Goal: Task Accomplishment & Management: Complete application form

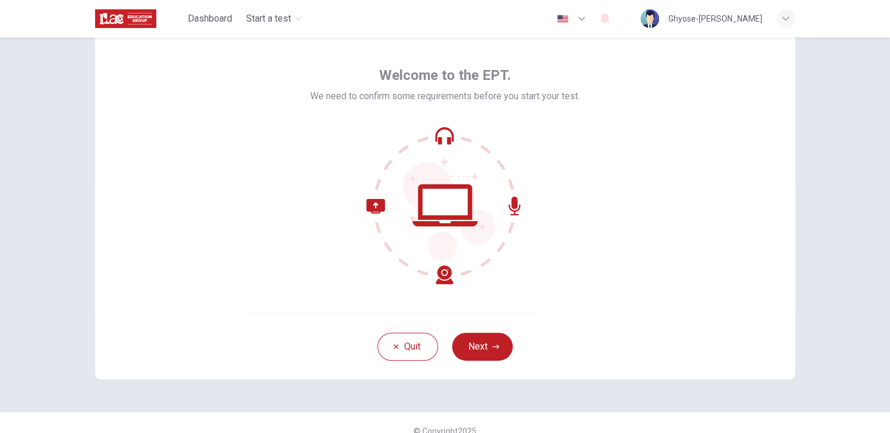
scroll to position [53, 0]
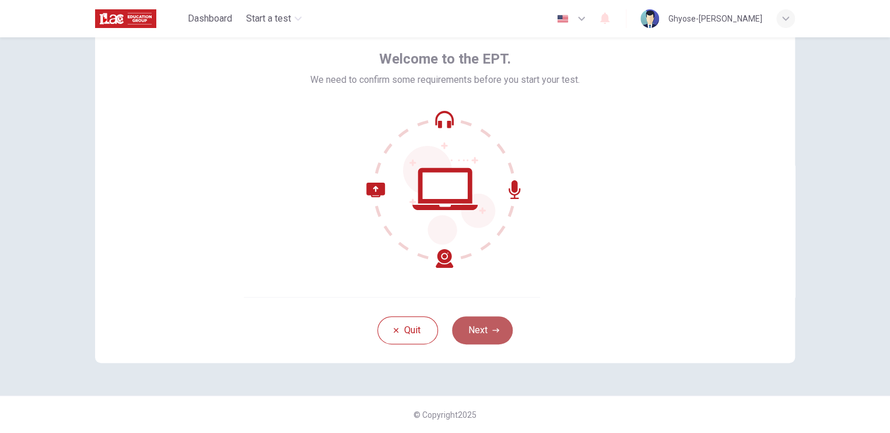
click at [492, 328] on icon "button" at bounding box center [495, 329] width 7 height 7
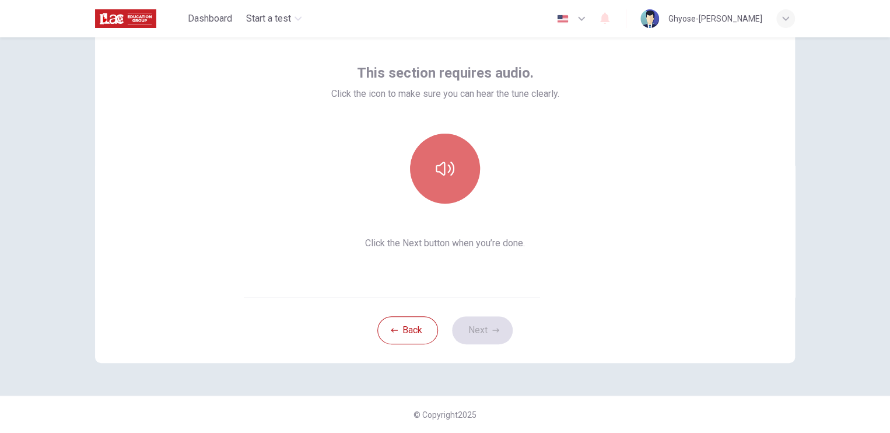
click at [443, 164] on icon "button" at bounding box center [444, 168] width 19 height 19
click at [448, 168] on icon "button" at bounding box center [444, 168] width 19 height 14
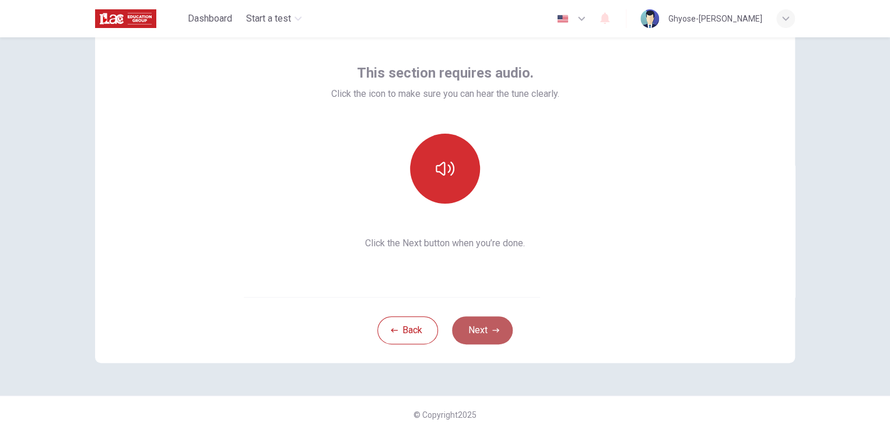
click at [469, 341] on button "Next" at bounding box center [482, 330] width 61 height 28
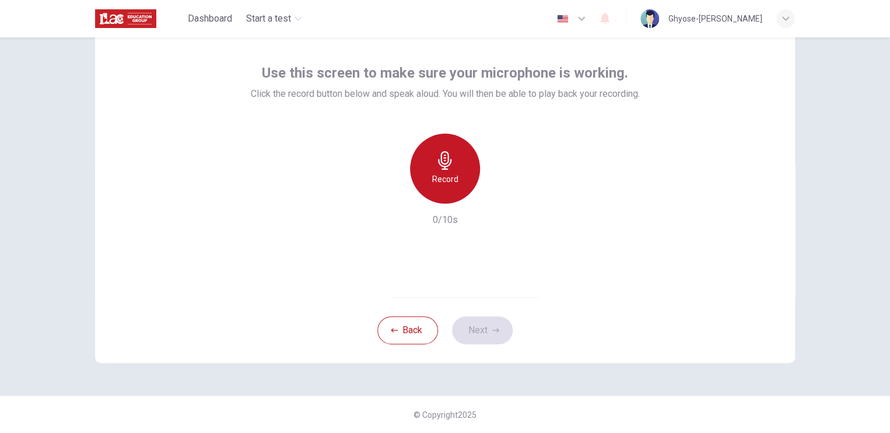
click at [445, 172] on h6 "Record" at bounding box center [445, 179] width 26 height 14
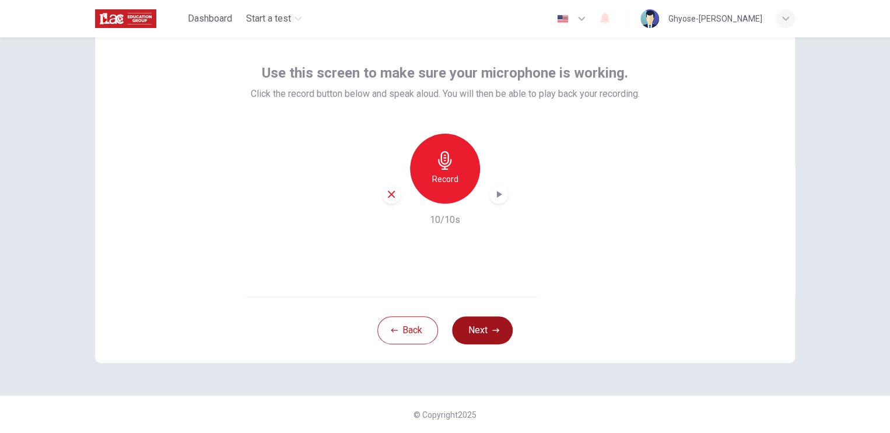
click at [483, 335] on button "Next" at bounding box center [482, 330] width 61 height 28
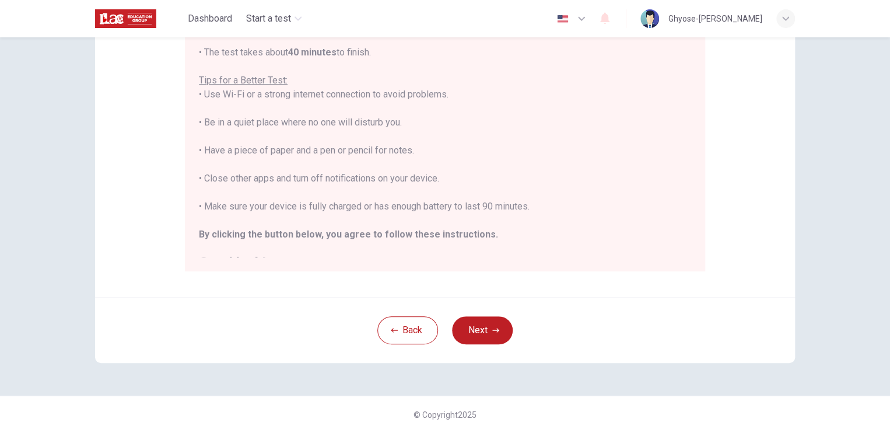
scroll to position [0, 0]
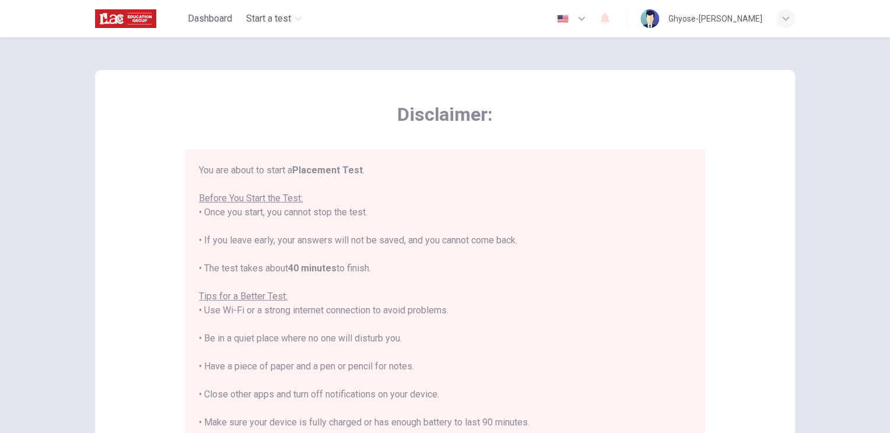
click at [772, 418] on div "Disclaimer: You are about to start a Placement Test . Before You Start the Test…" at bounding box center [445, 291] width 700 height 442
drag, startPoint x: 772, startPoint y: 418, endPoint x: 565, endPoint y: 97, distance: 382.4
click at [565, 97] on div "Disclaimer: You are about to start a Placement Test . Before You Start the Test…" at bounding box center [445, 291] width 700 height 442
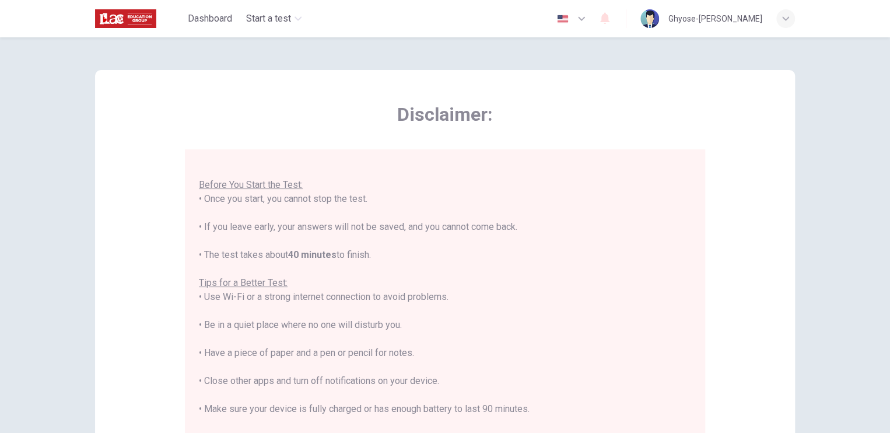
scroll to position [216, 0]
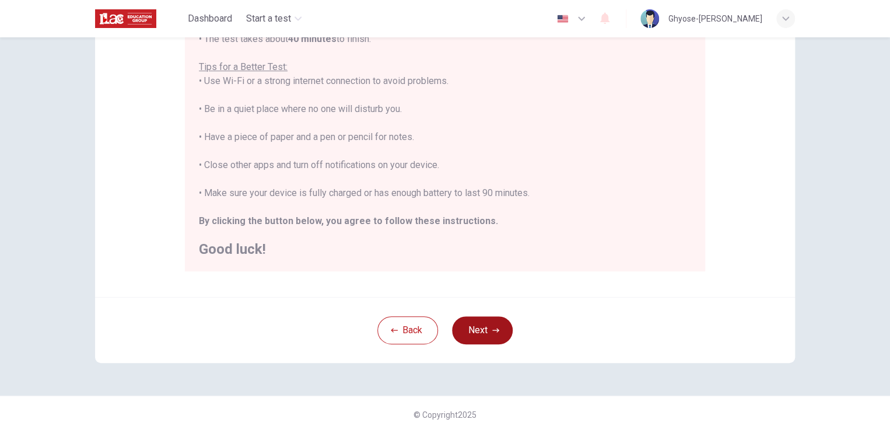
click at [473, 331] on button "Next" at bounding box center [482, 330] width 61 height 28
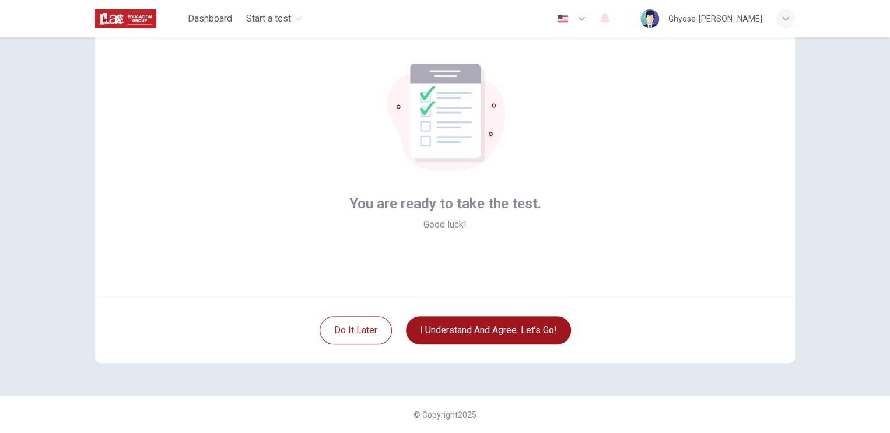
scroll to position [53, 0]
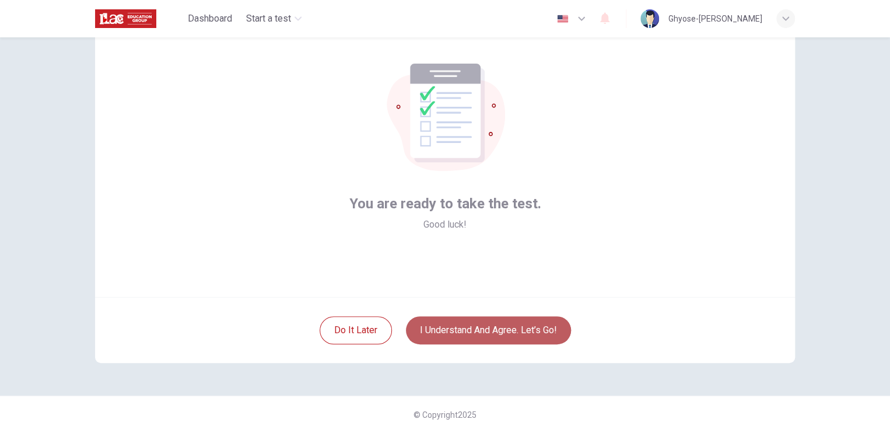
click at [464, 332] on button "I understand and agree. Let’s go!" at bounding box center [488, 330] width 165 height 28
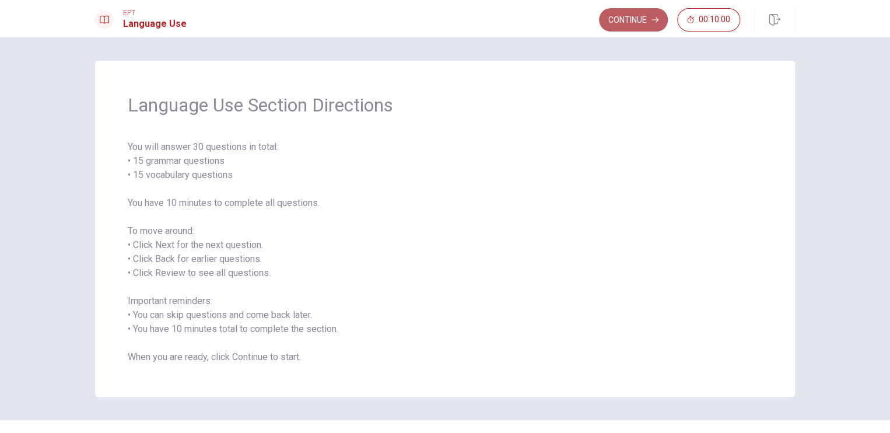
click at [621, 26] on button "Continue" at bounding box center [633, 19] width 69 height 23
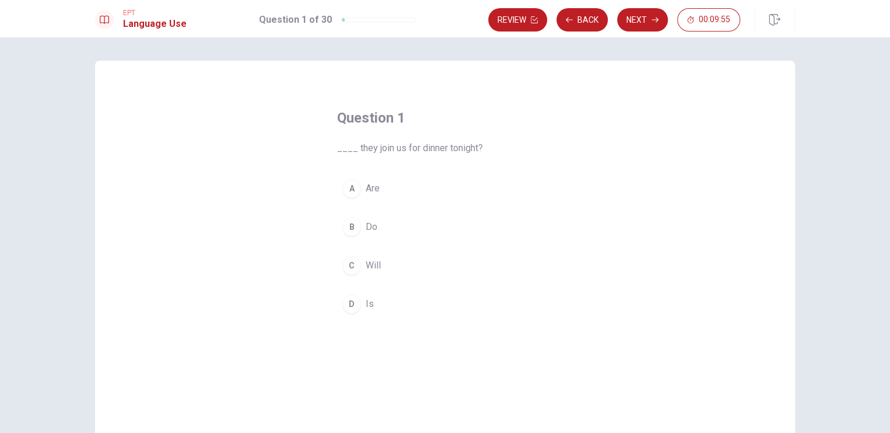
click at [353, 188] on div "A" at bounding box center [351, 188] width 19 height 19
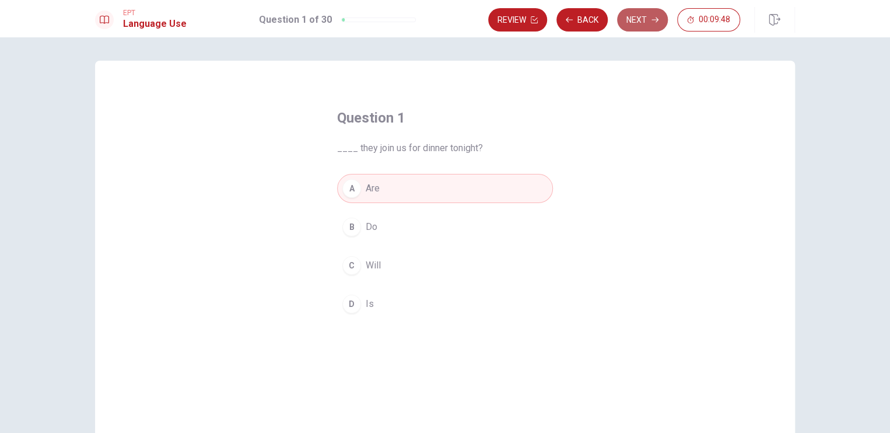
click at [652, 20] on icon "button" at bounding box center [654, 19] width 7 height 7
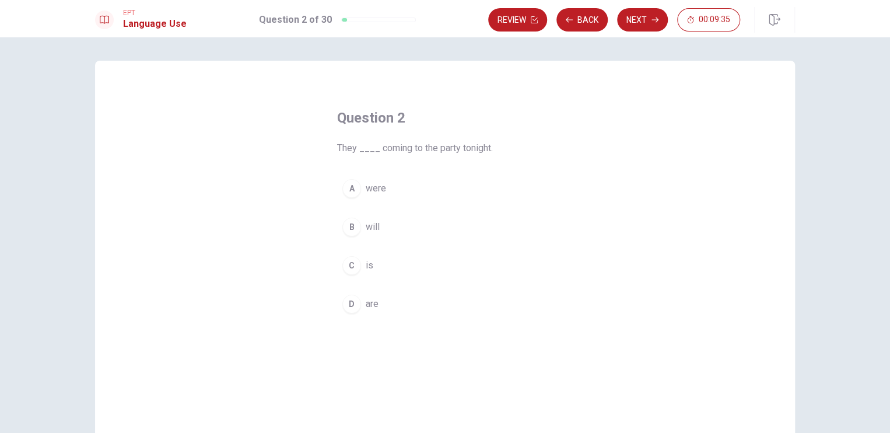
click at [352, 226] on div "B" at bounding box center [351, 226] width 19 height 19
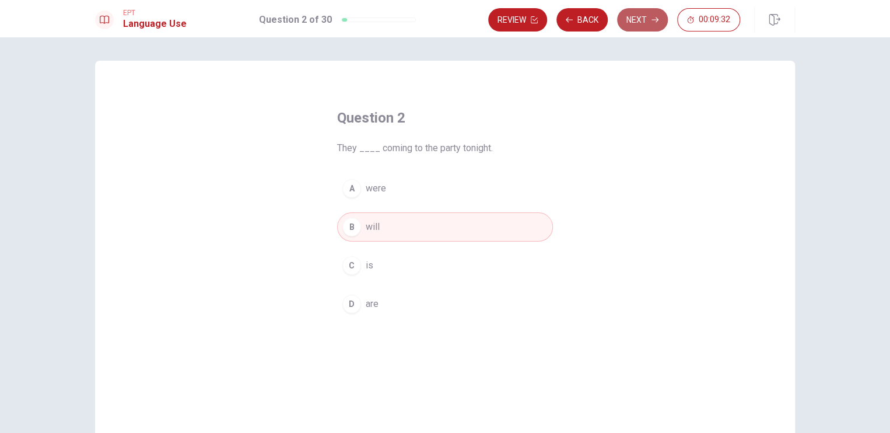
click at [628, 21] on button "Next" at bounding box center [642, 19] width 51 height 23
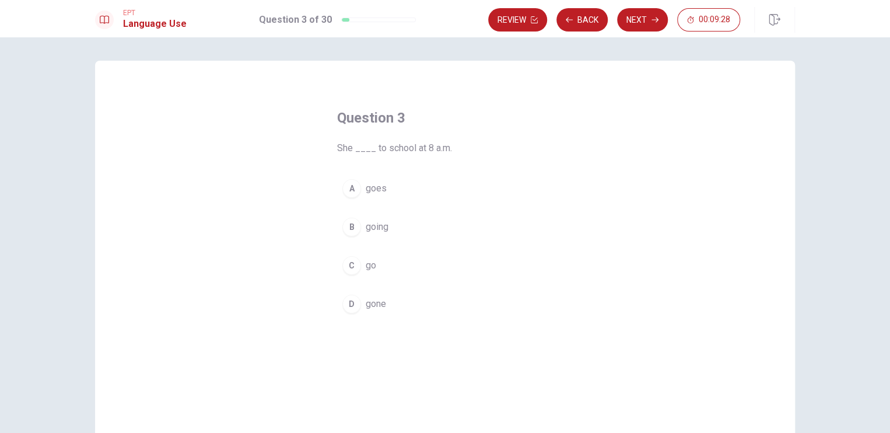
click at [348, 192] on div "A" at bounding box center [351, 188] width 19 height 19
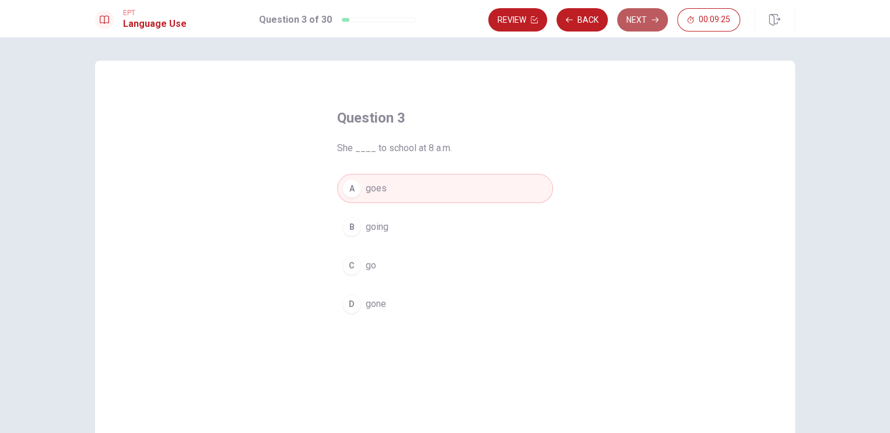
click at [651, 24] on button "Next" at bounding box center [642, 19] width 51 height 23
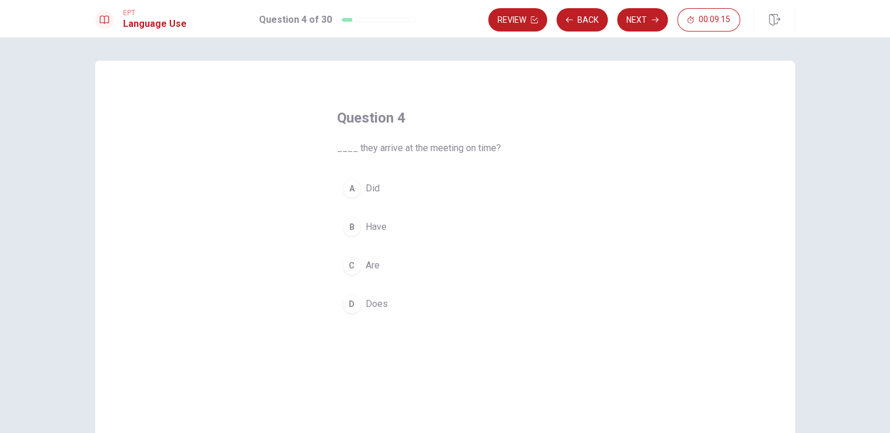
click at [349, 185] on div "A" at bounding box center [351, 188] width 19 height 19
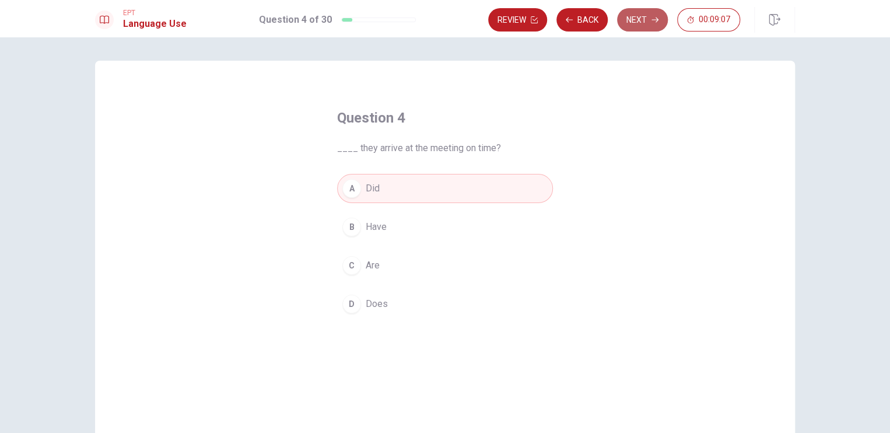
click at [646, 22] on button "Next" at bounding box center [642, 19] width 51 height 23
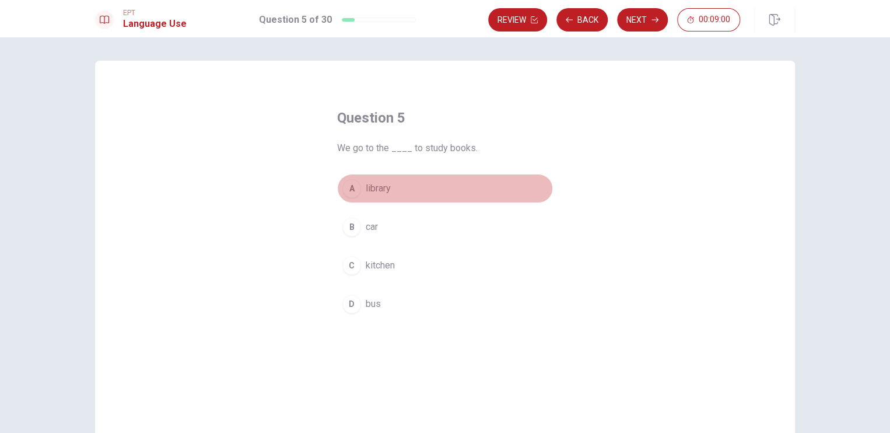
click at [378, 190] on span "library" at bounding box center [377, 188] width 25 height 14
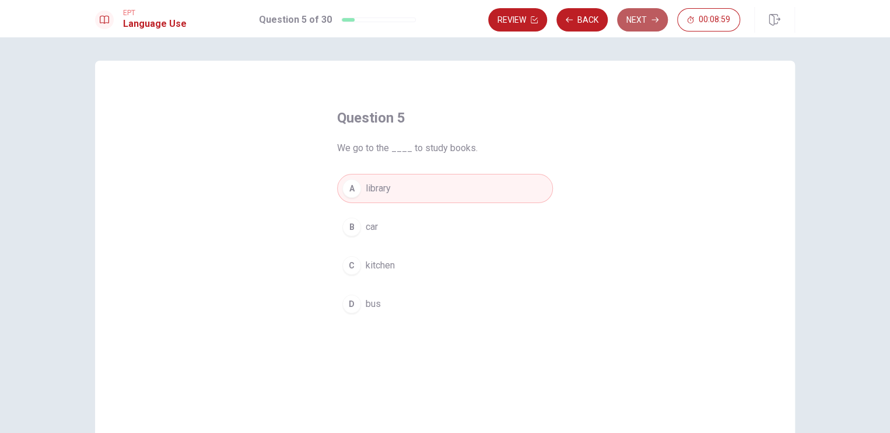
click at [646, 22] on button "Next" at bounding box center [642, 19] width 51 height 23
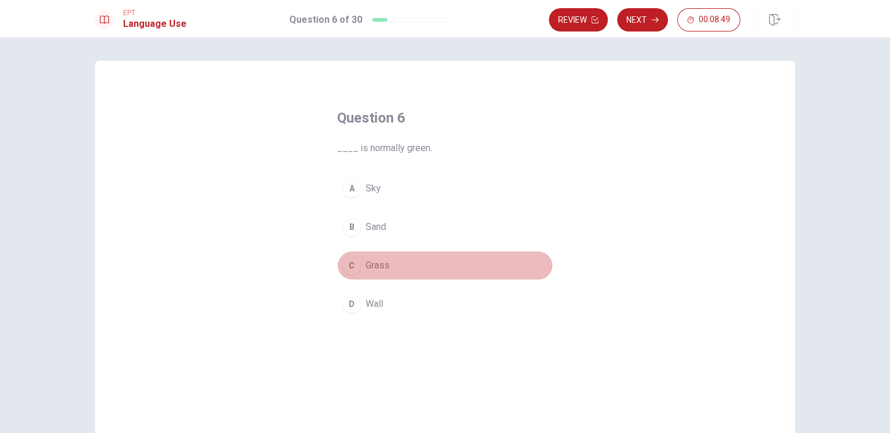
click at [350, 265] on div "C" at bounding box center [351, 265] width 19 height 19
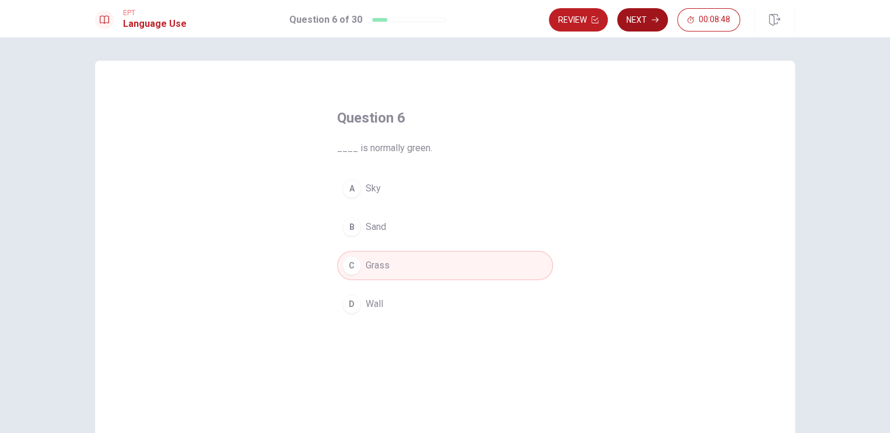
click at [631, 17] on button "Next" at bounding box center [642, 19] width 51 height 23
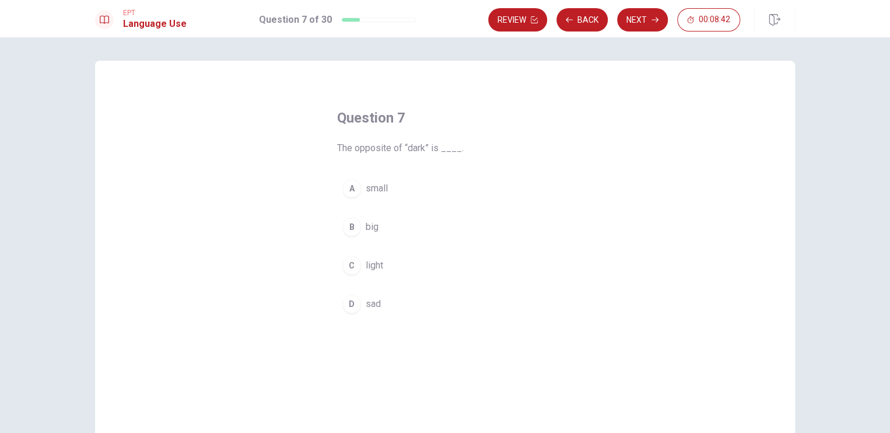
click at [350, 260] on div "C" at bounding box center [351, 265] width 19 height 19
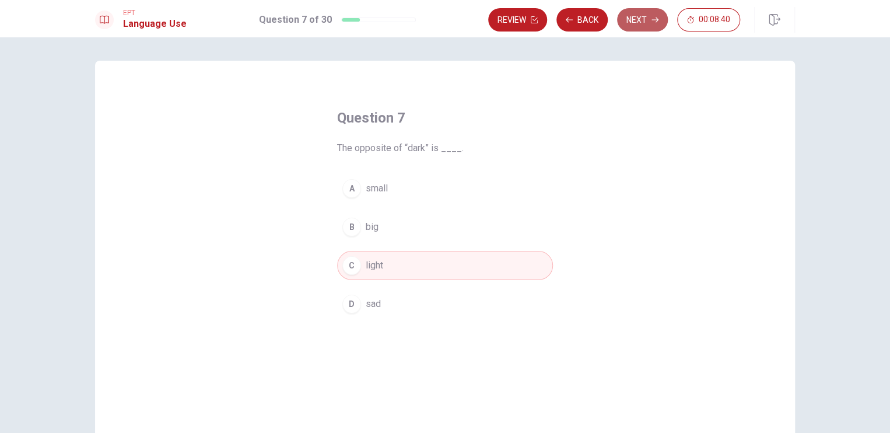
click at [642, 22] on button "Next" at bounding box center [642, 19] width 51 height 23
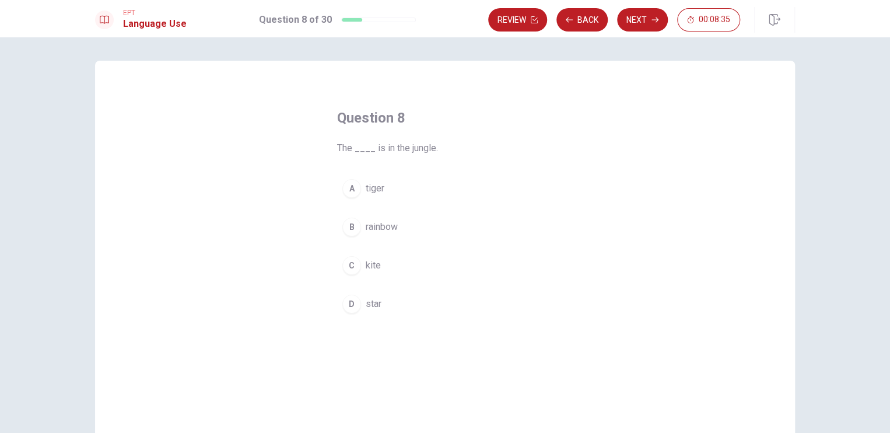
click at [354, 189] on div "A" at bounding box center [351, 188] width 19 height 19
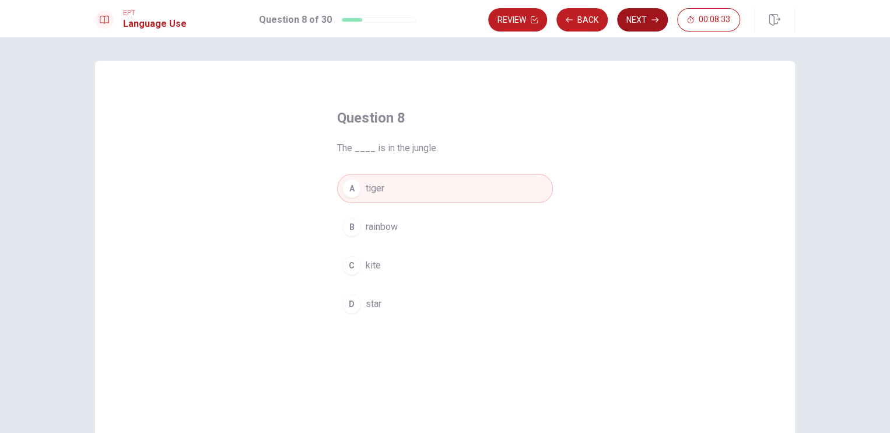
click at [654, 16] on icon "button" at bounding box center [654, 19] width 7 height 7
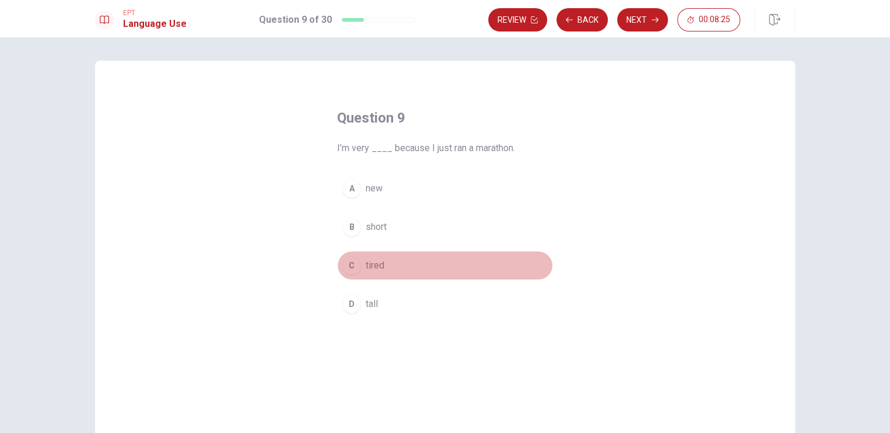
click at [352, 263] on div "C" at bounding box center [351, 265] width 19 height 19
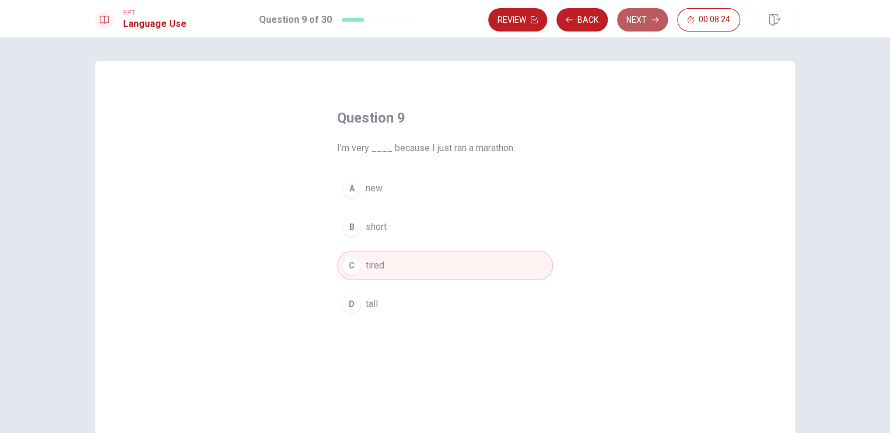
click at [641, 21] on button "Next" at bounding box center [642, 19] width 51 height 23
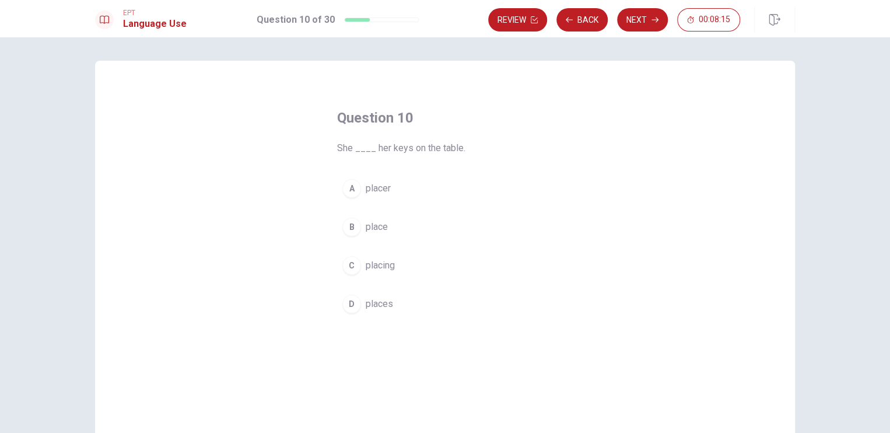
click at [352, 299] on div "D" at bounding box center [351, 303] width 19 height 19
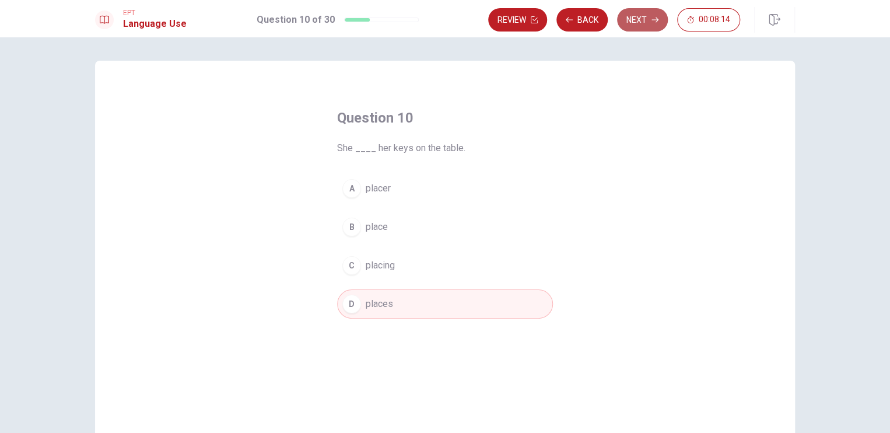
click at [641, 19] on button "Next" at bounding box center [642, 19] width 51 height 23
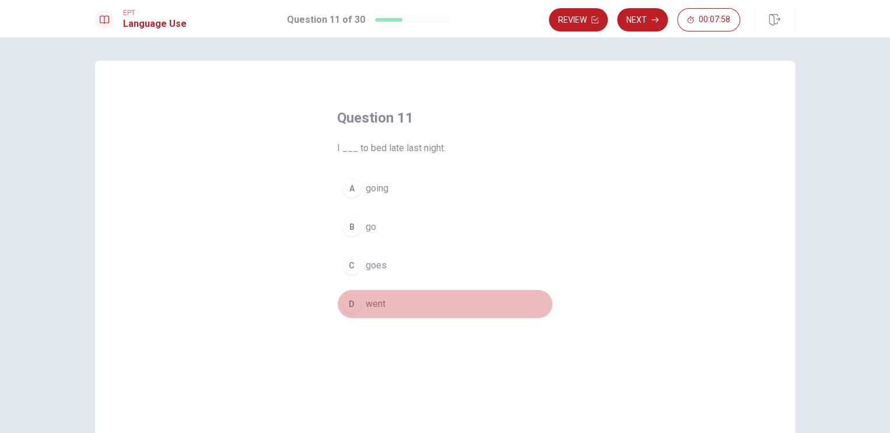
click at [349, 302] on div "D" at bounding box center [351, 303] width 19 height 19
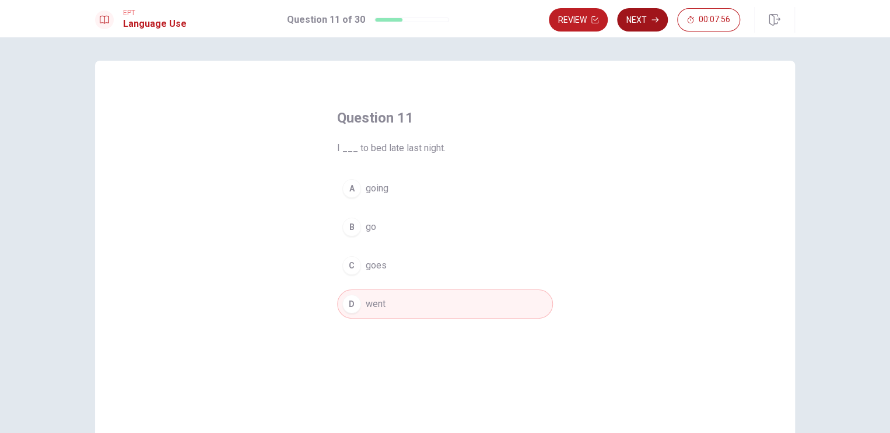
click at [641, 24] on button "Next" at bounding box center [642, 19] width 51 height 23
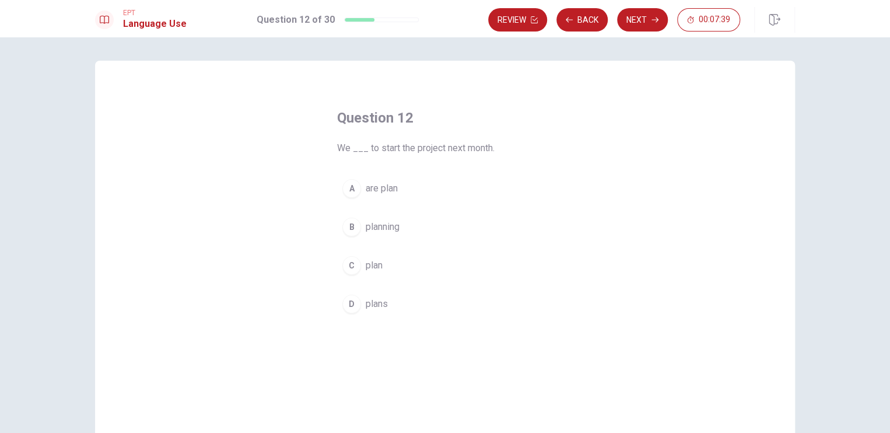
click at [350, 189] on div "A" at bounding box center [351, 188] width 19 height 19
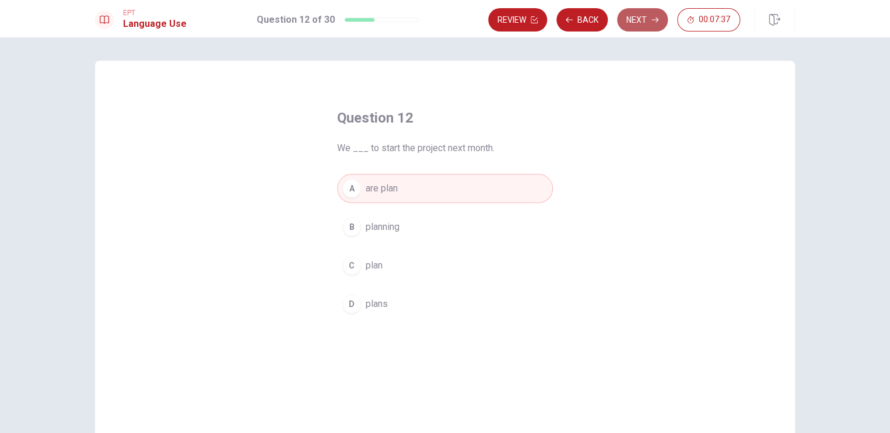
click at [637, 18] on button "Next" at bounding box center [642, 19] width 51 height 23
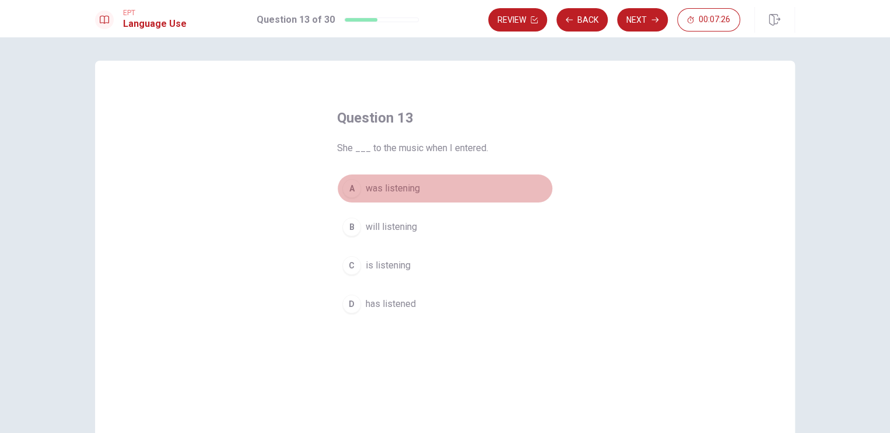
click at [350, 187] on div "A" at bounding box center [351, 188] width 19 height 19
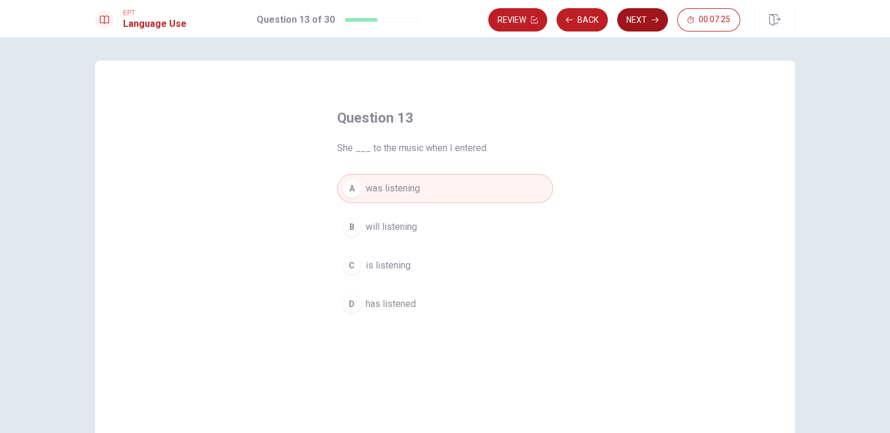
click at [658, 22] on button "Next" at bounding box center [642, 19] width 51 height 23
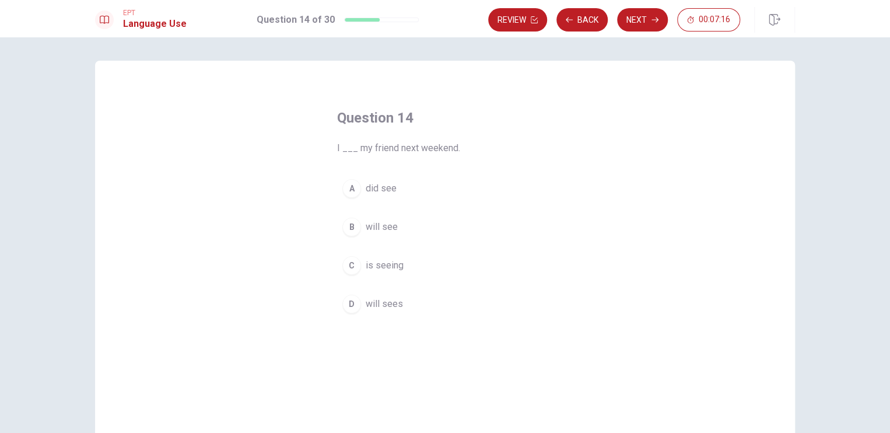
click at [347, 224] on div "B" at bounding box center [351, 226] width 19 height 19
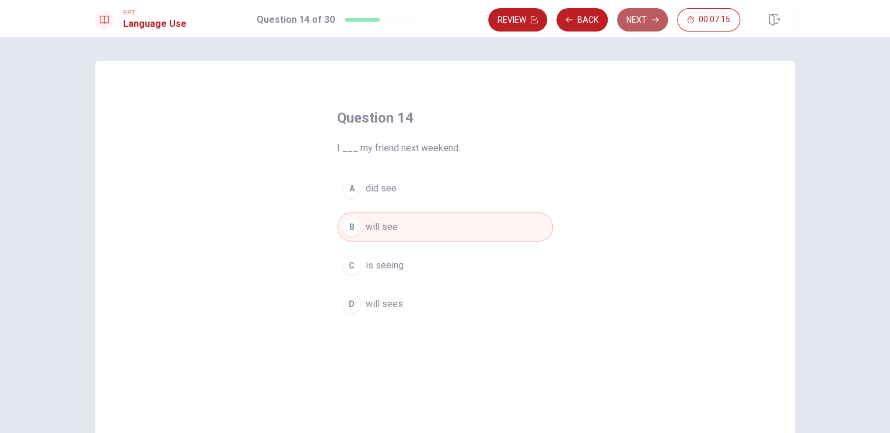
click at [652, 13] on button "Next" at bounding box center [642, 19] width 51 height 23
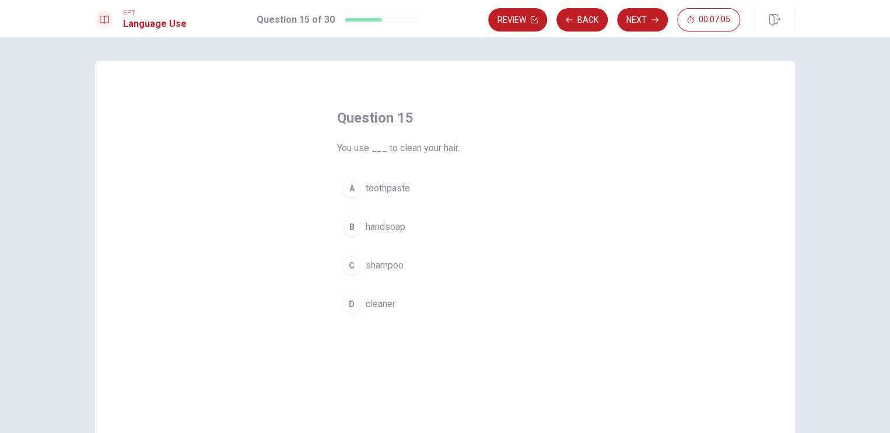
click at [354, 256] on button "C shampoo" at bounding box center [445, 265] width 216 height 29
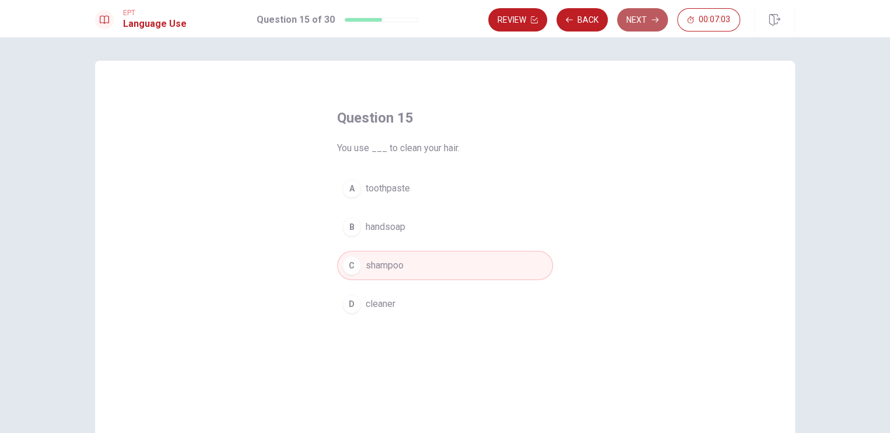
click at [641, 20] on button "Next" at bounding box center [642, 19] width 51 height 23
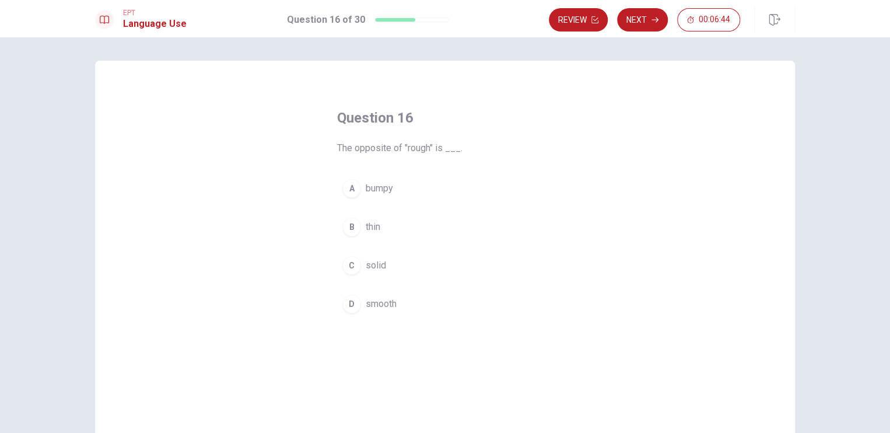
click at [356, 304] on div "D" at bounding box center [351, 303] width 19 height 19
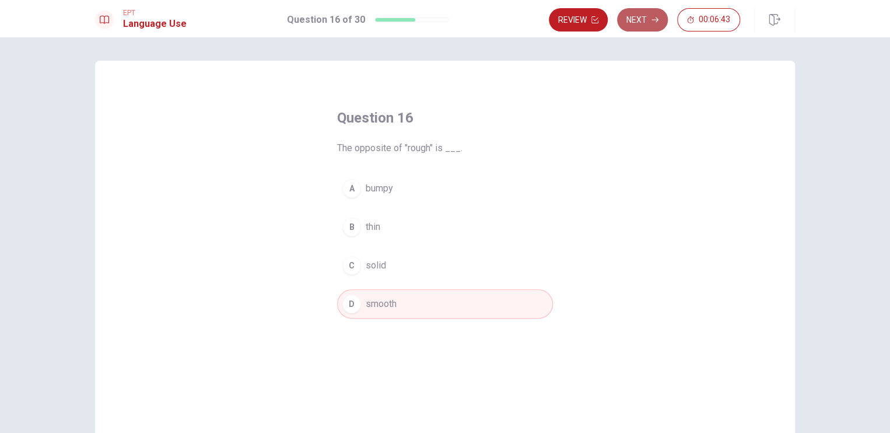
click at [648, 17] on button "Next" at bounding box center [642, 19] width 51 height 23
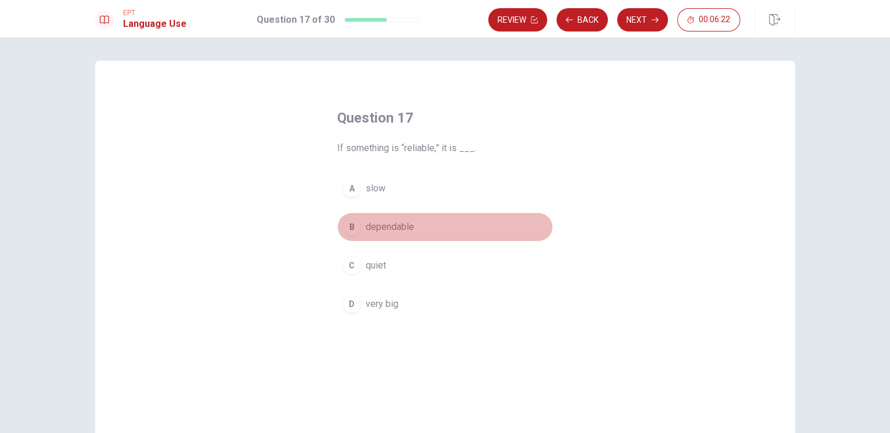
click at [347, 224] on div "B" at bounding box center [351, 226] width 19 height 19
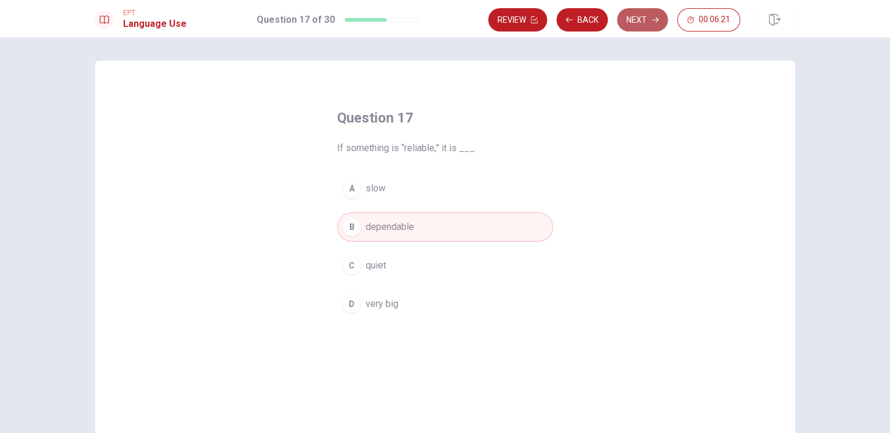
click at [639, 17] on button "Next" at bounding box center [642, 19] width 51 height 23
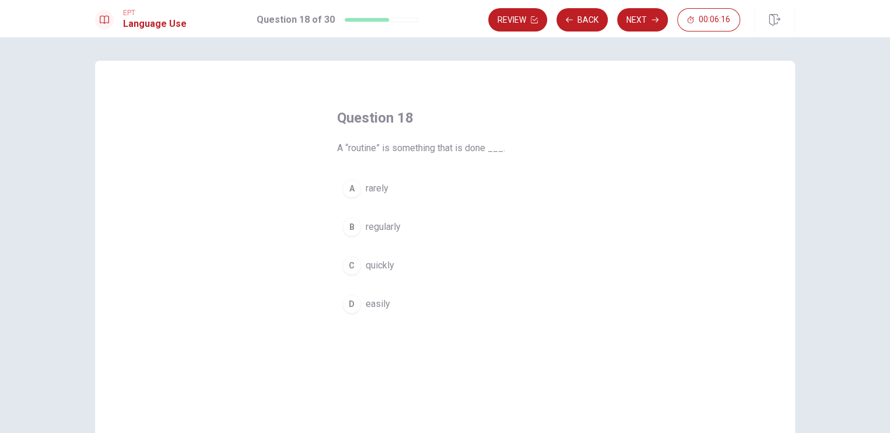
click at [344, 226] on div "B" at bounding box center [351, 226] width 19 height 19
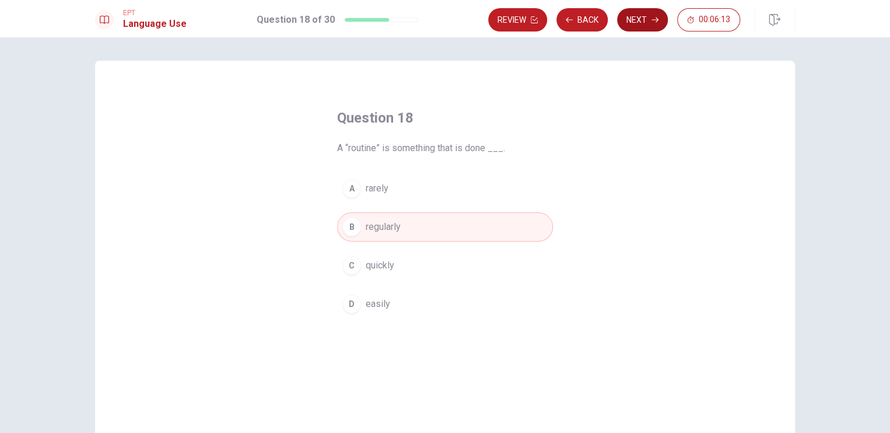
click at [644, 21] on button "Next" at bounding box center [642, 19] width 51 height 23
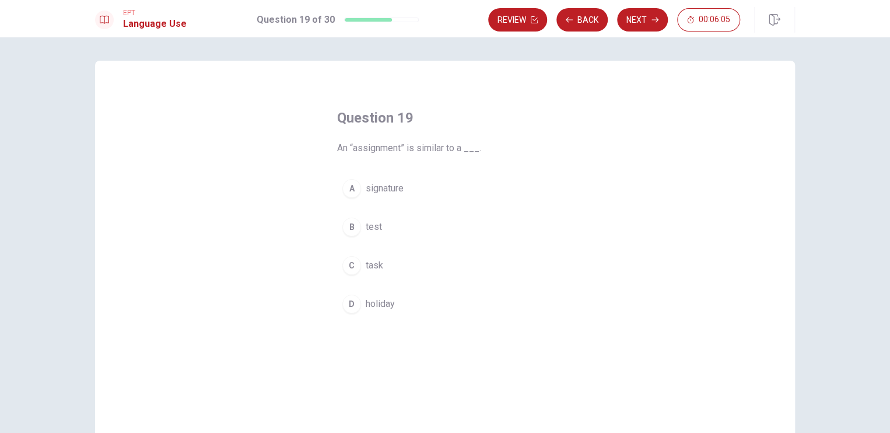
click at [350, 229] on div "B" at bounding box center [351, 226] width 19 height 19
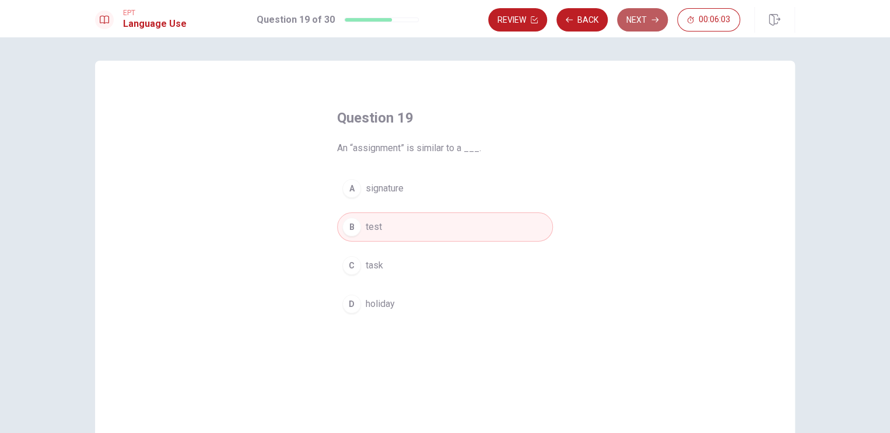
click at [651, 19] on button "Next" at bounding box center [642, 19] width 51 height 23
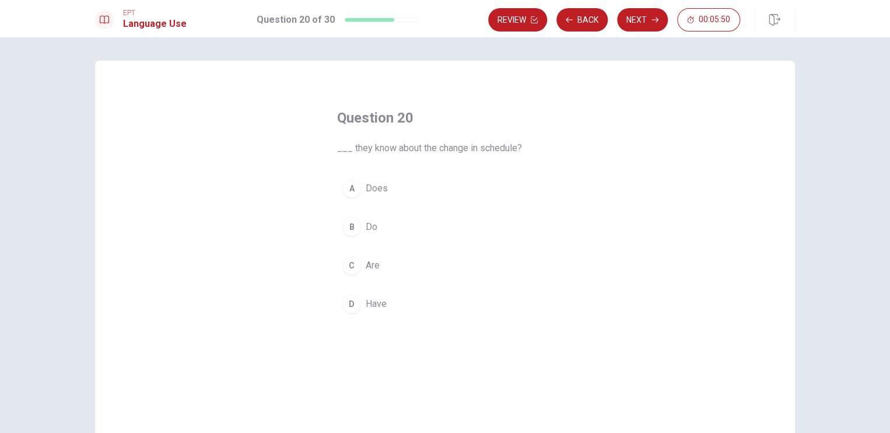
click at [347, 265] on div "C" at bounding box center [351, 265] width 19 height 19
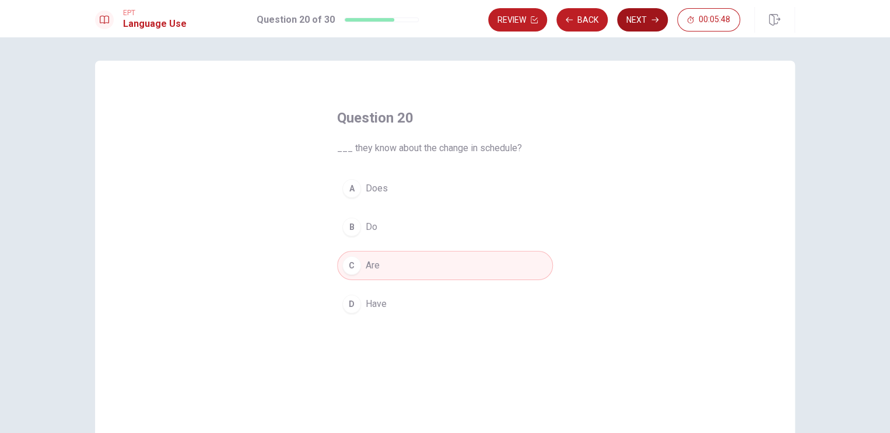
click at [652, 17] on icon "button" at bounding box center [654, 19] width 7 height 7
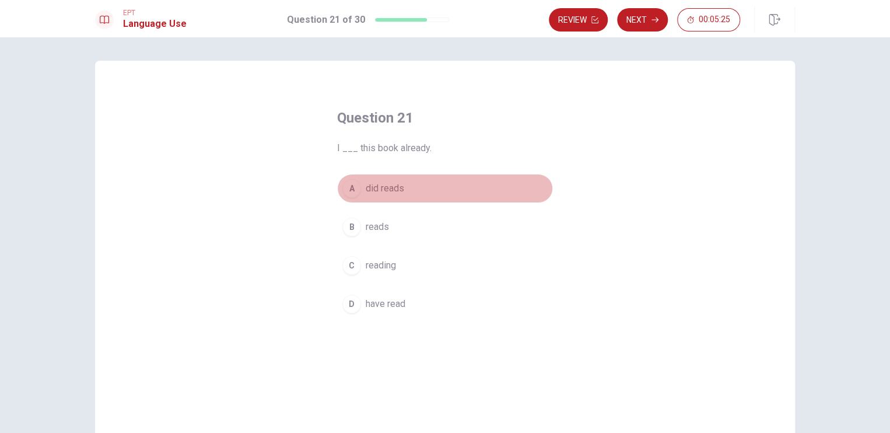
click at [382, 192] on span "did reads" at bounding box center [384, 188] width 38 height 14
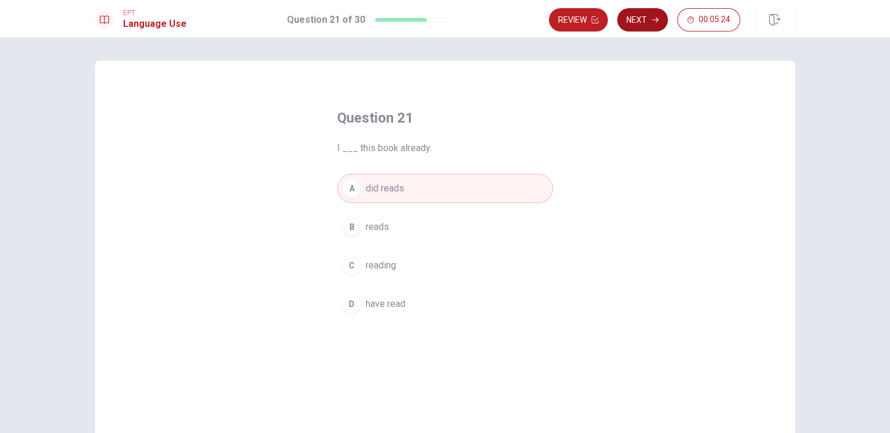
click at [655, 20] on icon "button" at bounding box center [654, 19] width 7 height 7
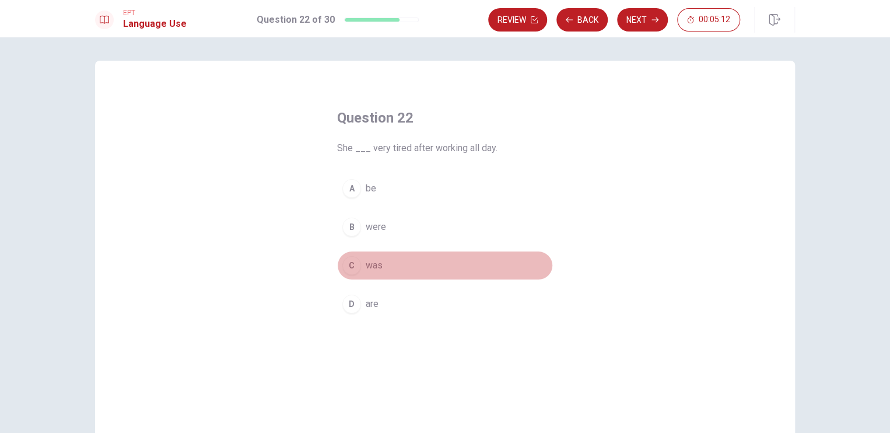
click at [375, 263] on span "was" at bounding box center [373, 265] width 17 height 14
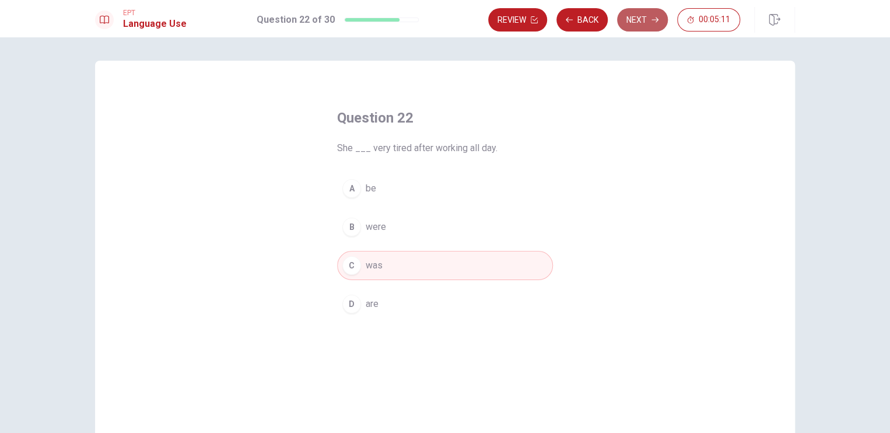
click at [632, 20] on button "Next" at bounding box center [642, 19] width 51 height 23
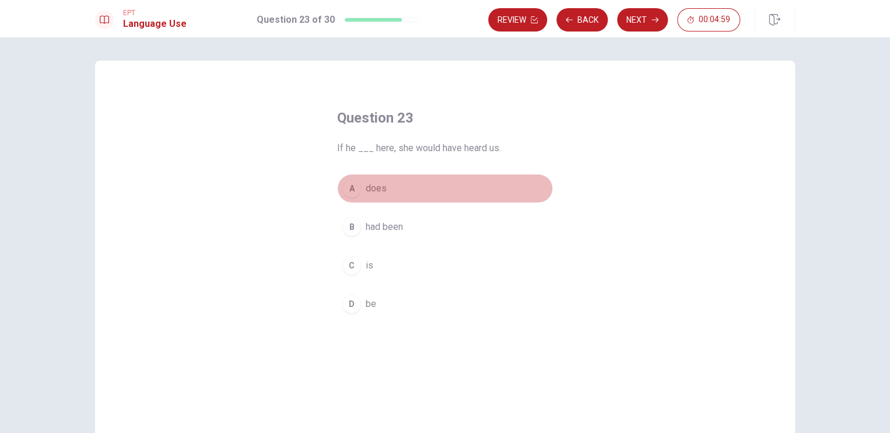
click at [375, 187] on span "does" at bounding box center [375, 188] width 21 height 14
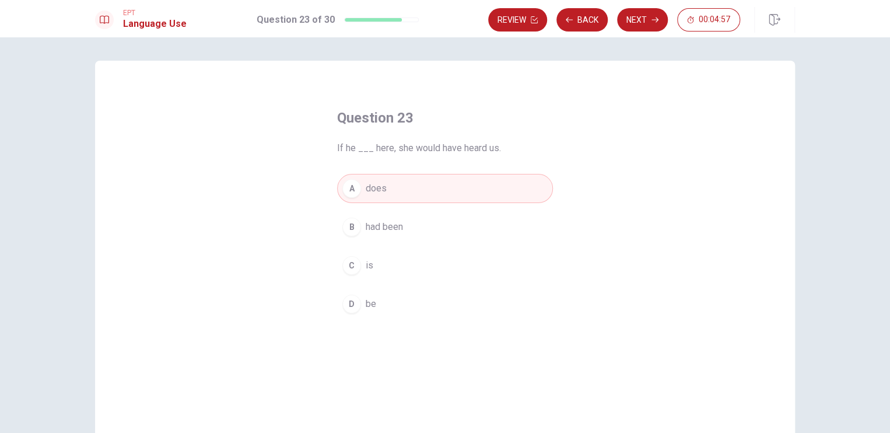
click at [379, 220] on span "had been" at bounding box center [383, 227] width 37 height 14
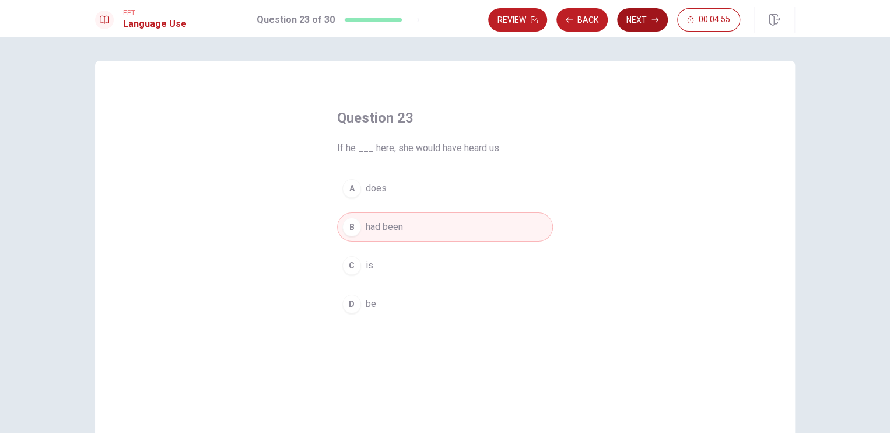
click at [640, 22] on button "Next" at bounding box center [642, 19] width 51 height 23
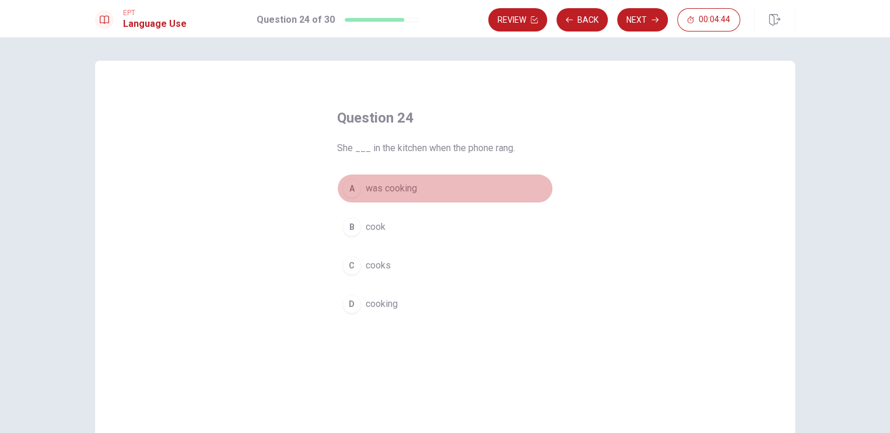
click at [382, 185] on span "was cooking" at bounding box center [390, 188] width 51 height 14
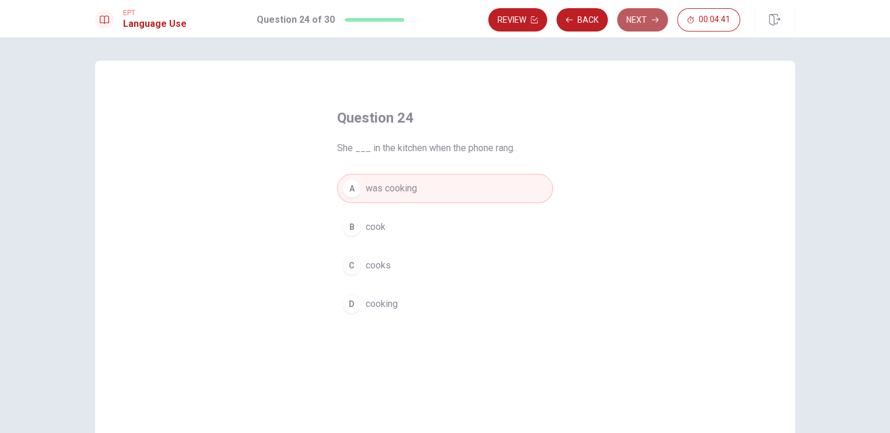
click at [638, 26] on button "Next" at bounding box center [642, 19] width 51 height 23
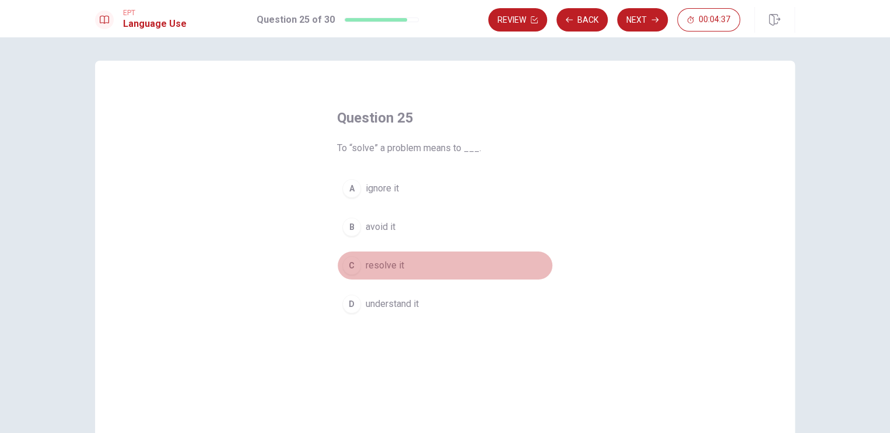
click at [367, 258] on span "resolve it" at bounding box center [384, 265] width 38 height 14
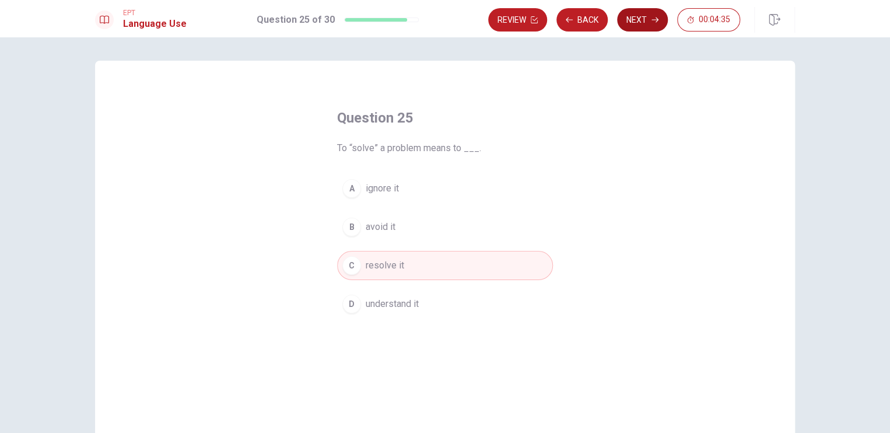
click at [655, 24] on button "Next" at bounding box center [642, 19] width 51 height 23
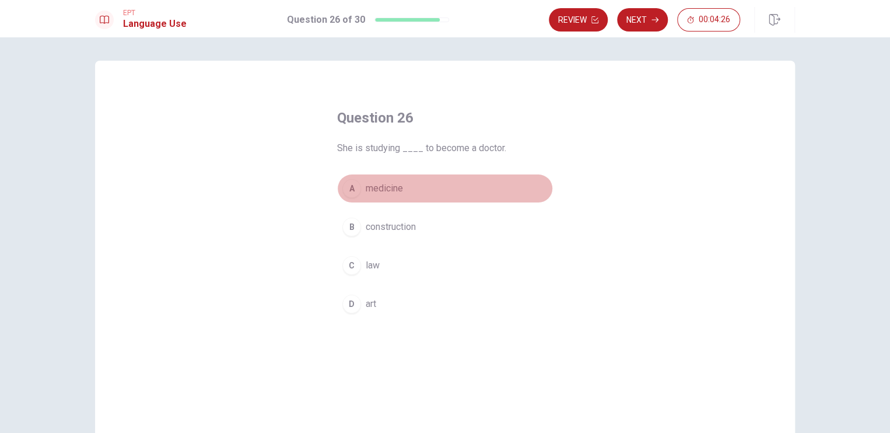
click at [392, 182] on span "medicine" at bounding box center [383, 188] width 37 height 14
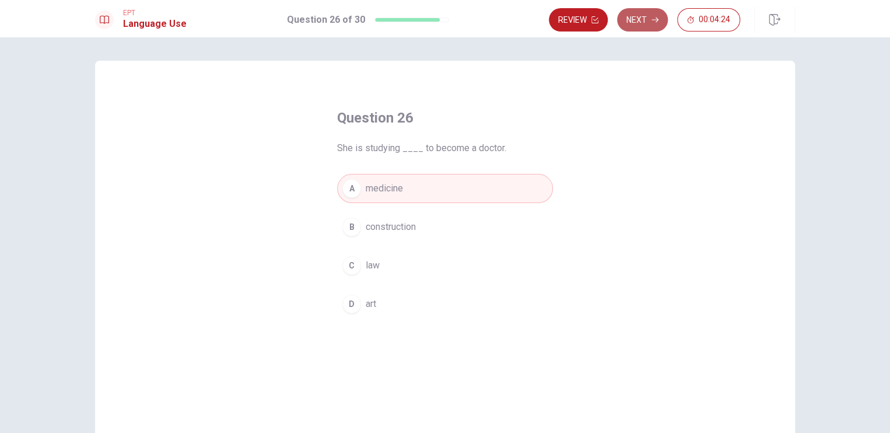
click at [653, 22] on icon "button" at bounding box center [654, 19] width 7 height 7
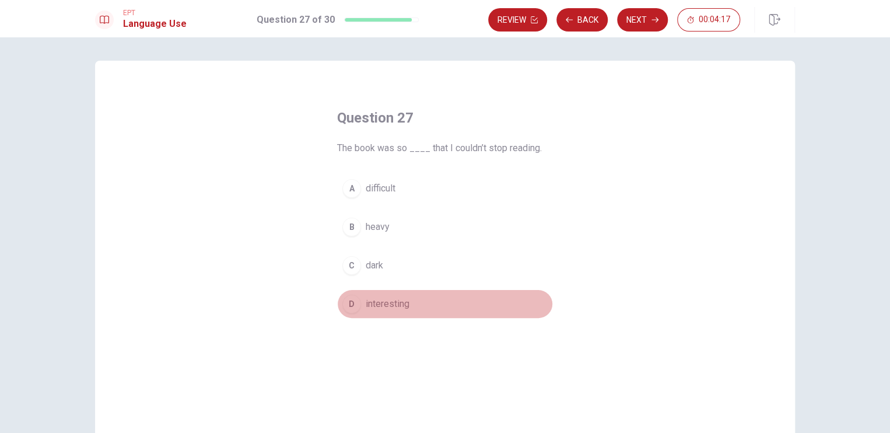
click at [365, 300] on span "interesting" at bounding box center [387, 304] width 44 height 14
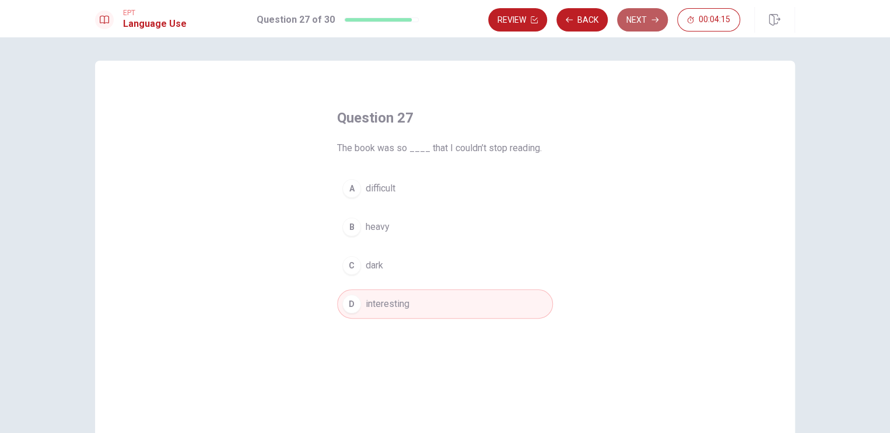
click at [637, 21] on button "Next" at bounding box center [642, 19] width 51 height 23
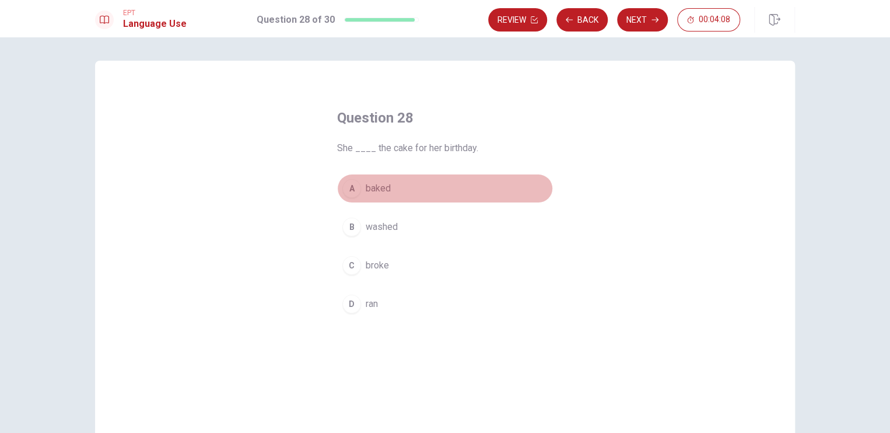
click at [378, 185] on span "baked" at bounding box center [377, 188] width 25 height 14
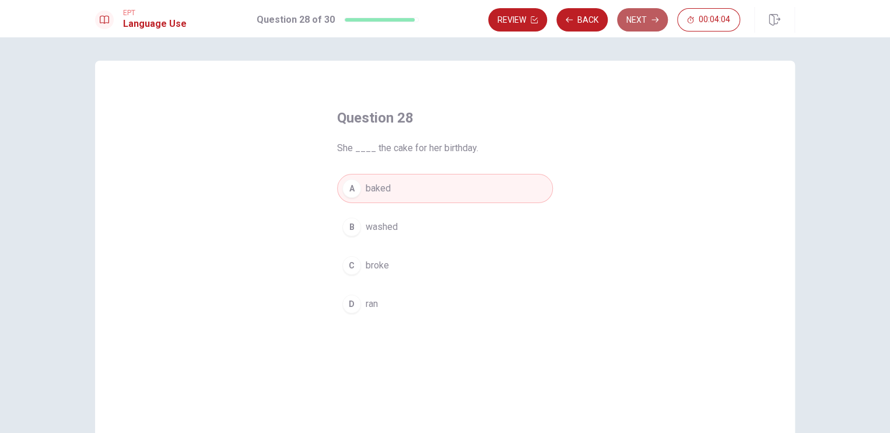
click at [645, 16] on button "Next" at bounding box center [642, 19] width 51 height 23
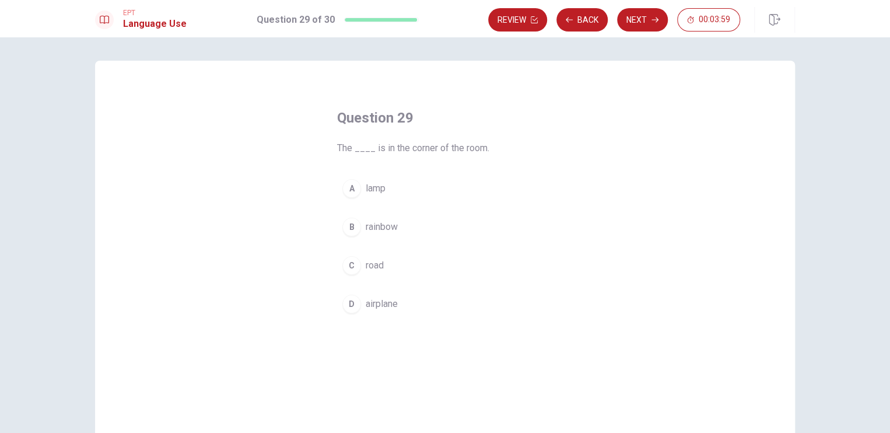
click at [367, 189] on span "lamp" at bounding box center [375, 188] width 20 height 14
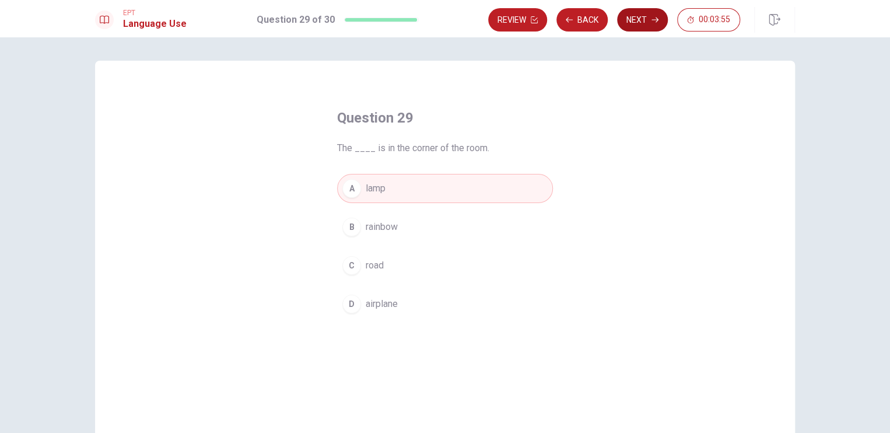
click at [641, 26] on button "Next" at bounding box center [642, 19] width 51 height 23
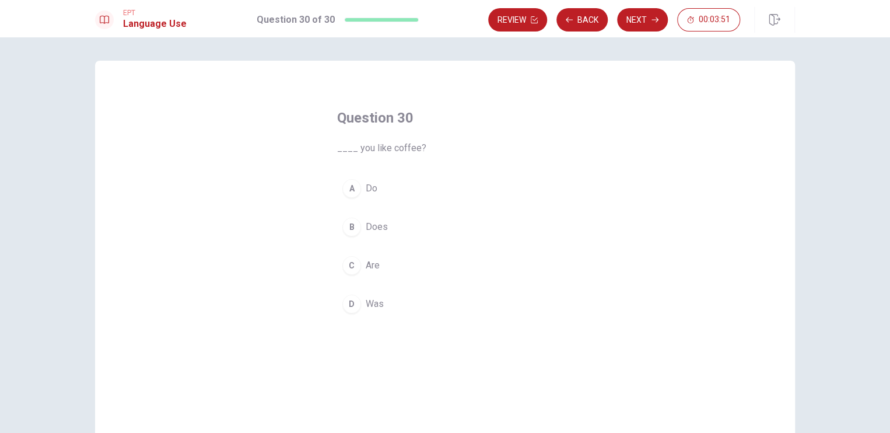
click at [375, 187] on button "A Do" at bounding box center [445, 188] width 216 height 29
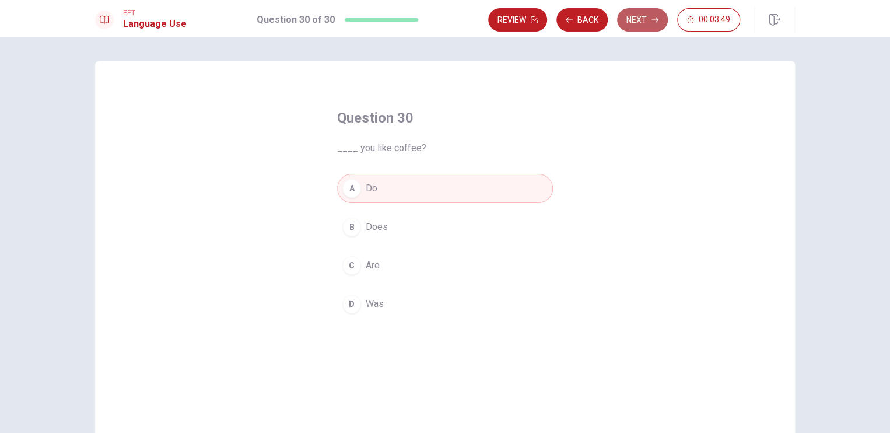
click at [649, 24] on button "Next" at bounding box center [642, 19] width 51 height 23
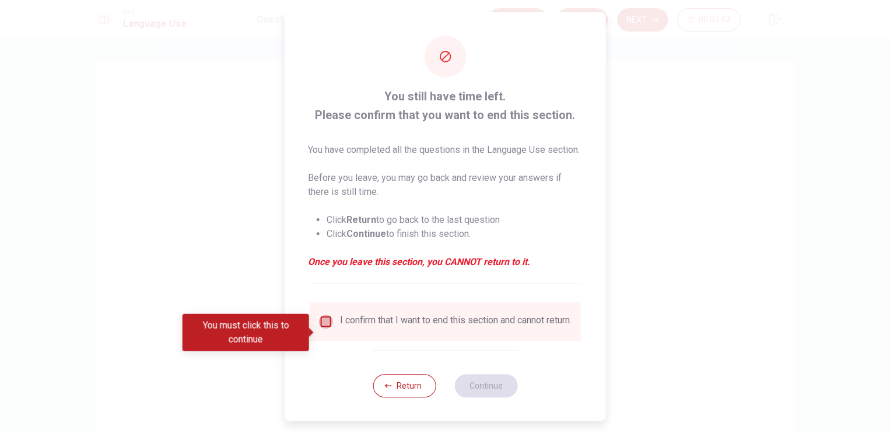
click at [326, 328] on input "You must click this to continue" at bounding box center [326, 321] width 14 height 14
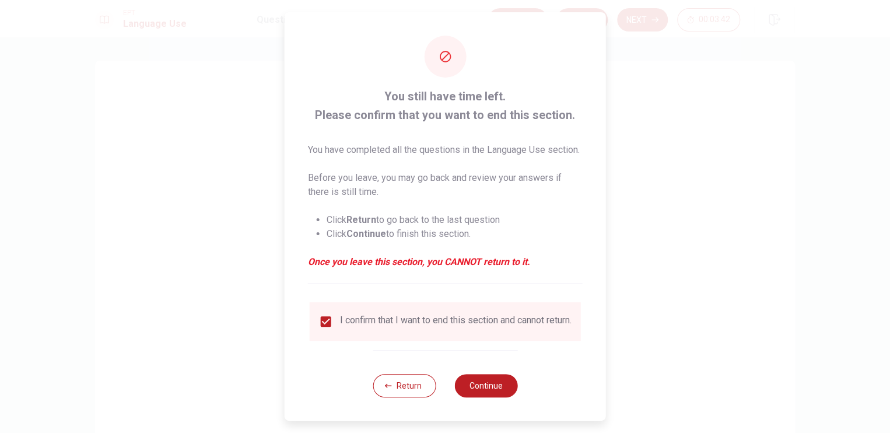
scroll to position [16, 0]
click at [471, 382] on button "Continue" at bounding box center [485, 385] width 63 height 23
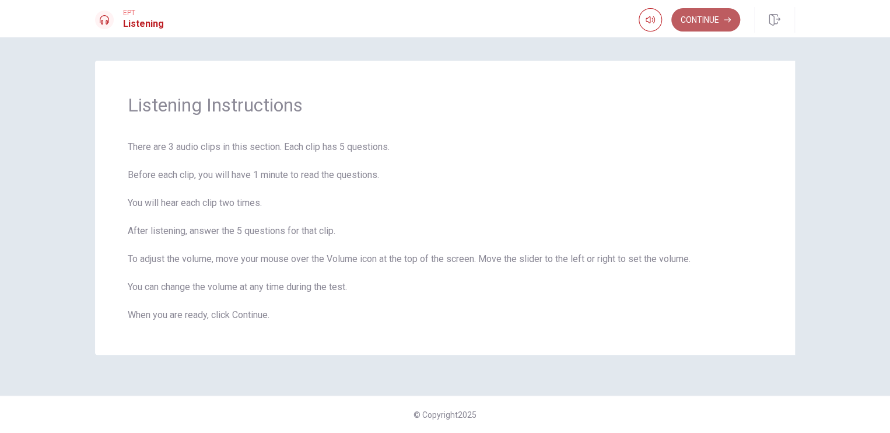
click at [712, 13] on button "Continue" at bounding box center [705, 19] width 69 height 23
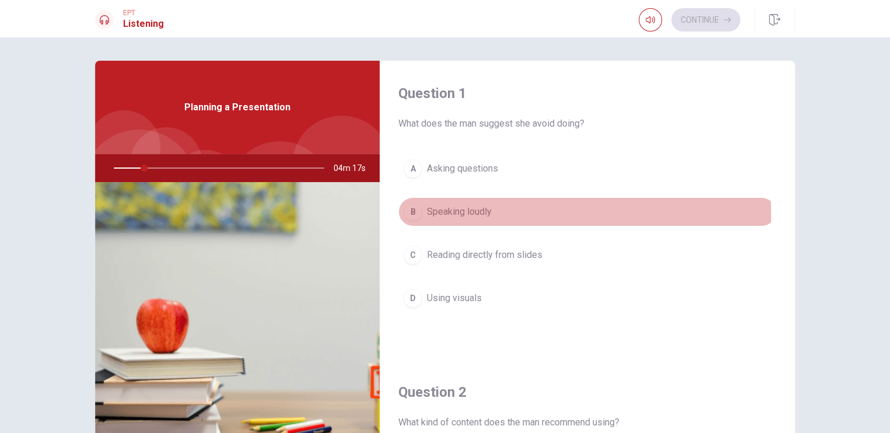
click at [457, 214] on span "Speaking loudly" at bounding box center [459, 212] width 65 height 14
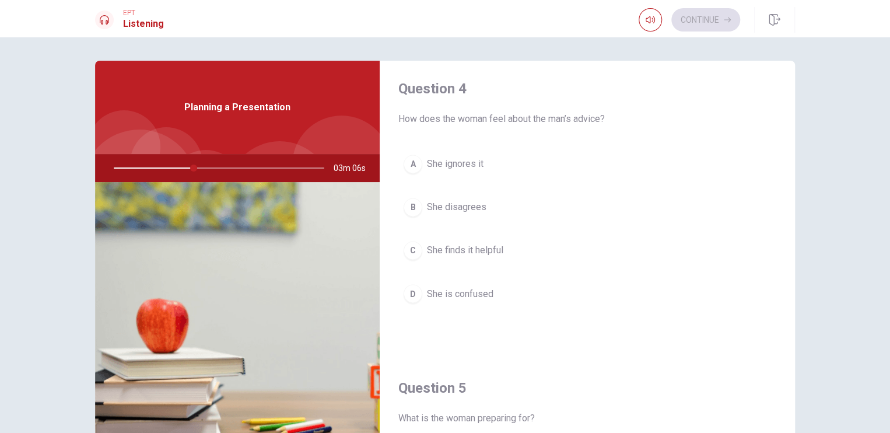
scroll to position [1082, 0]
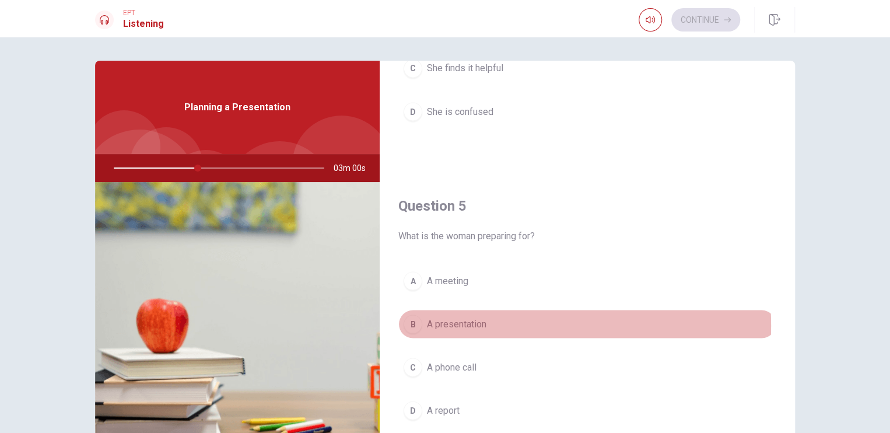
click at [452, 321] on span "A presentation" at bounding box center [456, 324] width 59 height 14
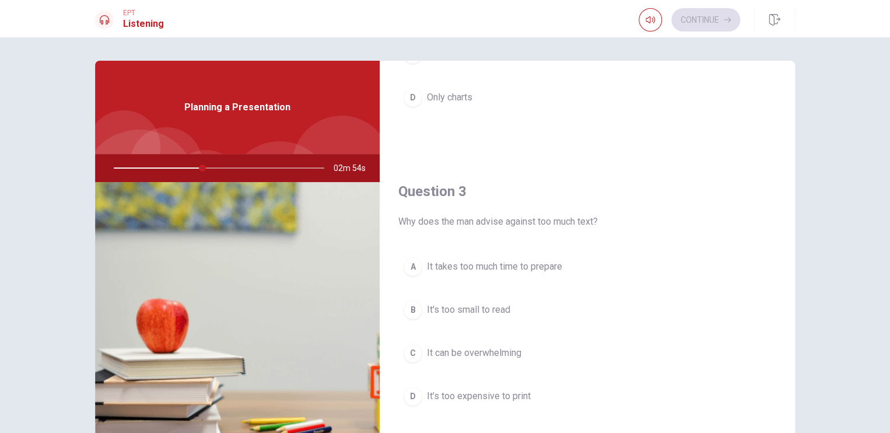
scroll to position [790, 0]
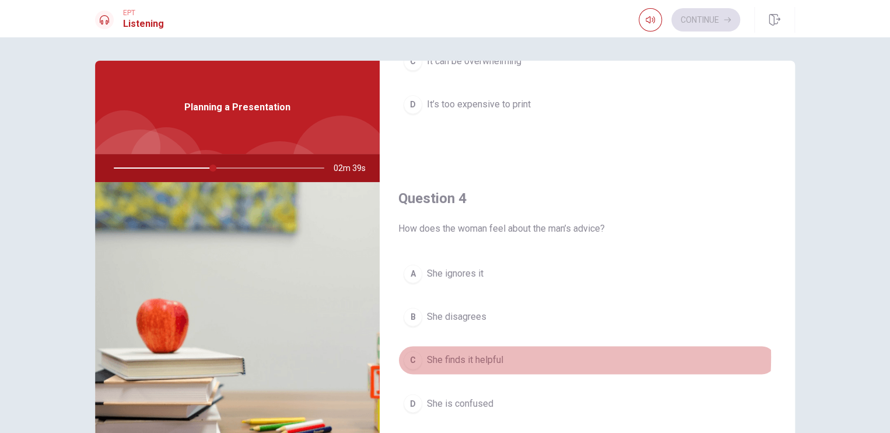
click at [470, 353] on span "She finds it helpful" at bounding box center [465, 360] width 76 height 14
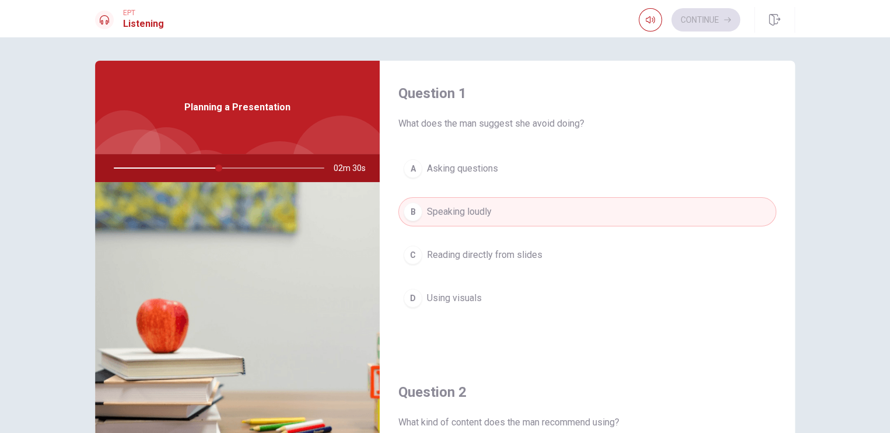
scroll to position [6, 0]
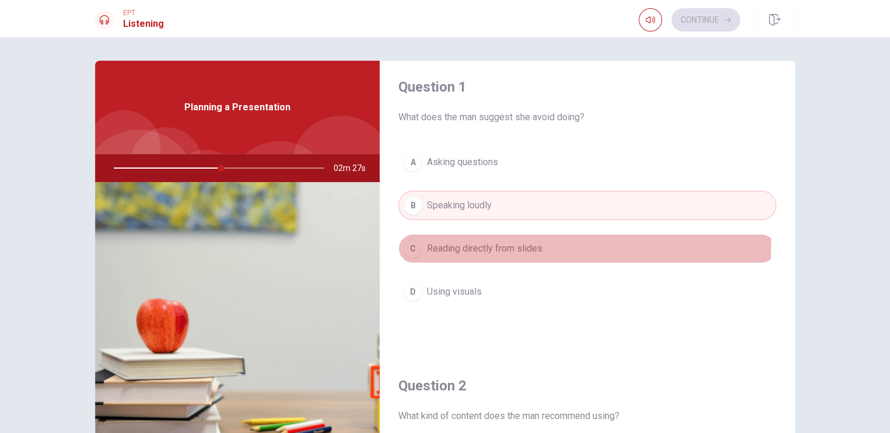
click at [432, 242] on span "Reading directly from slides" at bounding box center [484, 248] width 115 height 14
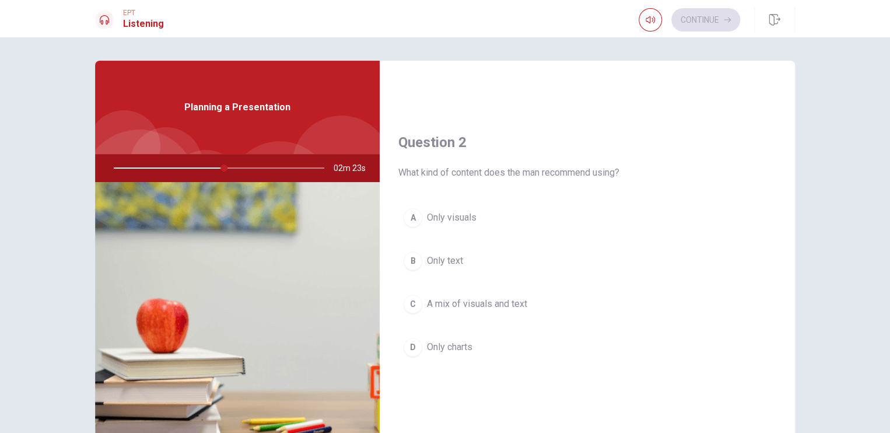
scroll to position [270, 0]
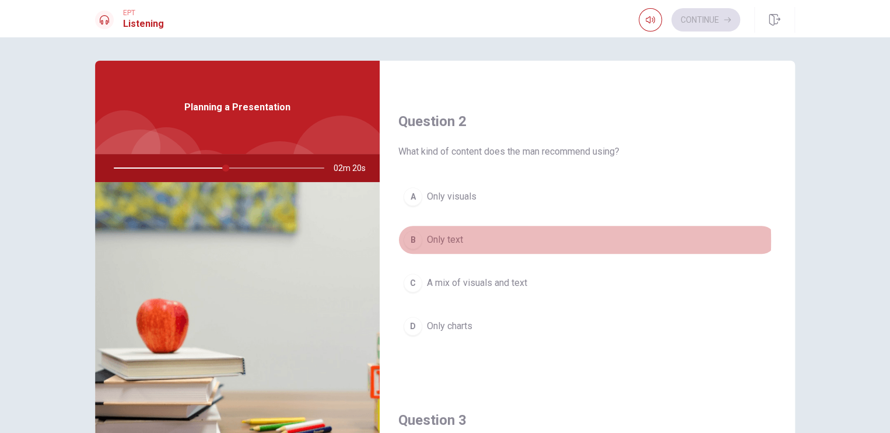
click at [441, 240] on span "Only text" at bounding box center [445, 240] width 36 height 14
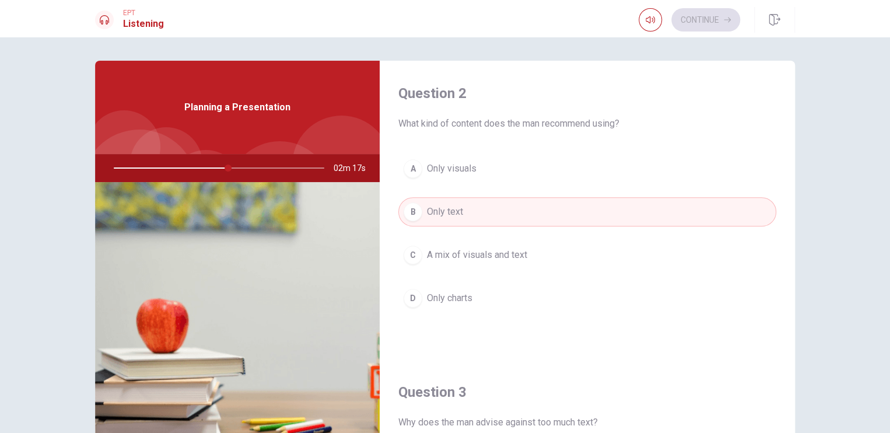
scroll to position [304, 0]
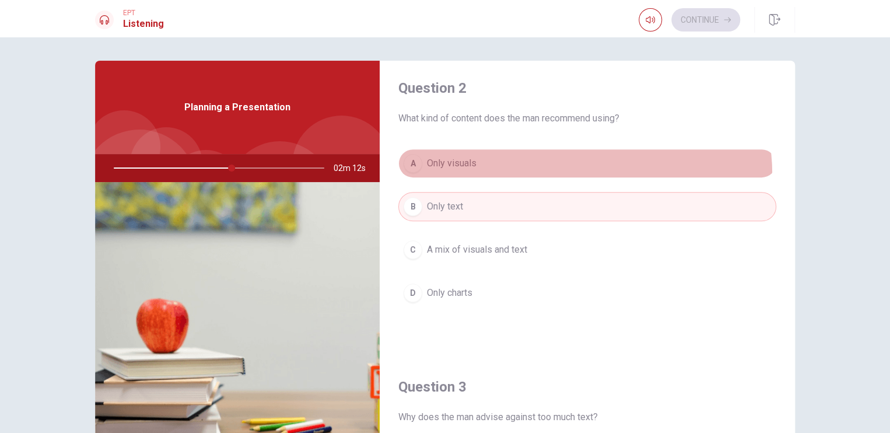
click at [579, 173] on button "A Only visuals" at bounding box center [587, 163] width 378 height 29
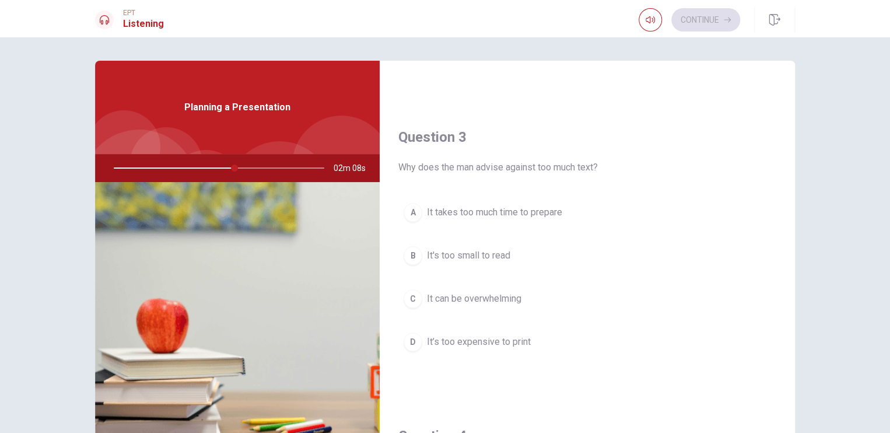
scroll to position [559, 0]
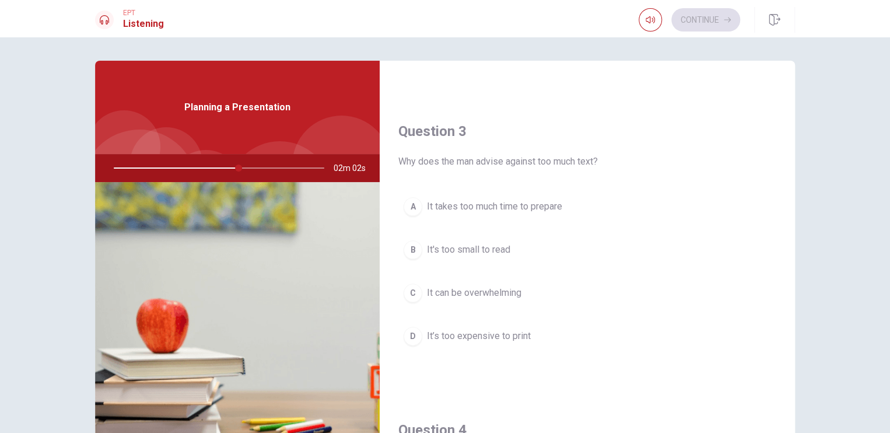
click at [529, 201] on span "It takes too much time to prepare" at bounding box center [494, 206] width 135 height 14
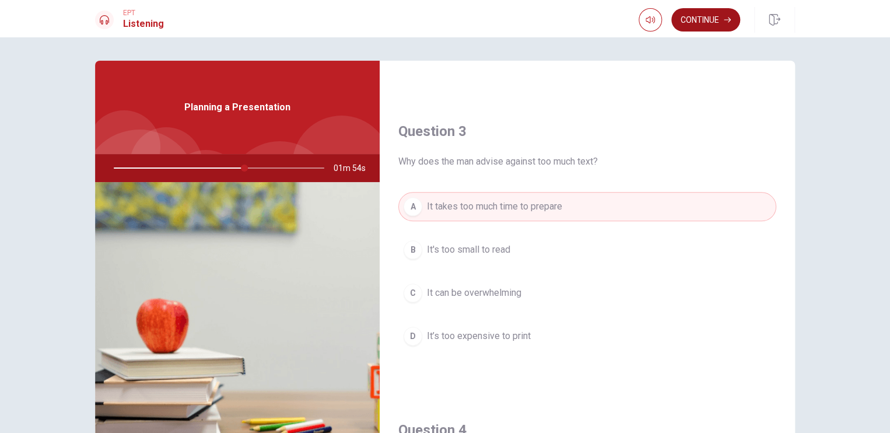
click at [681, 19] on button "Continue" at bounding box center [705, 19] width 69 height 23
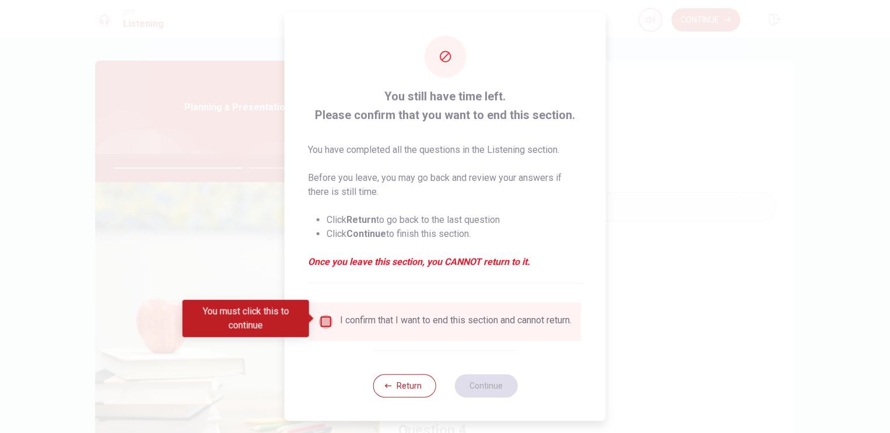
click at [329, 318] on input "You must click this to continue" at bounding box center [326, 321] width 14 height 14
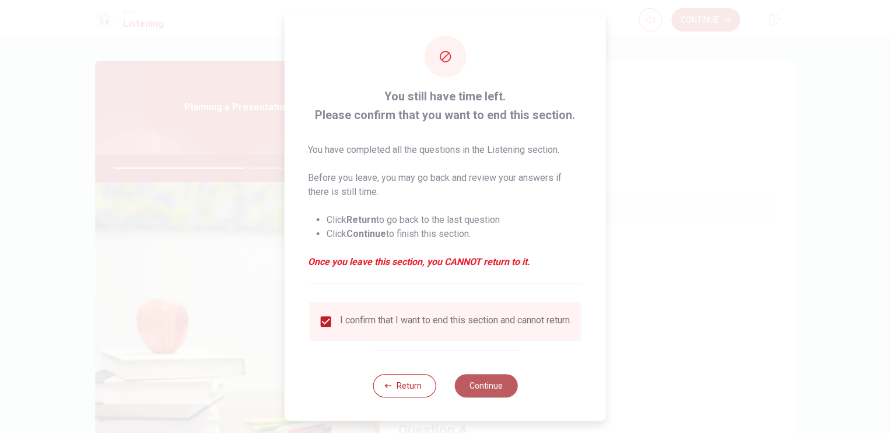
click at [476, 397] on button "Continue" at bounding box center [485, 385] width 63 height 23
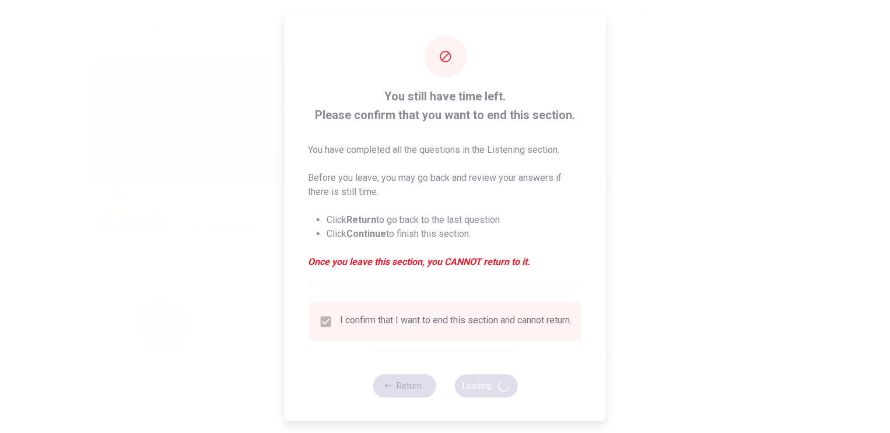
type input "64"
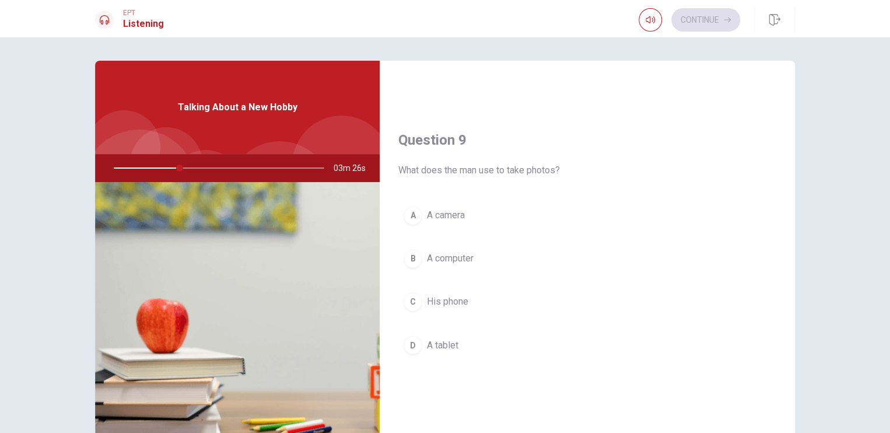
scroll to position [867, 0]
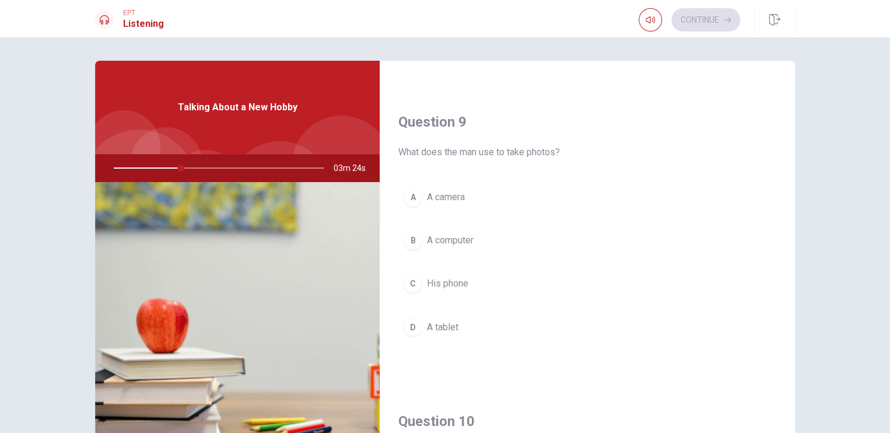
click at [442, 194] on span "A camera" at bounding box center [446, 197] width 38 height 14
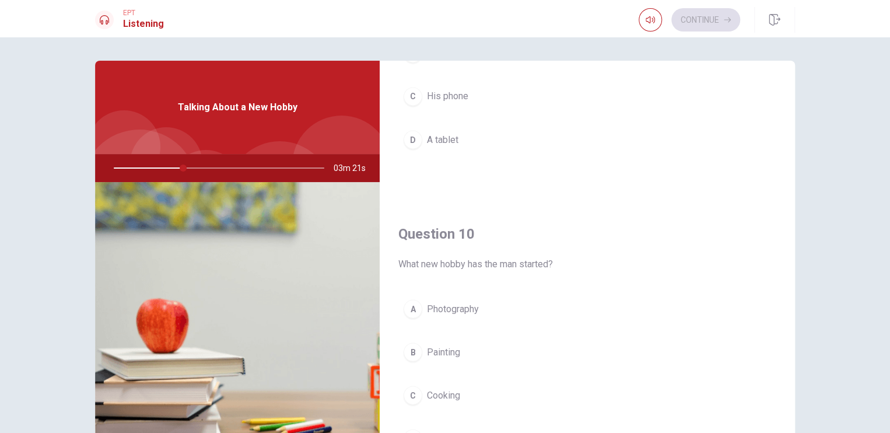
scroll to position [1082, 0]
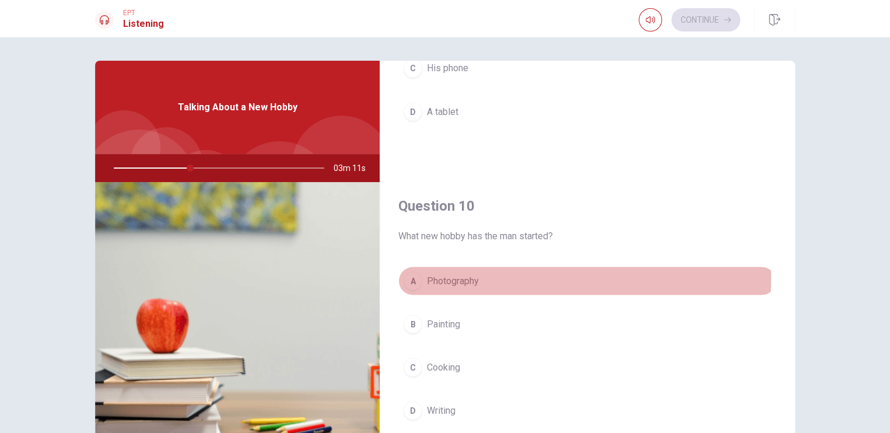
click at [466, 273] on span "Photography" at bounding box center [453, 280] width 52 height 14
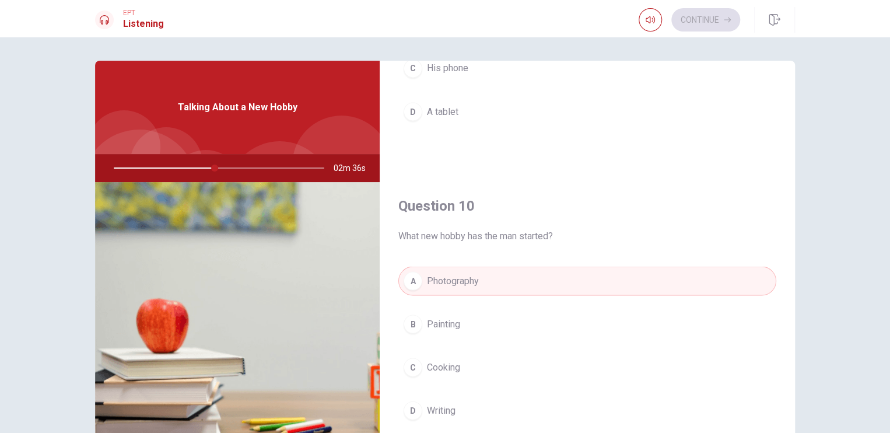
click at [788, 360] on div "Question 6 Why did the man buy a new camera? A To sell photos B To use for work…" at bounding box center [444, 263] width 737 height 405
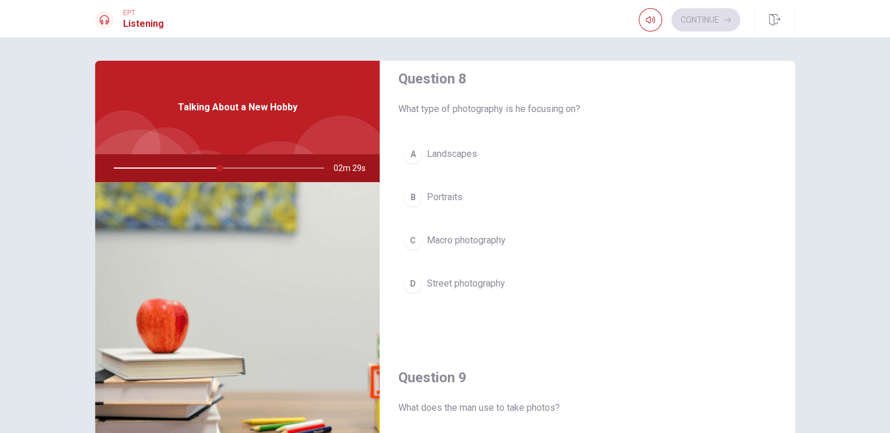
scroll to position [588, 0]
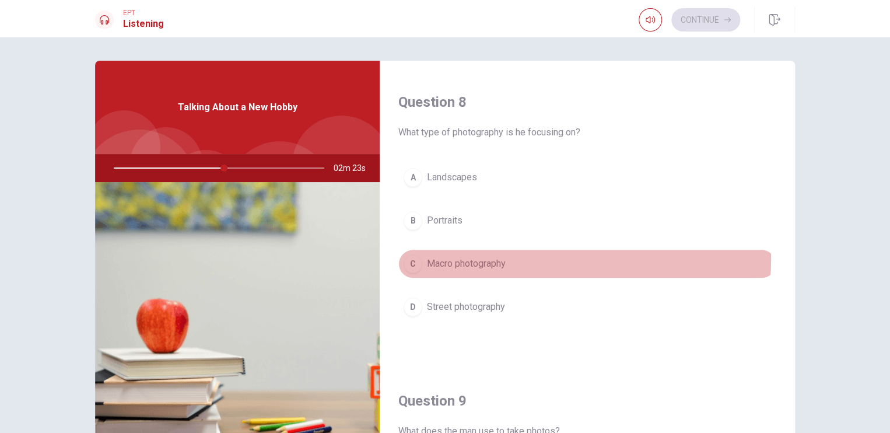
drag, startPoint x: 530, startPoint y: 256, endPoint x: 596, endPoint y: 254, distance: 65.9
click at [539, 257] on button "[PERSON_NAME] photography" at bounding box center [587, 263] width 378 height 29
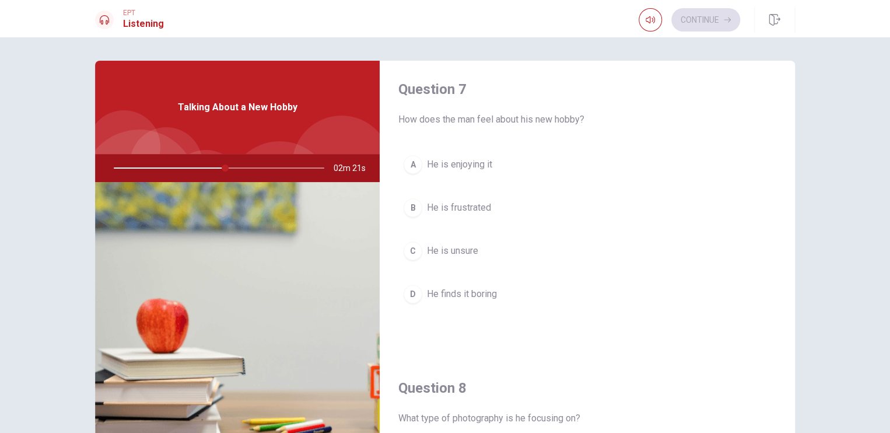
scroll to position [301, 0]
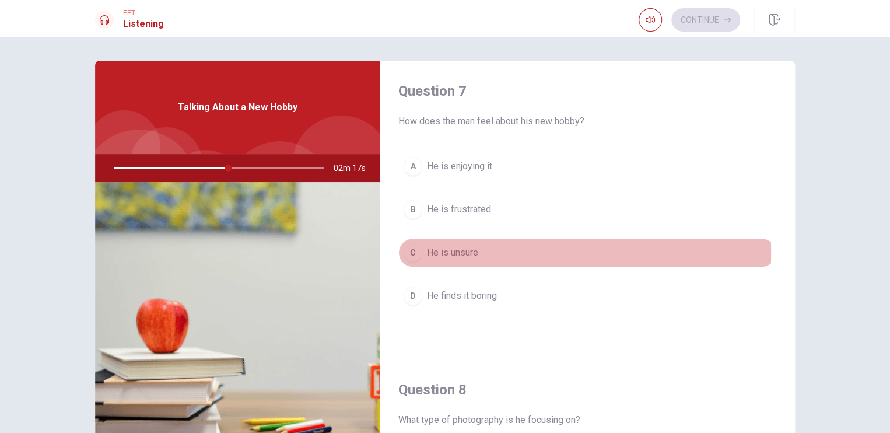
click at [451, 250] on span "He is unsure" at bounding box center [452, 252] width 51 height 14
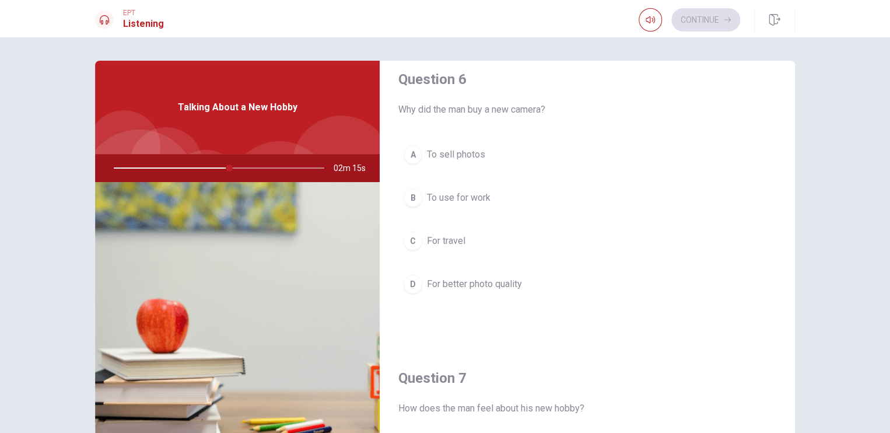
scroll to position [0, 0]
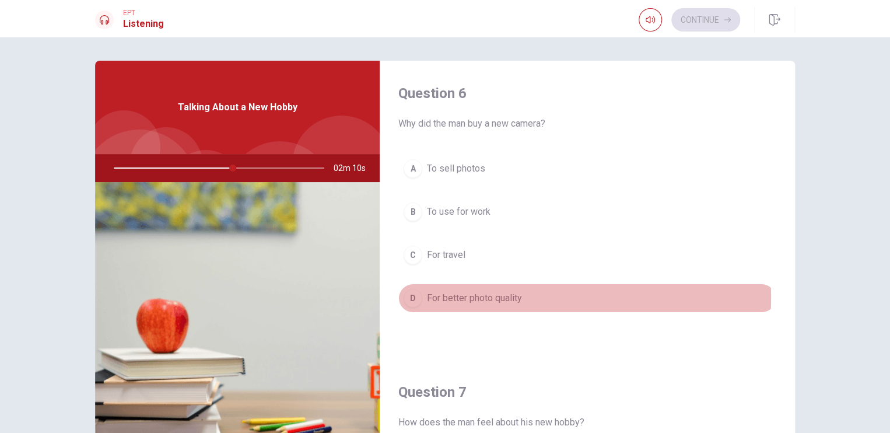
click at [485, 297] on span "For better photo quality" at bounding box center [474, 298] width 95 height 14
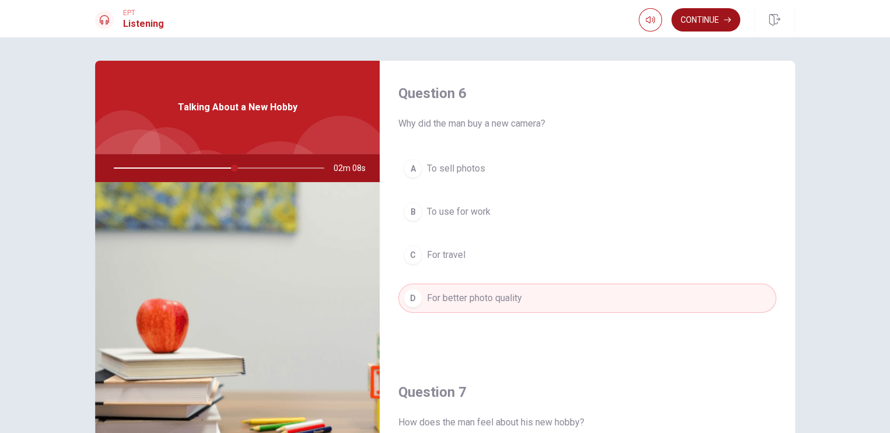
click at [721, 17] on button "Continue" at bounding box center [705, 19] width 69 height 23
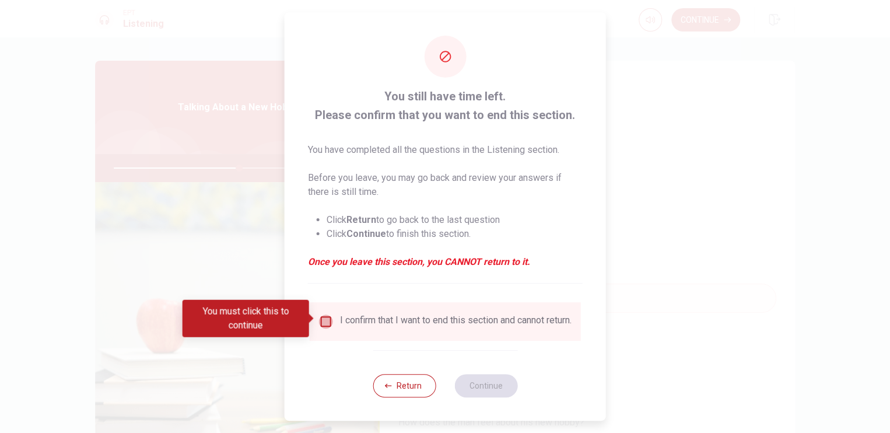
click at [321, 319] on input "You must click this to continue" at bounding box center [326, 321] width 14 height 14
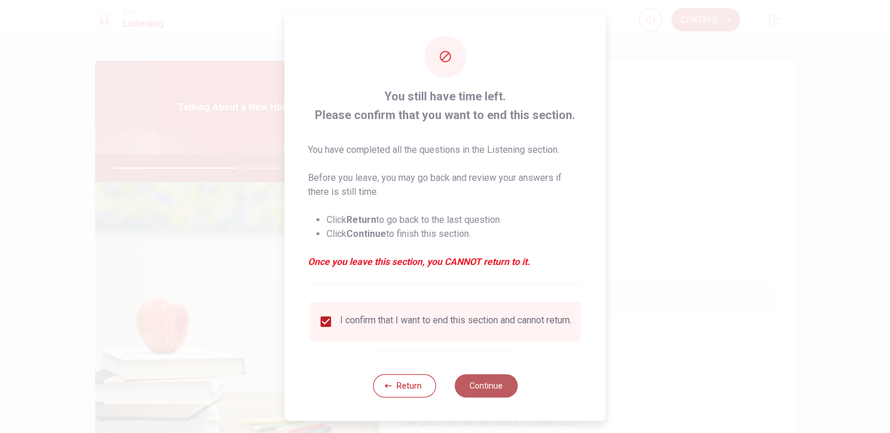
click at [474, 397] on button "Continue" at bounding box center [485, 385] width 63 height 23
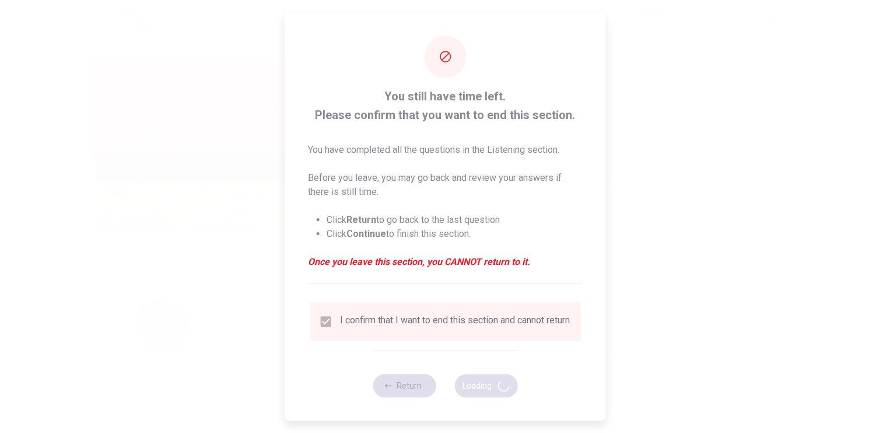
type input "61"
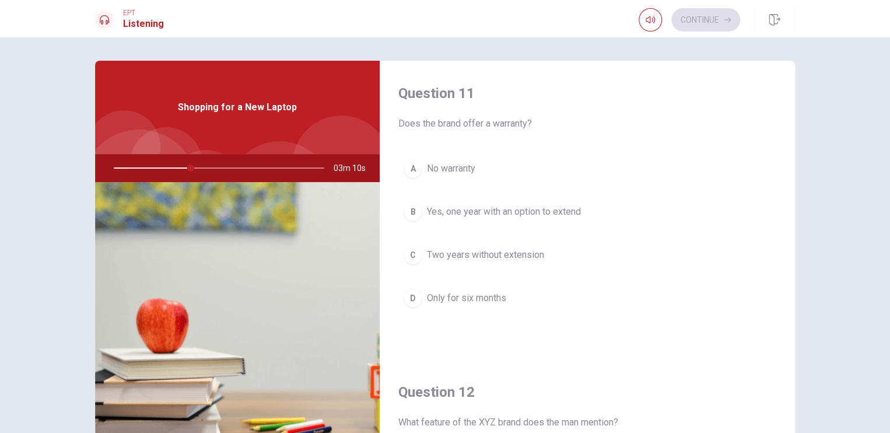
click at [532, 217] on span "Yes, one year with an option to extend" at bounding box center [504, 212] width 154 height 14
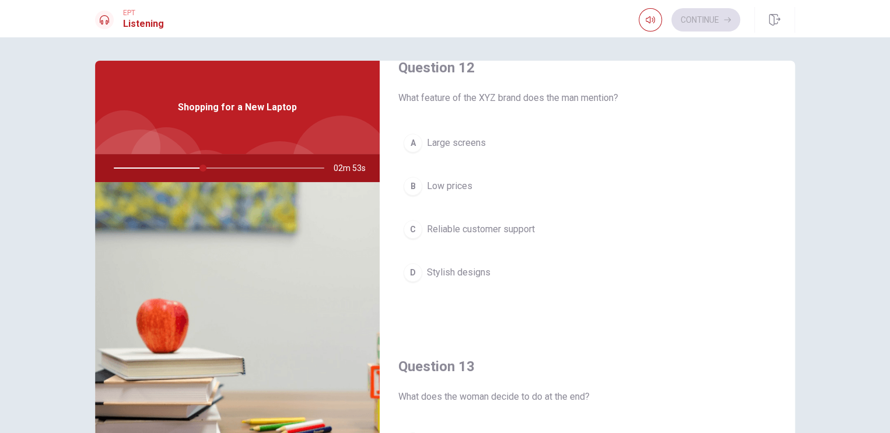
scroll to position [314, 0]
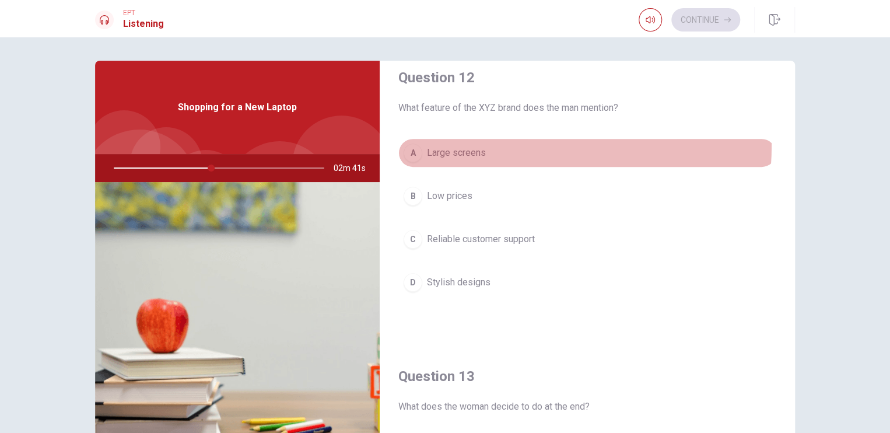
click at [465, 143] on button "A Large screens" at bounding box center [587, 152] width 378 height 29
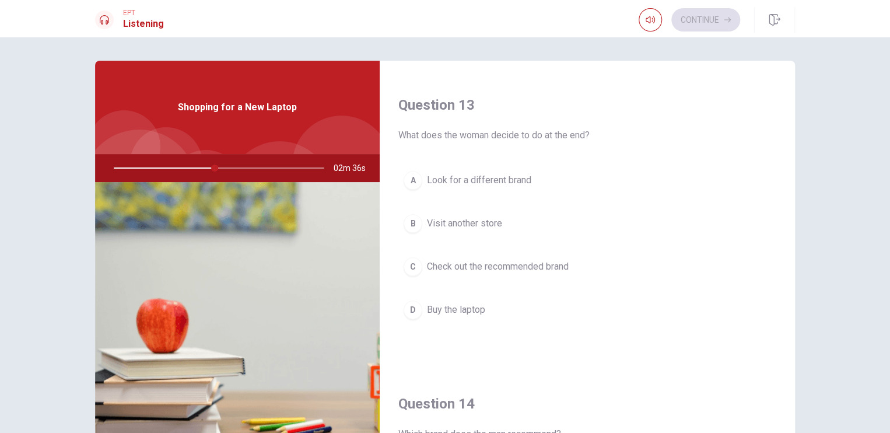
scroll to position [608, 0]
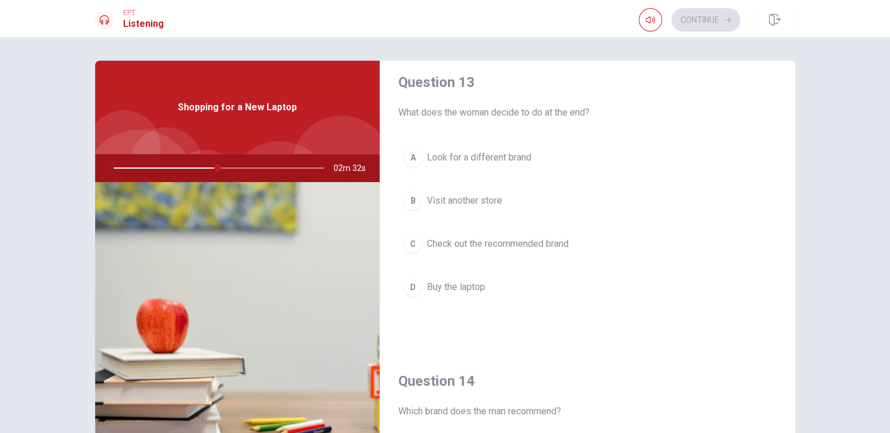
click at [480, 243] on span "Check out the recommended brand" at bounding box center [498, 244] width 142 height 14
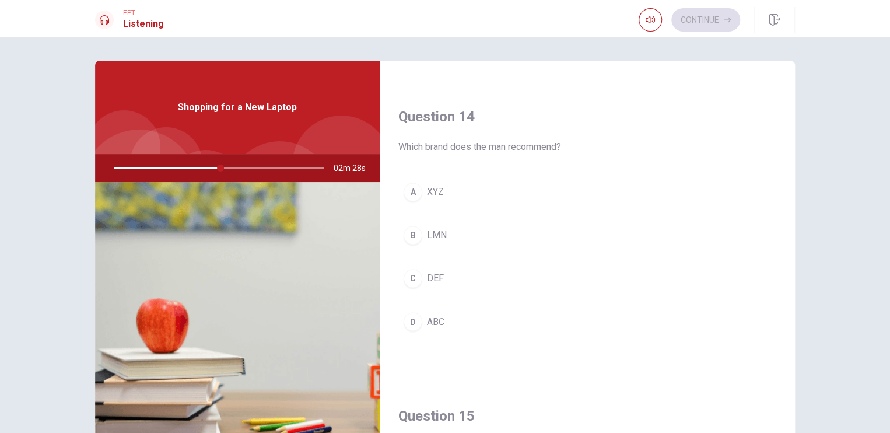
scroll to position [874, 0]
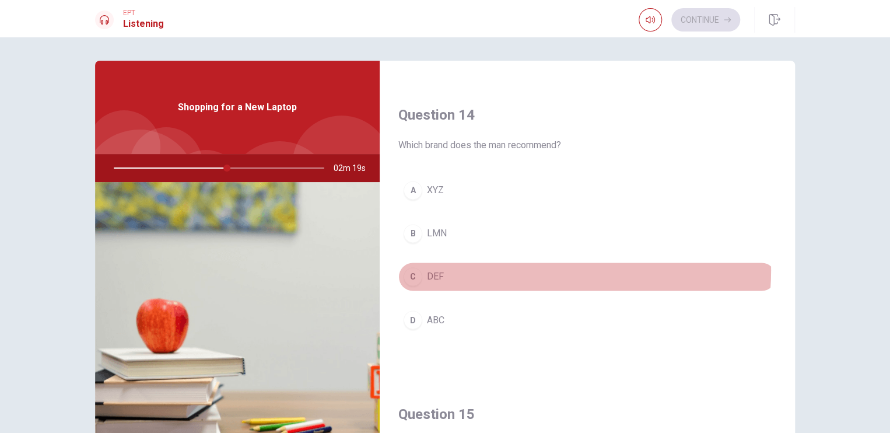
click at [507, 266] on button "C DEF" at bounding box center [587, 276] width 378 height 29
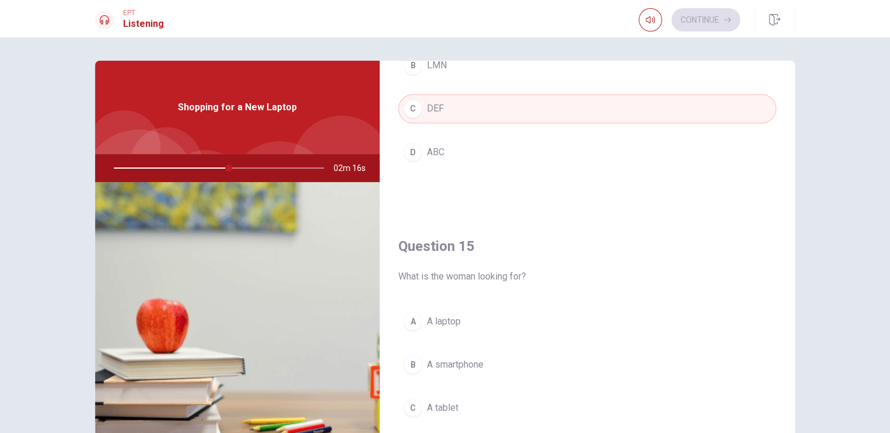
scroll to position [1082, 0]
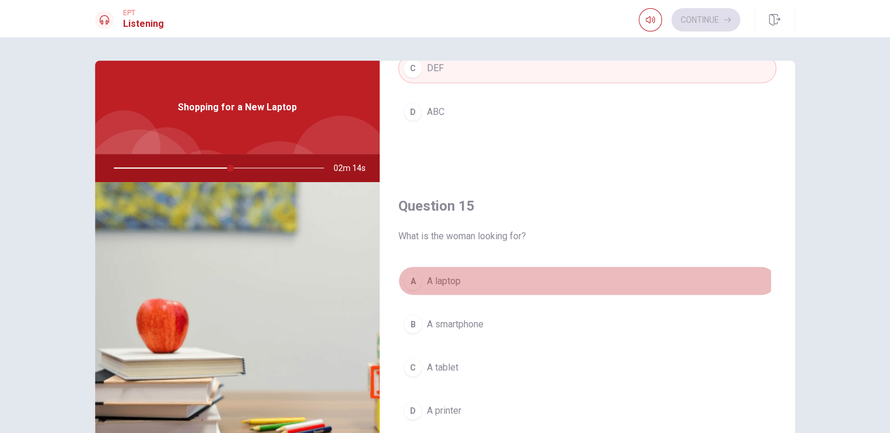
click at [456, 276] on span "A laptop" at bounding box center [444, 280] width 34 height 14
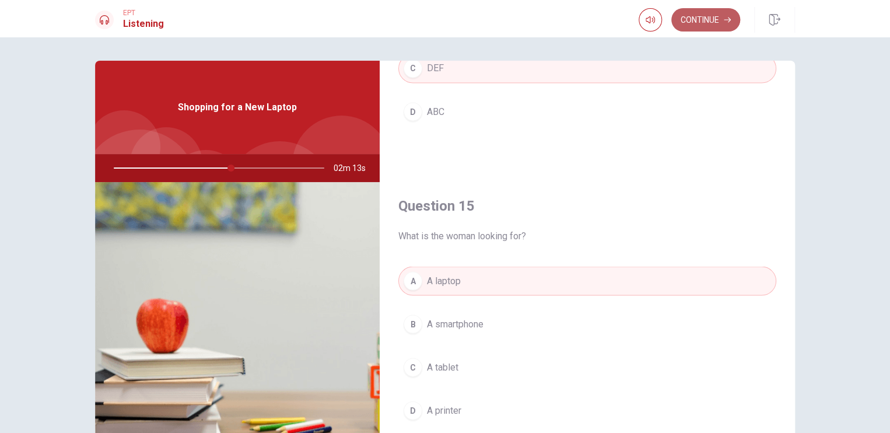
click at [696, 24] on button "Continue" at bounding box center [705, 19] width 69 height 23
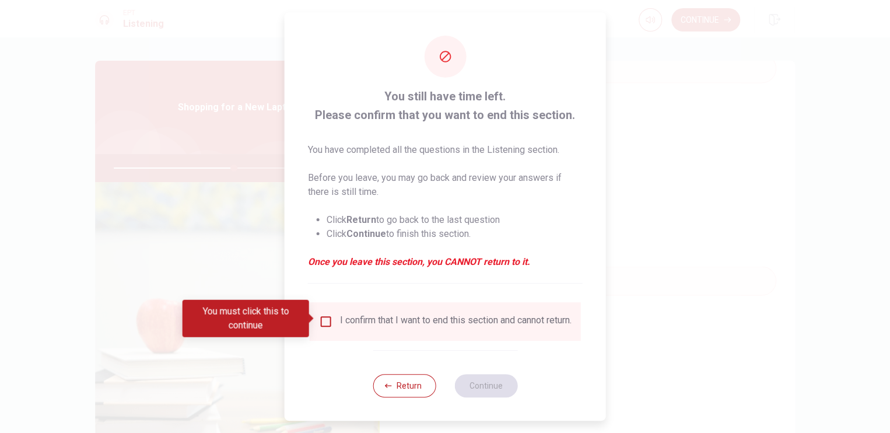
click at [324, 316] on input "You must click this to continue" at bounding box center [326, 321] width 14 height 14
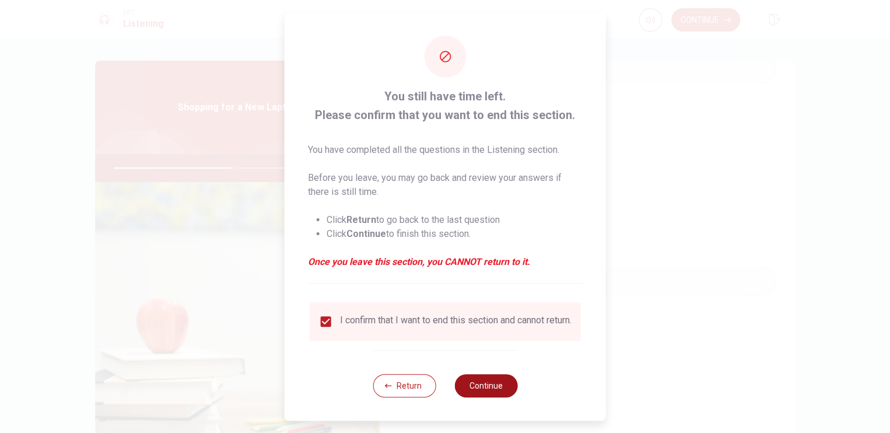
click at [482, 395] on button "Continue" at bounding box center [485, 385] width 63 height 23
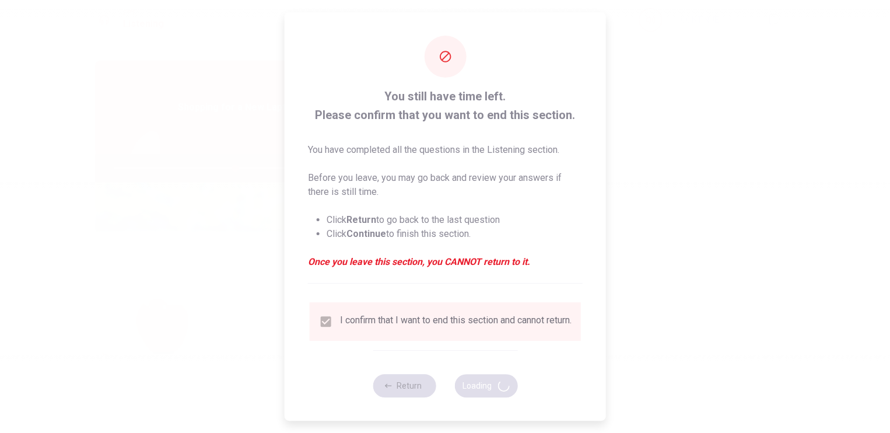
type input "58"
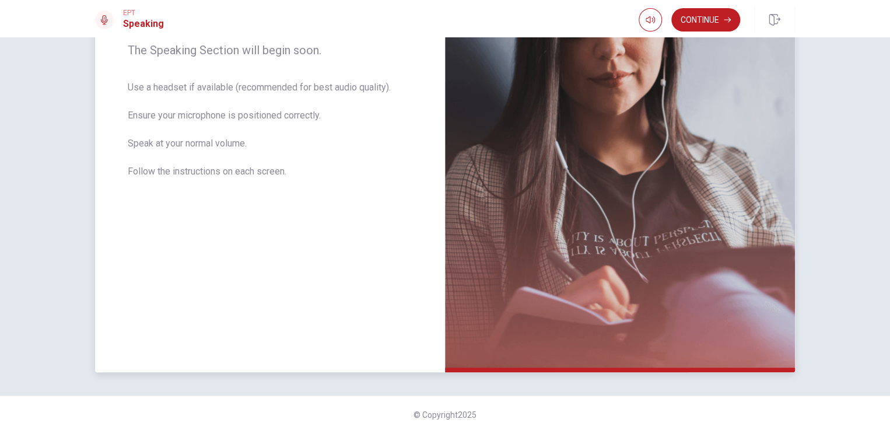
scroll to position [0, 0]
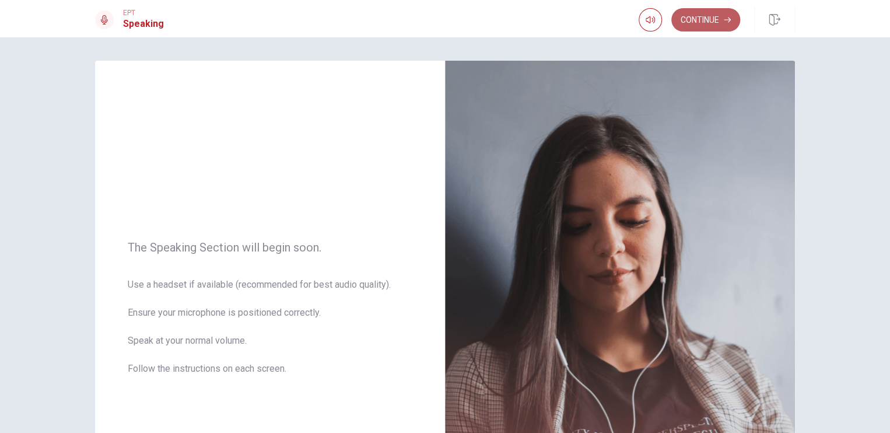
click at [730, 15] on button "Continue" at bounding box center [705, 19] width 69 height 23
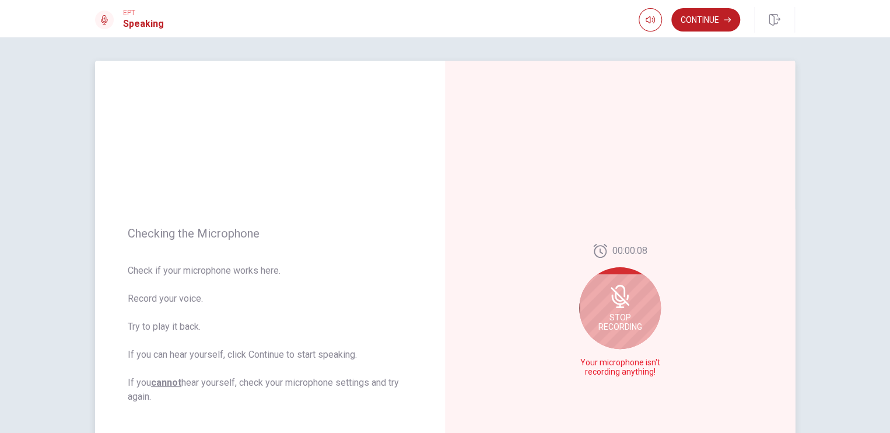
click at [610, 290] on icon at bounding box center [619, 296] width 19 height 19
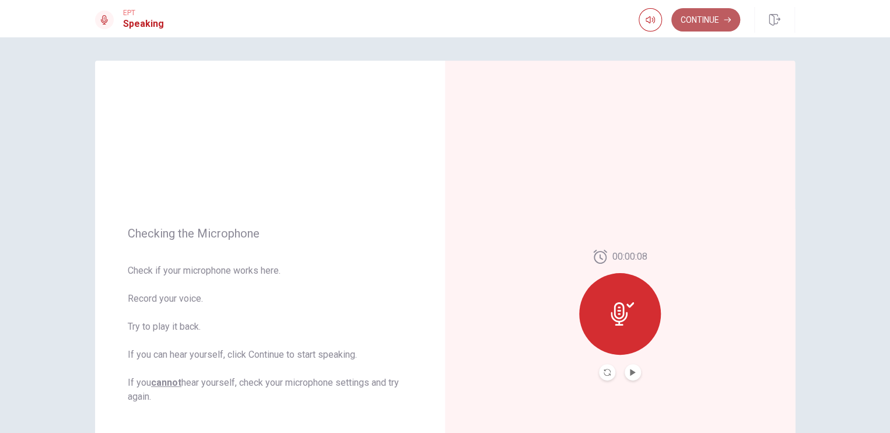
click at [709, 21] on button "Continue" at bounding box center [705, 19] width 69 height 23
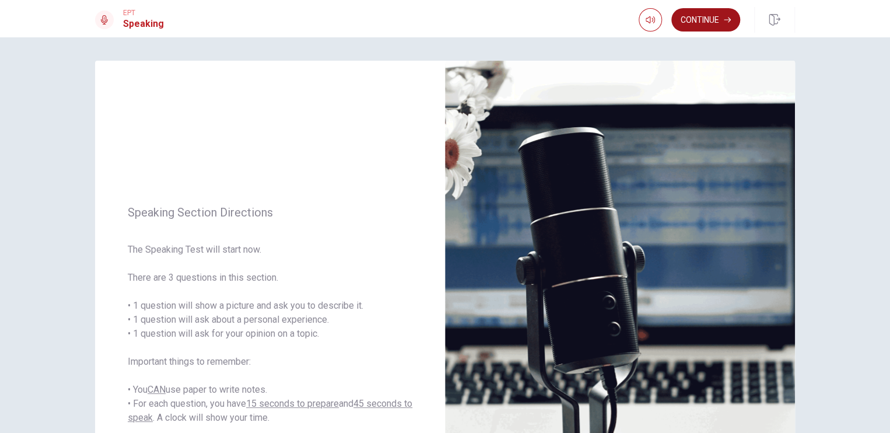
click at [688, 22] on button "Continue" at bounding box center [705, 19] width 69 height 23
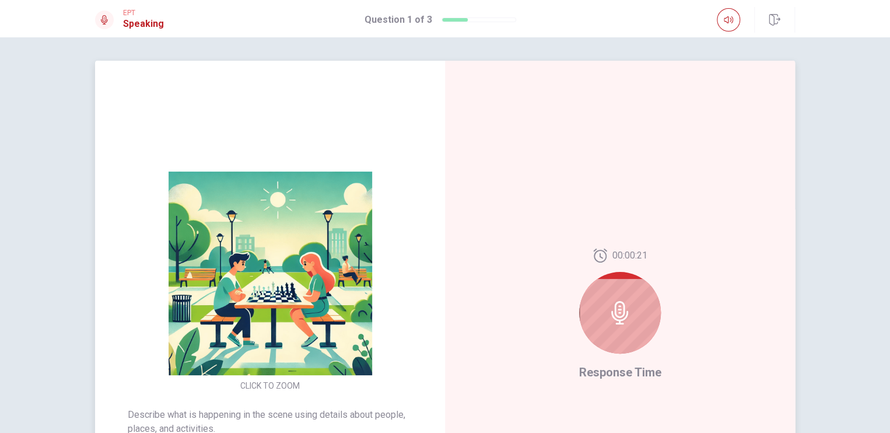
scroll to position [197, 0]
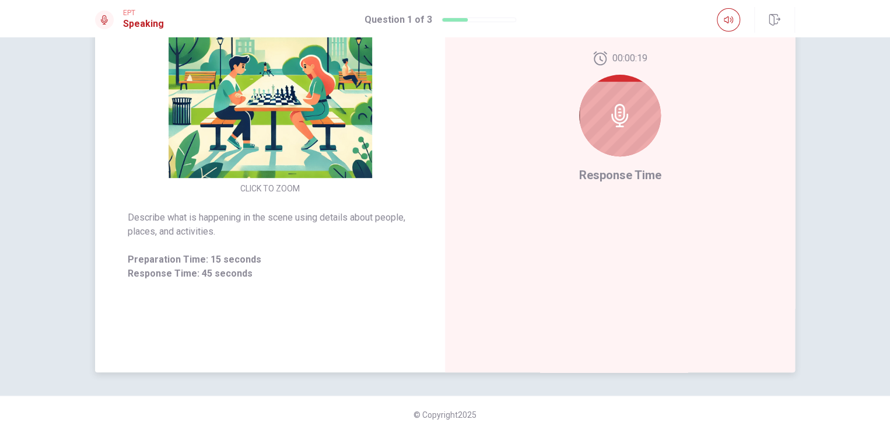
click at [625, 123] on icon at bounding box center [619, 115] width 23 height 23
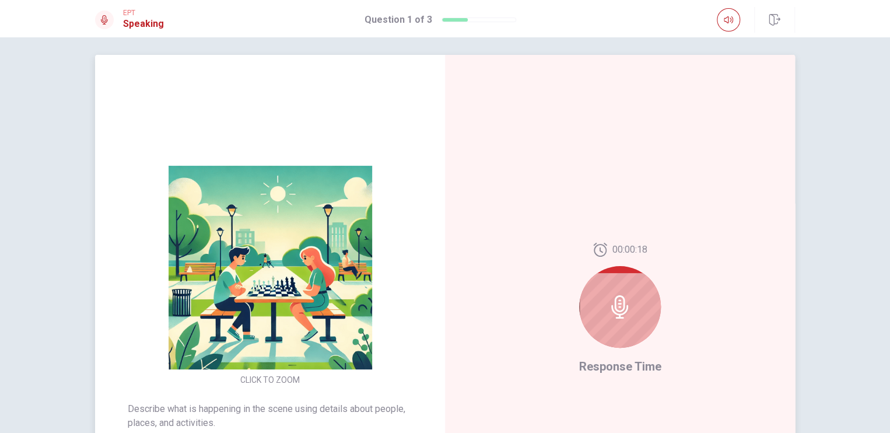
scroll to position [0, 0]
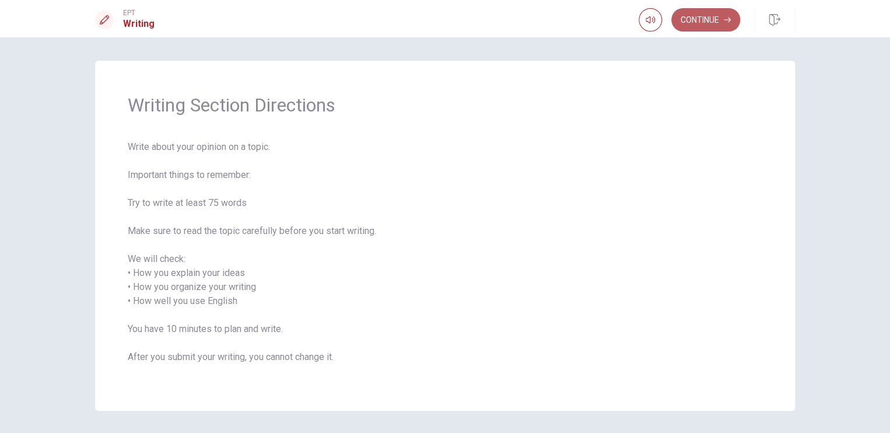
click at [708, 24] on button "Continue" at bounding box center [705, 19] width 69 height 23
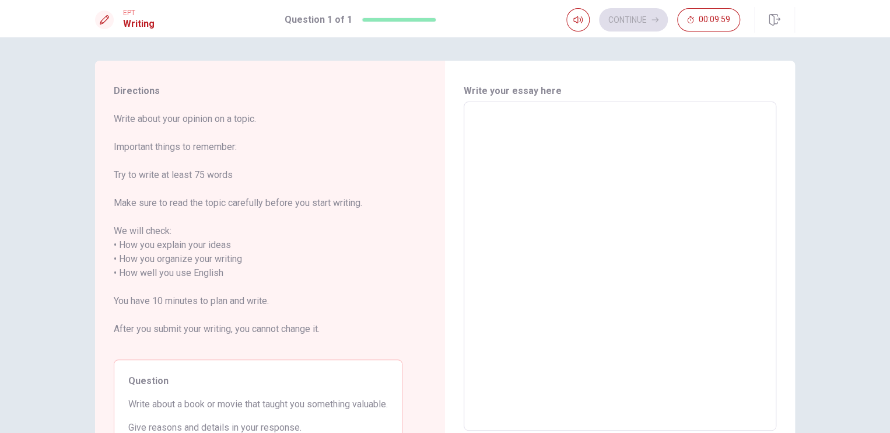
click at [490, 128] on textarea at bounding box center [620, 266] width 296 height 310
type textarea "H"
type textarea "x"
type textarea "He"
type textarea "x"
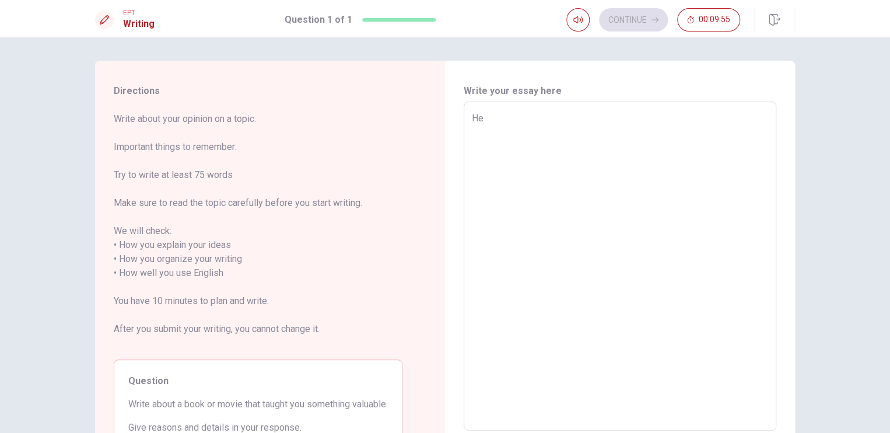
type textarea "Hel"
type textarea "x"
type textarea "Hell"
type textarea "x"
type textarea "Hello"
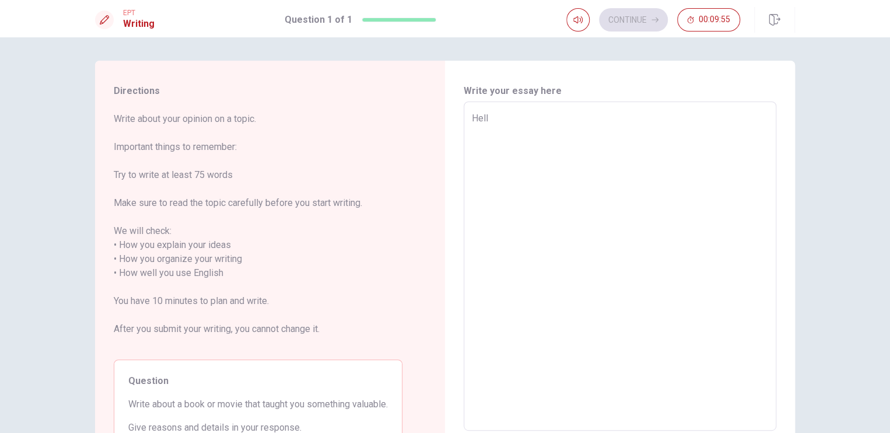
type textarea "x"
type textarea "Hello"
type textarea "x"
type textarea "Hello m"
type textarea "x"
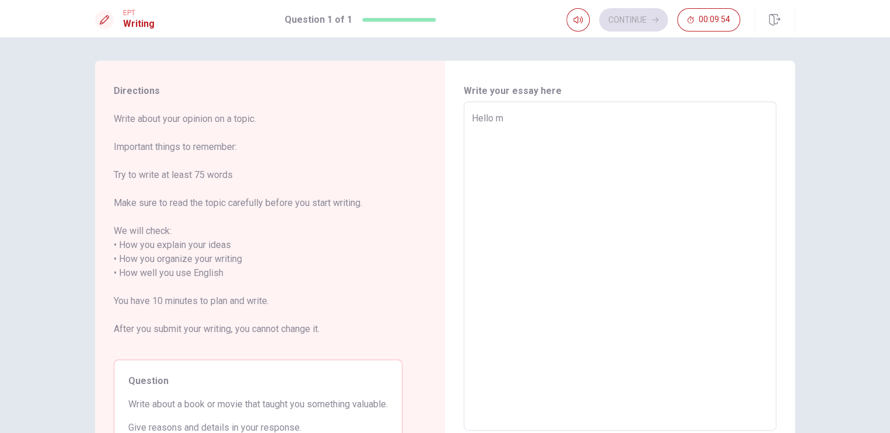
type textarea "Hello my"
type textarea "x"
type textarea "Hello my"
type textarea "x"
type textarea "Hello my n"
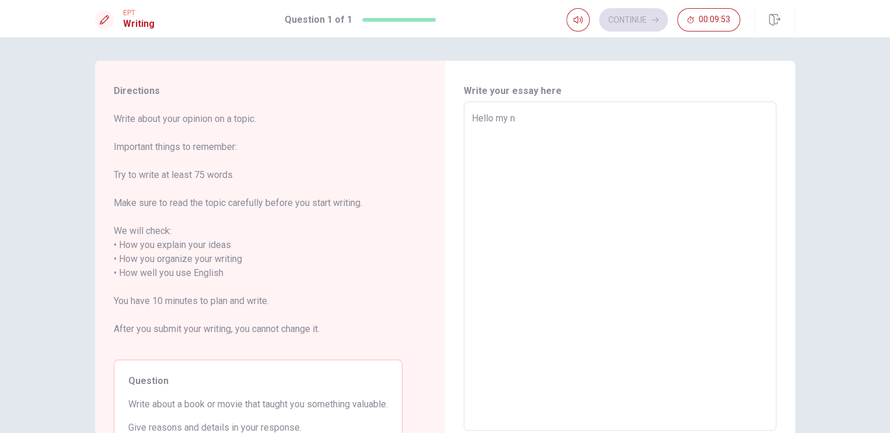
type textarea "x"
type textarea "Hello my na"
type textarea "x"
type textarea "Hello my nam"
type textarea "x"
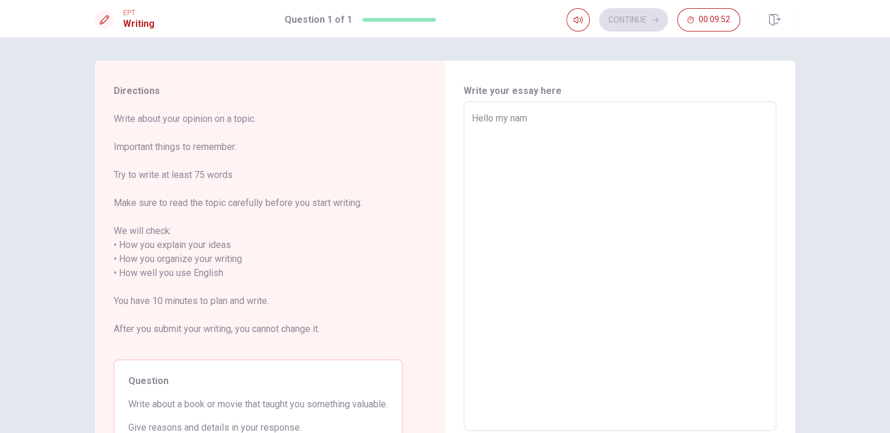
type textarea "Hello my name"
type textarea "x"
type textarea "Hello my name"
type textarea "x"
type textarea "Hello my name i"
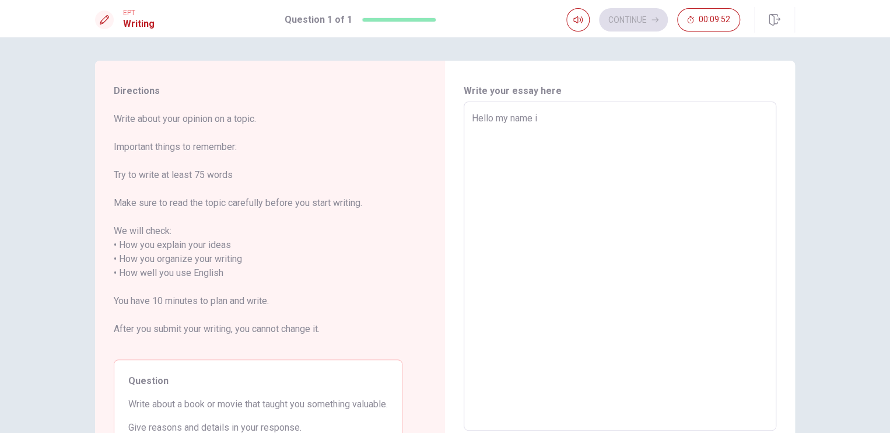
type textarea "x"
type textarea "Hello my name is"
type textarea "x"
type textarea "Hello my name is"
type textarea "x"
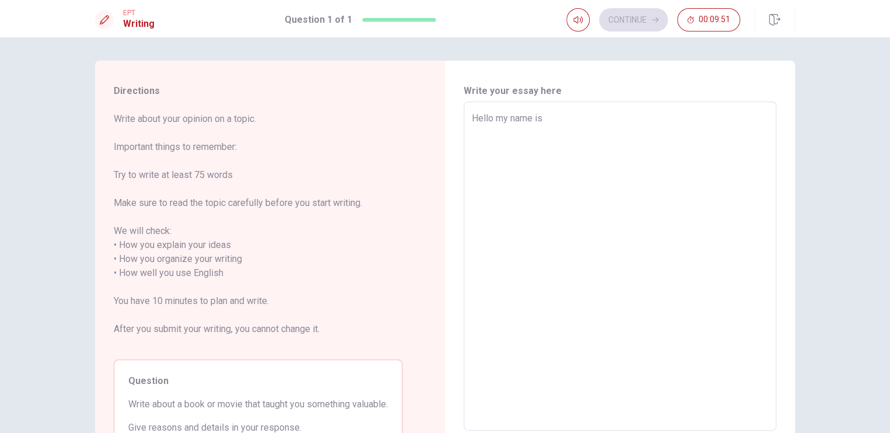
type textarea "Hello my name is R"
type textarea "x"
type textarea "Hello my name is [PERSON_NAME]"
type textarea "x"
type textarea "Hello my name is Rap"
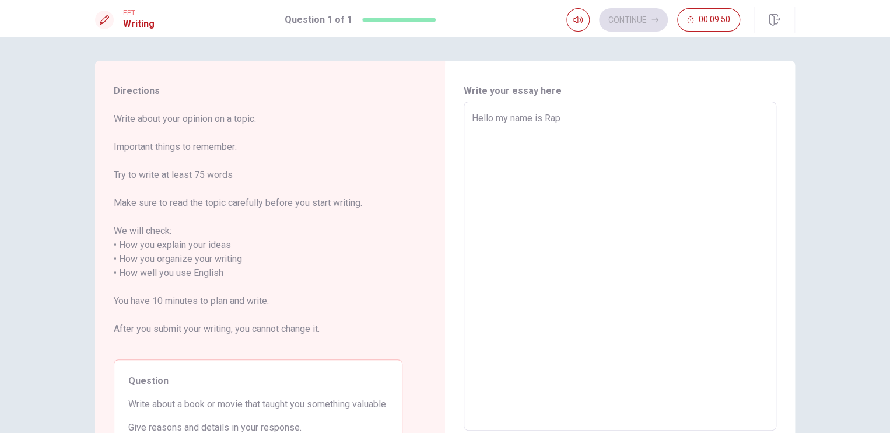
type textarea "x"
type textarea "Hello my name is Raph"
type textarea "x"
type textarea "Hello my name is [PERSON_NAME]"
type textarea "x"
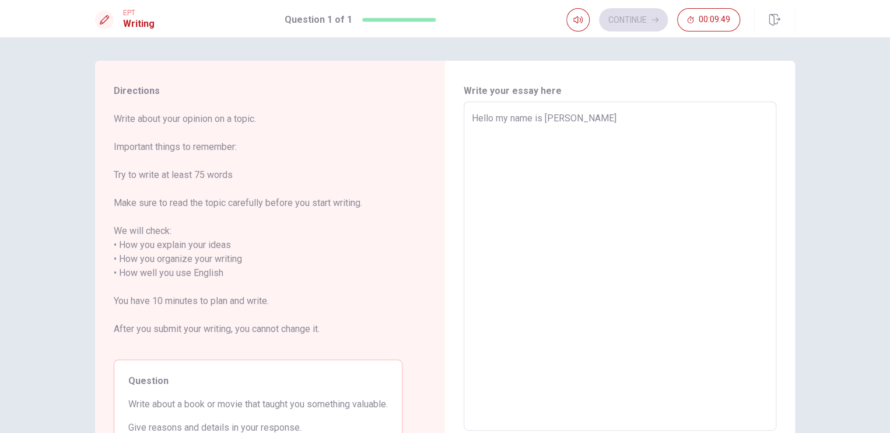
type textarea "Hello my name is [PERSON_NAME]"
type textarea "x"
type textarea "Hello my name is [PERSON_NAME]"
type textarea "x"
type textarea "Hello my name is [PERSON_NAME]"
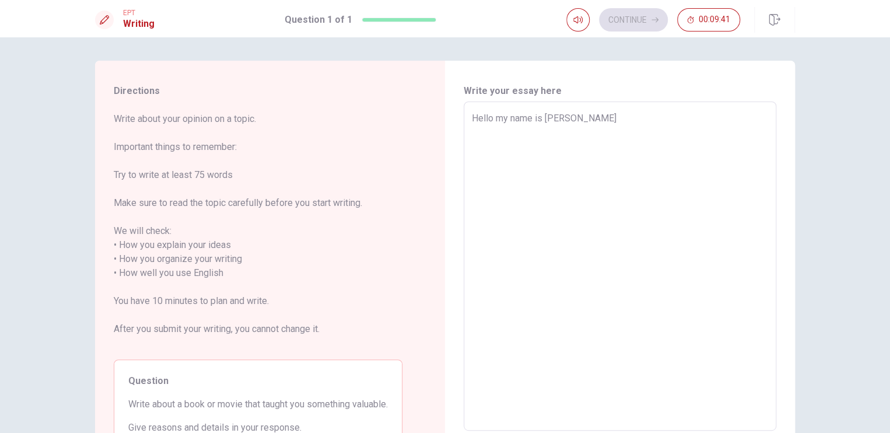
type textarea "x"
type textarea "Hello my name is [PERSON_NAME]"
type textarea "x"
type textarea "Hello my name is [PERSON_NAME]"
type textarea "x"
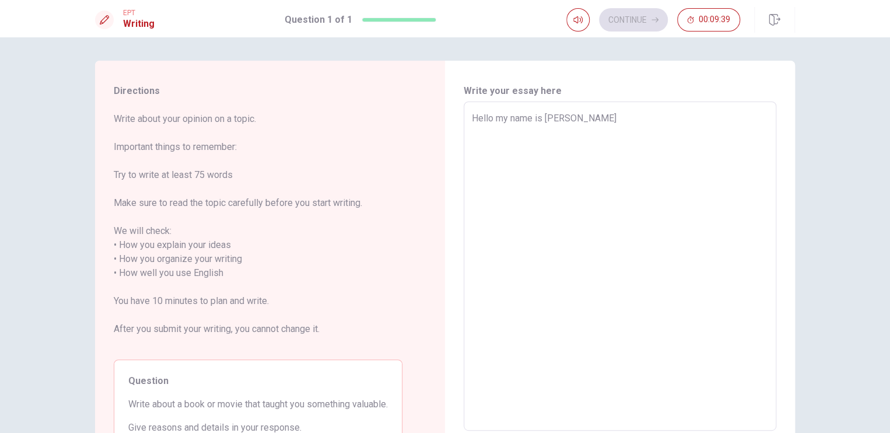
type textarea "Hello my name is [PERSON_NAME] i m"
type textarea "x"
type textarea "Hello my name is [PERSON_NAME] i m"
type textarea "x"
type textarea "Hello my name is [PERSON_NAME] i m f"
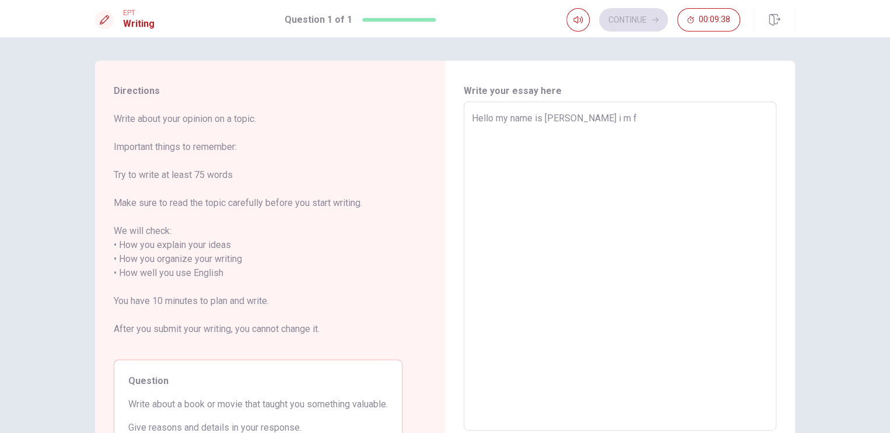
type textarea "x"
type textarea "Hello my name is [PERSON_NAME] i m fr"
type textarea "x"
type textarea "Hello my name is [PERSON_NAME] i m fro"
type textarea "x"
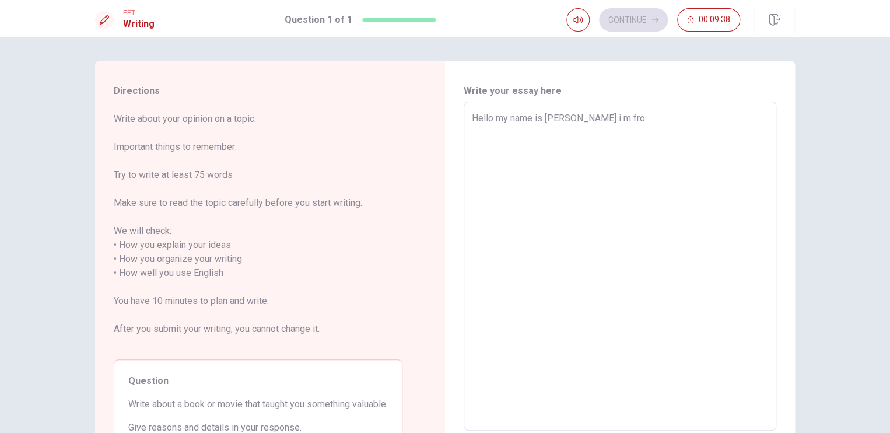
type textarea "Hello my name is [PERSON_NAME] i m from"
type textarea "x"
type textarea "Hello my name is [PERSON_NAME] i m from"
type textarea "x"
type textarea "Hello my name is [PERSON_NAME] i m from b"
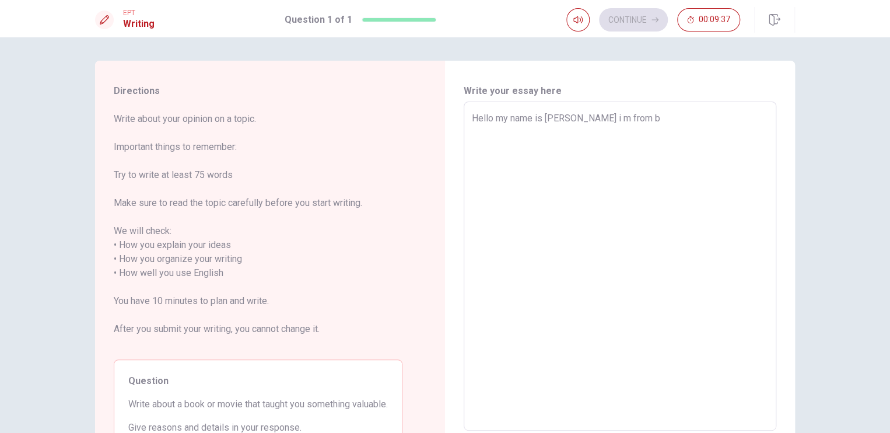
type textarea "x"
type textarea "Hello my name is [PERSON_NAME] i m from be"
type textarea "x"
type textarea "Hello my name is [PERSON_NAME] i m from [PERSON_NAME]"
type textarea "x"
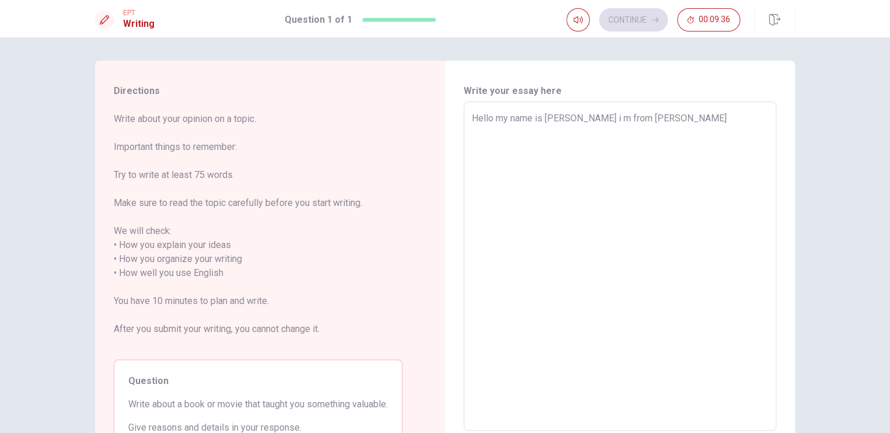
type textarea "Hello my name is [PERSON_NAME] i m from belg"
type textarea "x"
type textarea "Hello my name is [PERSON_NAME] i m from [GEOGRAPHIC_DATA]"
type textarea "x"
type textarea "Hello my name is [PERSON_NAME] i m from [PERSON_NAME]"
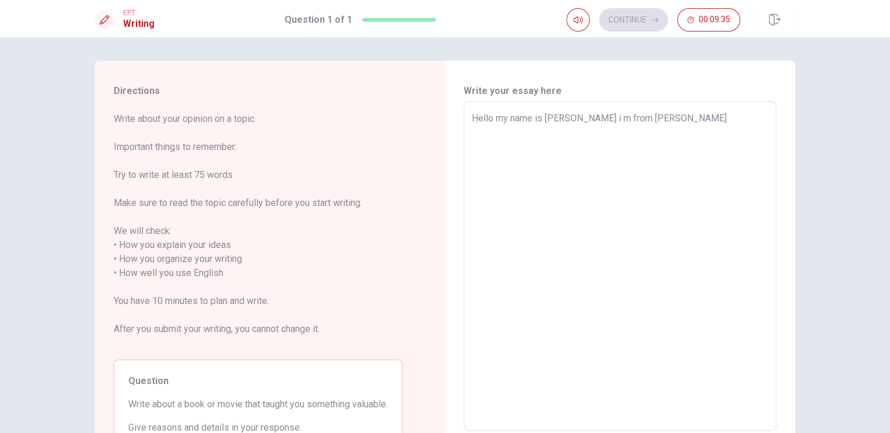
type textarea "x"
type textarea "Hello my name is [PERSON_NAME] i m from [GEOGRAPHIC_DATA]"
type textarea "x"
type textarea "Hello my name is [PERSON_NAME] i m from [GEOGRAPHIC_DATA]"
type textarea "x"
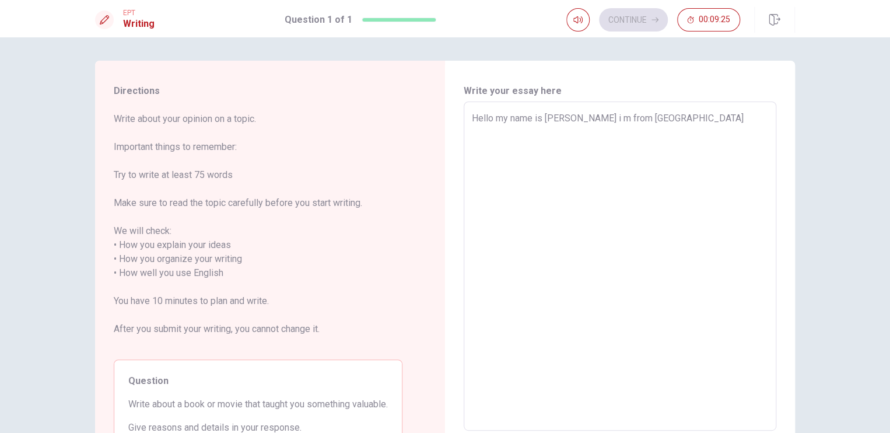
type textarea "Hello my name is [PERSON_NAME] i m from [GEOGRAPHIC_DATA] ,"
type textarea "x"
type textarea "Hello my name is [PERSON_NAME] i m from [GEOGRAPHIC_DATA] ,"
type textarea "x"
type textarea "Hello my name is [PERSON_NAME] i m from [GEOGRAPHIC_DATA] , i"
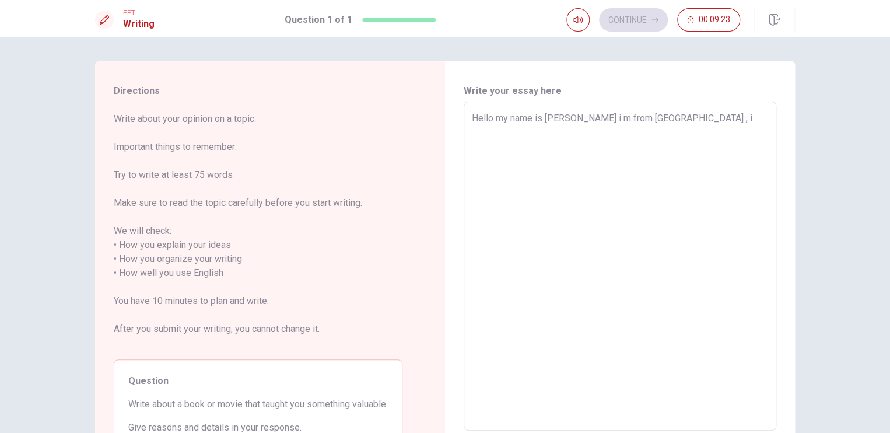
type textarea "x"
type textarea "Hello my name is [PERSON_NAME] i m from [GEOGRAPHIC_DATA] , i"
type textarea "x"
type textarea "Hello my name is [PERSON_NAME] i m from [GEOGRAPHIC_DATA] , i w"
type textarea "x"
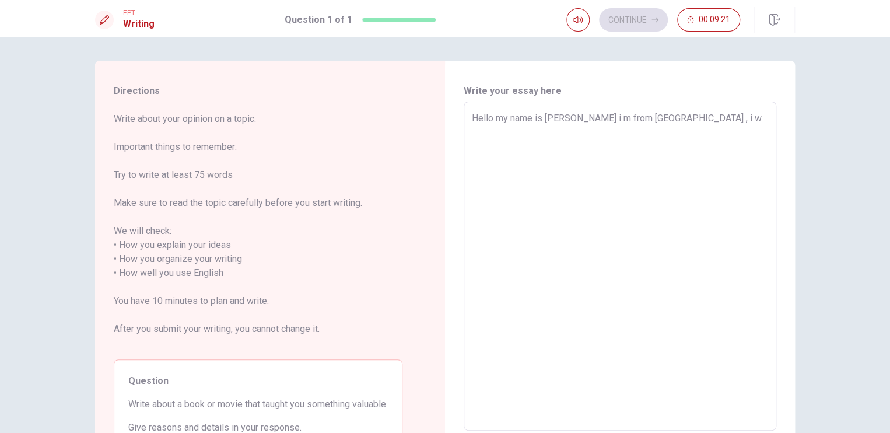
type textarea "Hello my name is [PERSON_NAME] i m from [GEOGRAPHIC_DATA] , i [GEOGRAPHIC_DATA]"
type textarea "x"
type textarea "Hello my name is [PERSON_NAME] i m from [GEOGRAPHIC_DATA] , i wan"
type textarea "x"
type textarea "Hello my name is [PERSON_NAME] i m from [GEOGRAPHIC_DATA] , i want"
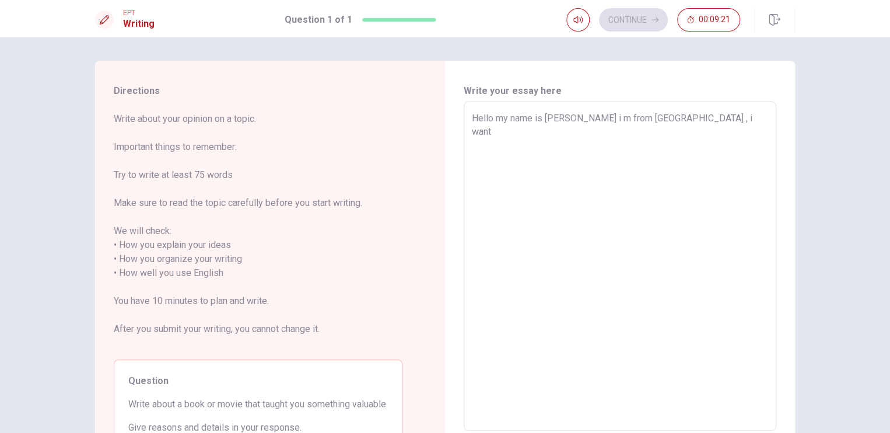
type textarea "x"
type textarea "Hello my name is [PERSON_NAME] i m from [GEOGRAPHIC_DATA] , i want"
type textarea "x"
type textarea "Hello my name is [PERSON_NAME] i m from [GEOGRAPHIC_DATA] , i want t"
type textarea "x"
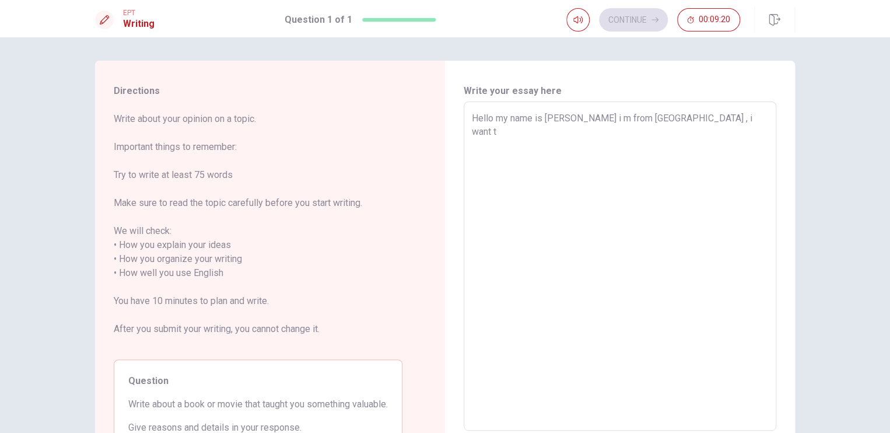
type textarea "Hello my name is [PERSON_NAME] i m from [GEOGRAPHIC_DATA] , i want to"
type textarea "x"
type textarea "Hello my name is [PERSON_NAME] i m from [GEOGRAPHIC_DATA] , i want to"
type textarea "x"
type textarea "Hello my name is [PERSON_NAME] i m from [GEOGRAPHIC_DATA] , i want to c"
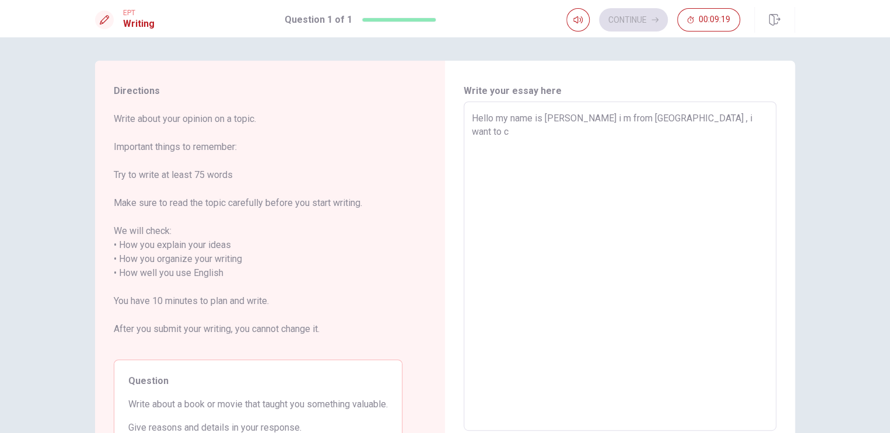
type textarea "x"
type textarea "Hello my name is [PERSON_NAME] i m from [GEOGRAPHIC_DATA] , i want to co"
type textarea "x"
type textarea "Hello my name is [PERSON_NAME] i m from [GEOGRAPHIC_DATA] , i want to com"
type textarea "x"
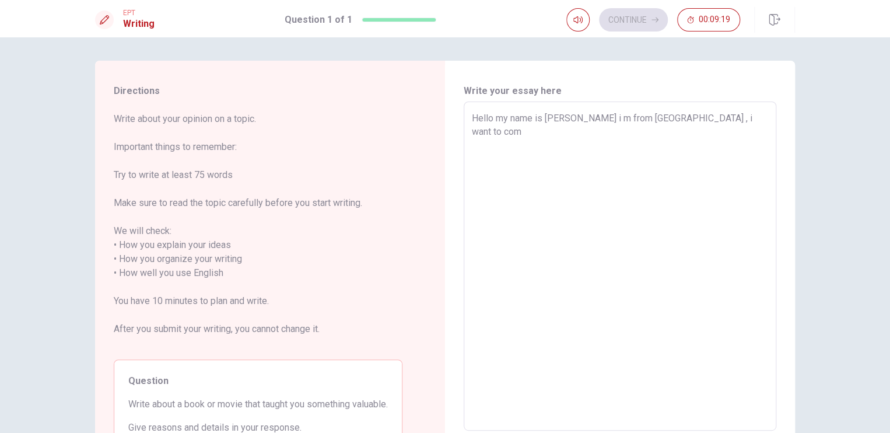
type textarea "Hello my name is [PERSON_NAME] i m from [GEOGRAPHIC_DATA] , i want to come"
type textarea "x"
type textarea "Hello my name is [PERSON_NAME] i m from [GEOGRAPHIC_DATA] , i want to come"
type textarea "x"
type textarea "Hello my name is [PERSON_NAME] i m from [GEOGRAPHIC_DATA] , i want to come t"
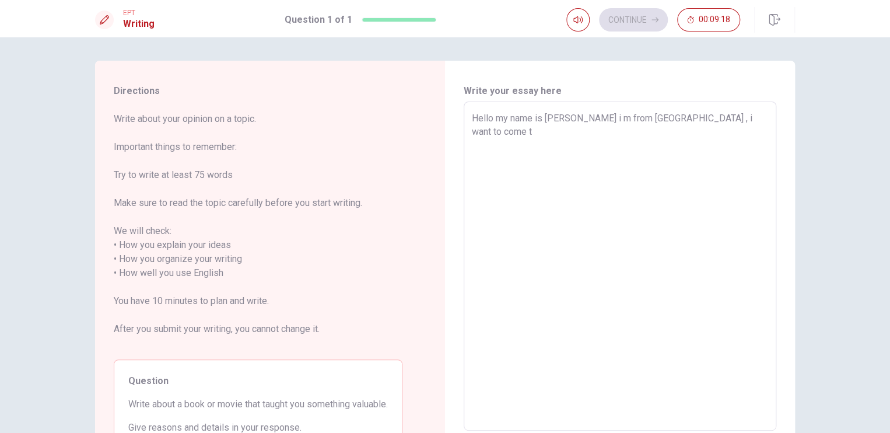
type textarea "x"
type textarea "Hello my name is [PERSON_NAME] i m from [GEOGRAPHIC_DATA] , i want to come to"
type textarea "x"
type textarea "Hello my name is [PERSON_NAME] i m from [GEOGRAPHIC_DATA] , i want to come t"
type textarea "x"
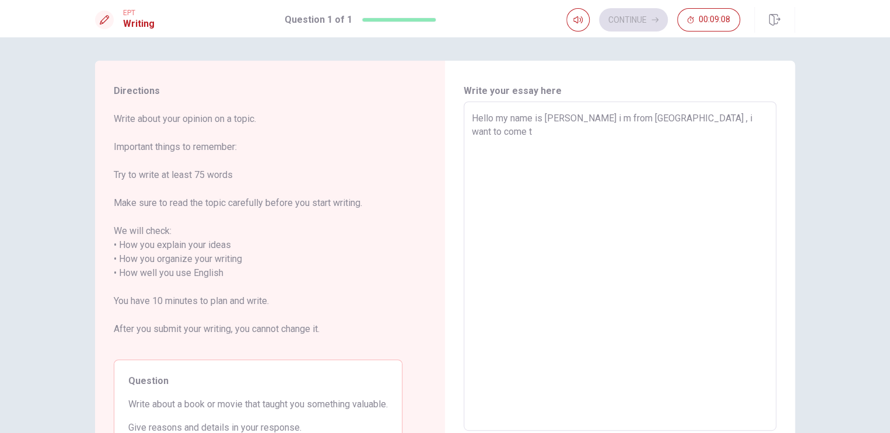
type textarea "Hello my name is [PERSON_NAME] i m from [GEOGRAPHIC_DATA] , i want to come"
type textarea "x"
type textarea "Hello my name is [PERSON_NAME] i m from [GEOGRAPHIC_DATA] , i want to come"
type textarea "x"
type textarea "Hello my name is [PERSON_NAME] i m from [GEOGRAPHIC_DATA] , i want to com"
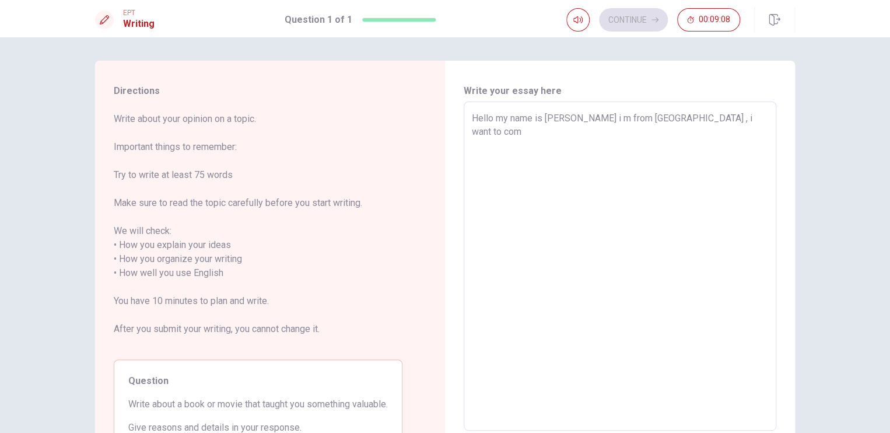
type textarea "x"
type textarea "Hello my name is [PERSON_NAME] i m from [GEOGRAPHIC_DATA] , i want to co"
type textarea "x"
type textarea "Hello my name is [PERSON_NAME] i m from [GEOGRAPHIC_DATA] , i want to c"
type textarea "x"
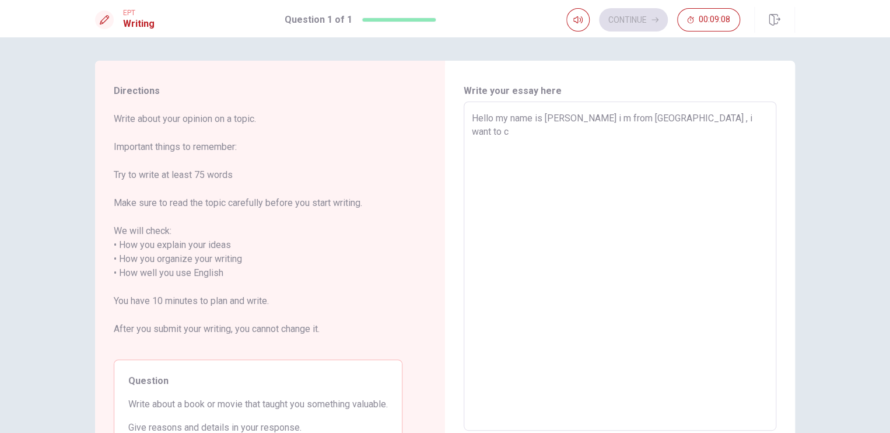
type textarea "Hello my name is [PERSON_NAME] i m from [GEOGRAPHIC_DATA] , i want to"
type textarea "x"
type textarea "Hello my name is [PERSON_NAME] i m from [GEOGRAPHIC_DATA] , i want to"
type textarea "x"
type textarea "Hello my name is [PERSON_NAME] i m from [GEOGRAPHIC_DATA] , i want t"
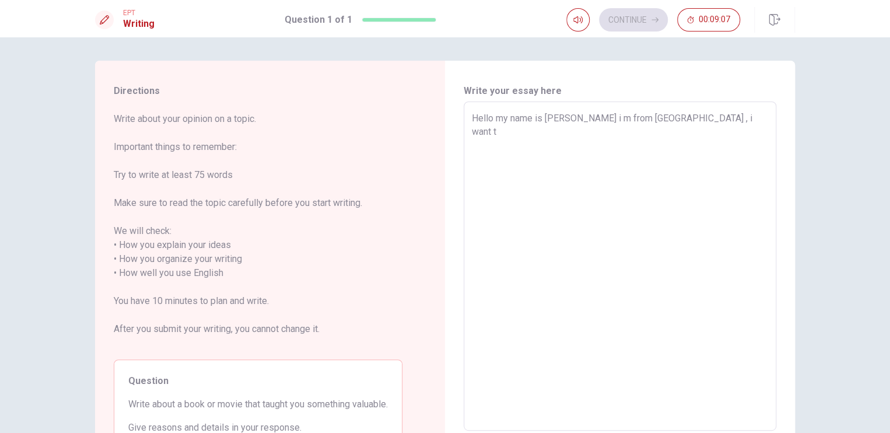
type textarea "x"
type textarea "Hello my name is [PERSON_NAME] i m from [GEOGRAPHIC_DATA] , i want"
type textarea "x"
type textarea "Hello my name is [PERSON_NAME] i m from [GEOGRAPHIC_DATA] , i want c"
type textarea "x"
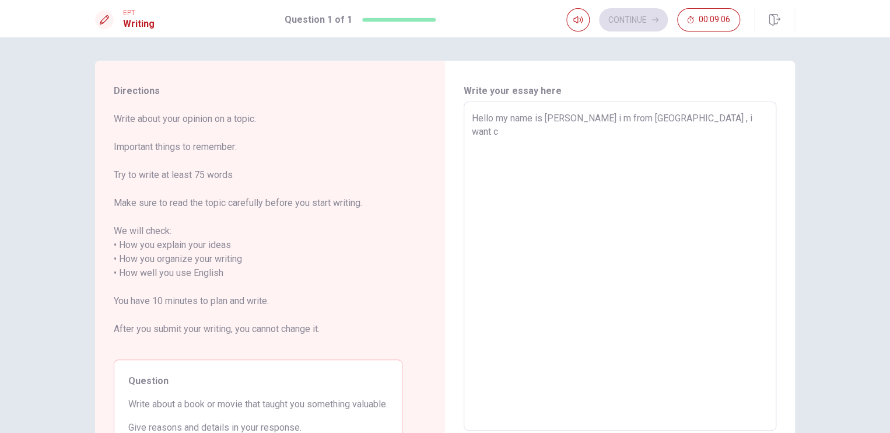
type textarea "Hello my name is [PERSON_NAME] i m from [GEOGRAPHIC_DATA] , i want co"
type textarea "x"
type textarea "Hello my name is [PERSON_NAME] i m from [GEOGRAPHIC_DATA] , i want com"
type textarea "x"
type textarea "Hello my name is [PERSON_NAME] i m from [GEOGRAPHIC_DATA] , i want come"
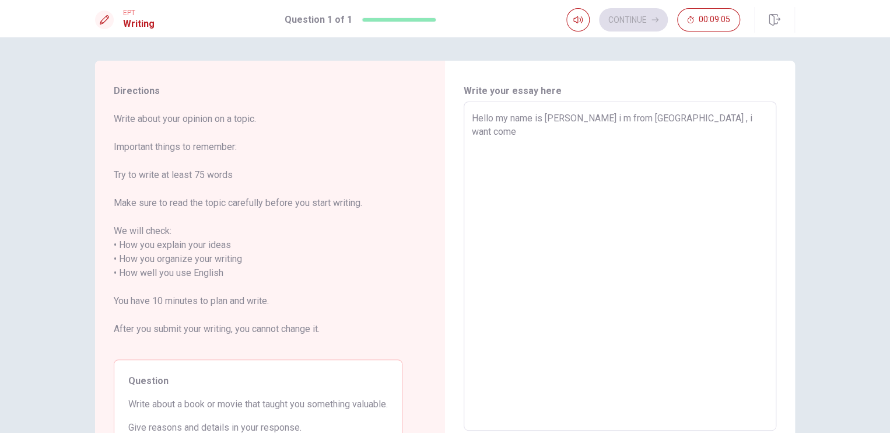
type textarea "x"
type textarea "Hello my name is [PERSON_NAME] i m from [GEOGRAPHIC_DATA] , i want come"
type textarea "x"
type textarea "Hello my name is [PERSON_NAME] i m from [GEOGRAPHIC_DATA] , i want come t"
type textarea "x"
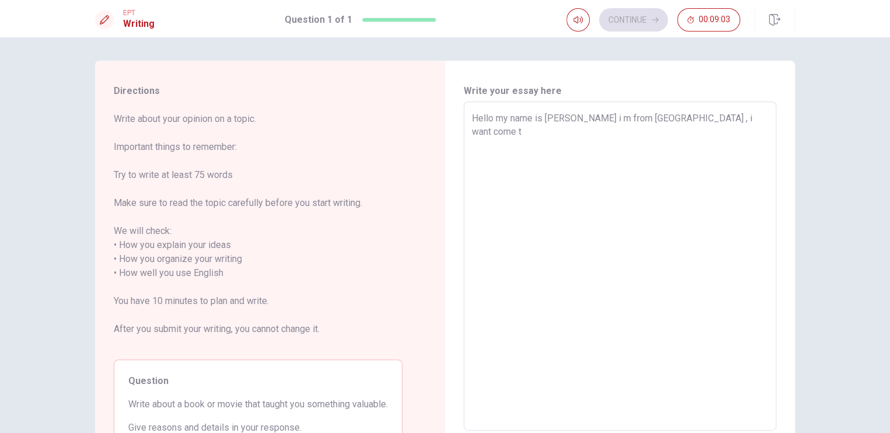
type textarea "Hello my name is [PERSON_NAME] i m from [GEOGRAPHIC_DATA] , i want come to"
type textarea "x"
type textarea "Hello my name is [PERSON_NAME] i m from [GEOGRAPHIC_DATA] , i want come to"
type textarea "x"
type textarea "Hello my name is [PERSON_NAME] i m from [GEOGRAPHIC_DATA] , i want come to t"
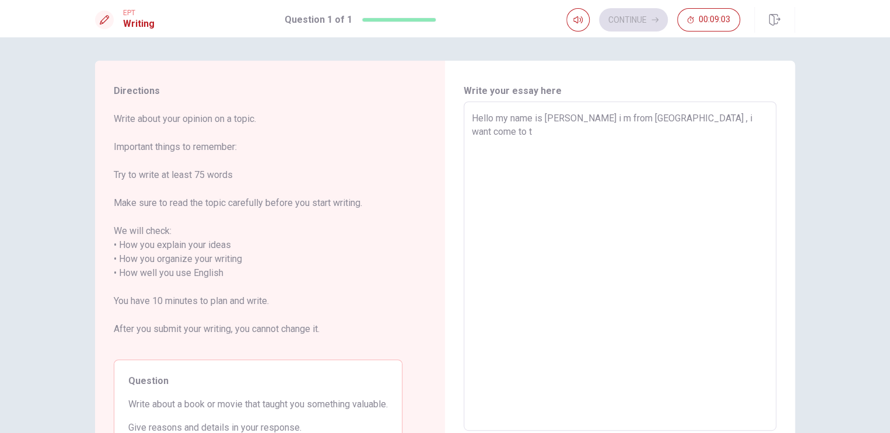
type textarea "x"
type textarea "Hello my name is [PERSON_NAME] i m from [GEOGRAPHIC_DATA] , i want come to to"
type textarea "x"
type textarea "Hello my name is [PERSON_NAME] i m from [GEOGRAPHIC_DATA] , i want come to tor"
type textarea "x"
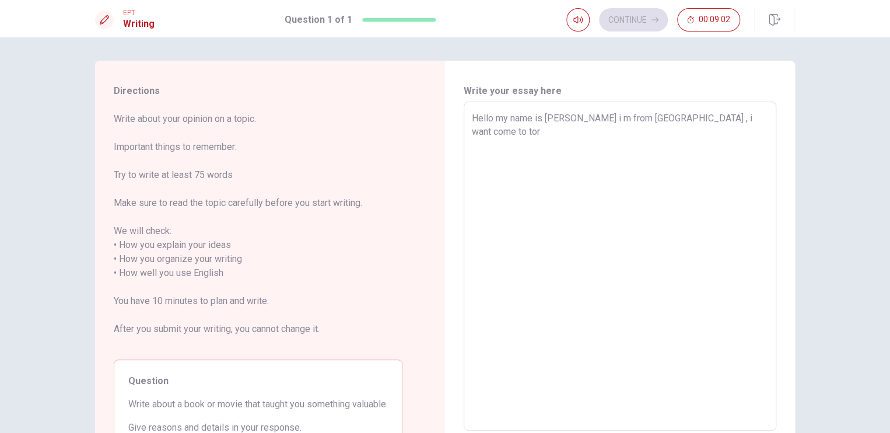
type textarea "Hello my name is [PERSON_NAME] i m from [GEOGRAPHIC_DATA] , i want come to [GEO…"
type textarea "x"
type textarea "Hello my name is [PERSON_NAME] i m from [GEOGRAPHIC_DATA] , i want come to [GEO…"
type textarea "x"
type textarea "Hello my name is [PERSON_NAME] i m from [GEOGRAPHIC_DATA] , i want come to [GEO…"
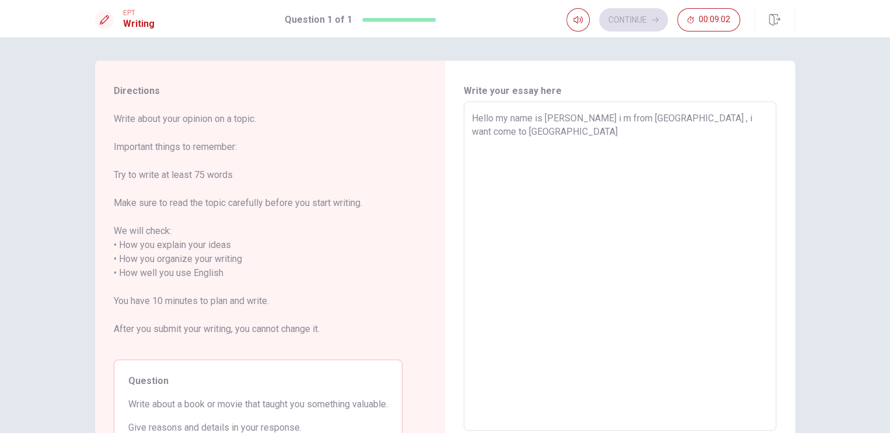
type textarea "x"
type textarea "Hello my name is [PERSON_NAME] i m from [GEOGRAPHIC_DATA] , i want come to [GEO…"
type textarea "x"
type textarea "Hello my name is [PERSON_NAME] i m from [GEOGRAPHIC_DATA] , i want come to [GEO…"
type textarea "x"
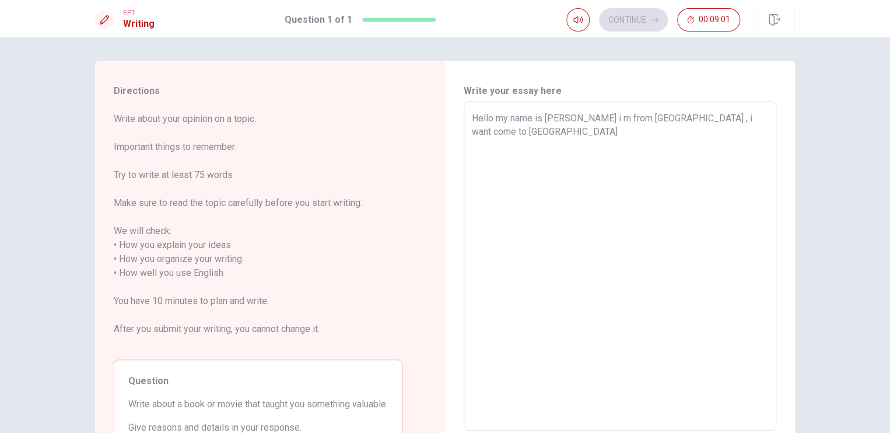
type textarea "Hello my name is [PERSON_NAME] i m from [GEOGRAPHIC_DATA] , i want come to [GEO…"
type textarea "x"
type textarea "Hello my name is [PERSON_NAME] i m from [GEOGRAPHIC_DATA] , i want come to [GEO…"
type textarea "x"
type textarea "Hello my name is [PERSON_NAME] i m from [GEOGRAPHIC_DATA] , i want come to [GEO…"
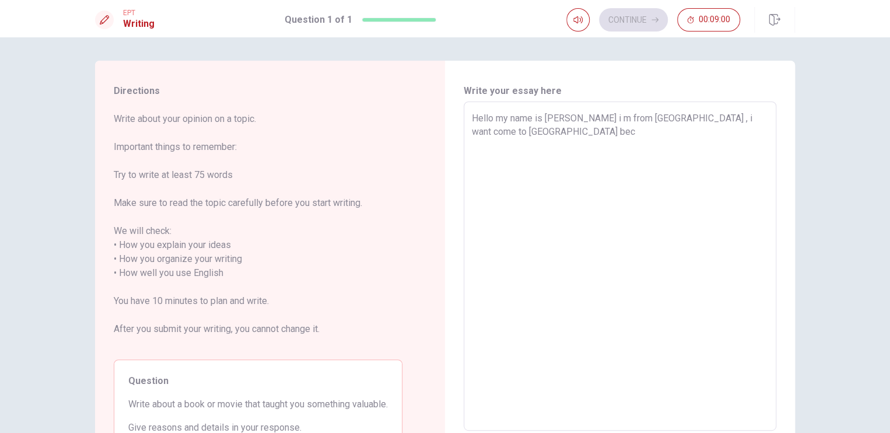
type textarea "x"
type textarea "Hello my name is [PERSON_NAME] i m from [GEOGRAPHIC_DATA] , i want come to toro…"
type textarea "x"
type textarea "Hello my name is [PERSON_NAME] i m from [GEOGRAPHIC_DATA] , i want come to toro…"
type textarea "x"
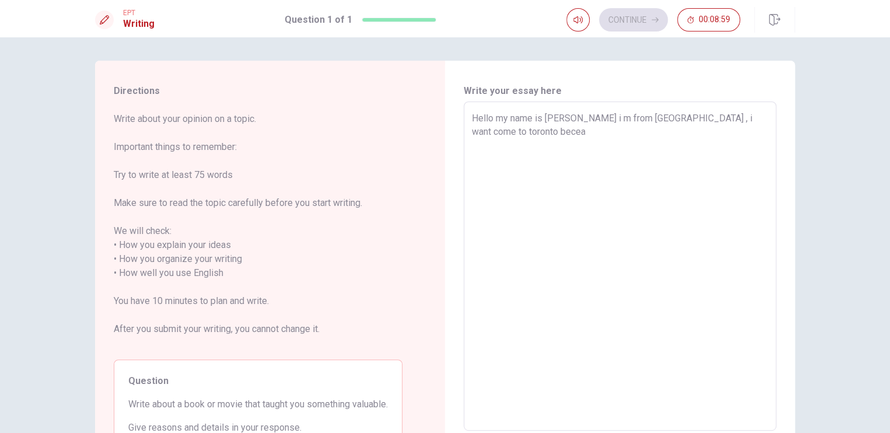
type textarea "Hello my name is [PERSON_NAME] i m from [GEOGRAPHIC_DATA] , i want come to toro…"
type textarea "x"
type textarea "Hello my name is [PERSON_NAME] i m from [GEOGRAPHIC_DATA] , i want come to toro…"
type textarea "x"
type textarea "Hello my name is [PERSON_NAME] i m from [GEOGRAPHIC_DATA] , i want come to toro…"
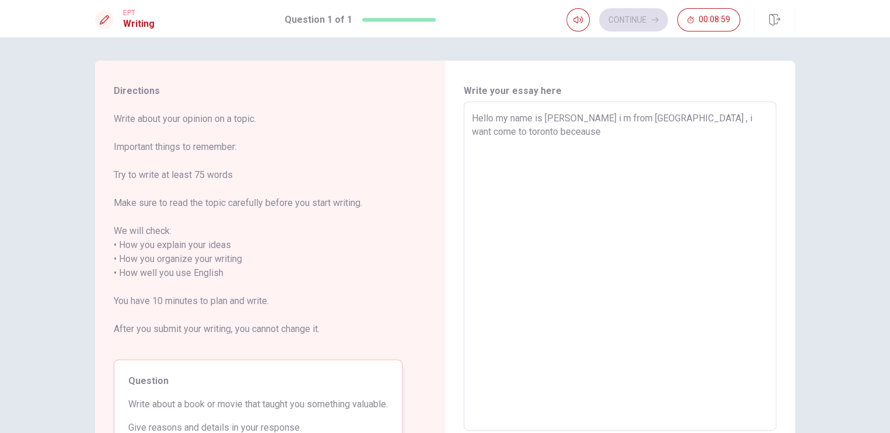
type textarea "x"
type textarea "Hello my name is [PERSON_NAME] i m from [GEOGRAPHIC_DATA] , i want come to toro…"
type textarea "x"
type textarea "Hello my name is [PERSON_NAME] i m from [GEOGRAPHIC_DATA] , i want come to toro…"
type textarea "x"
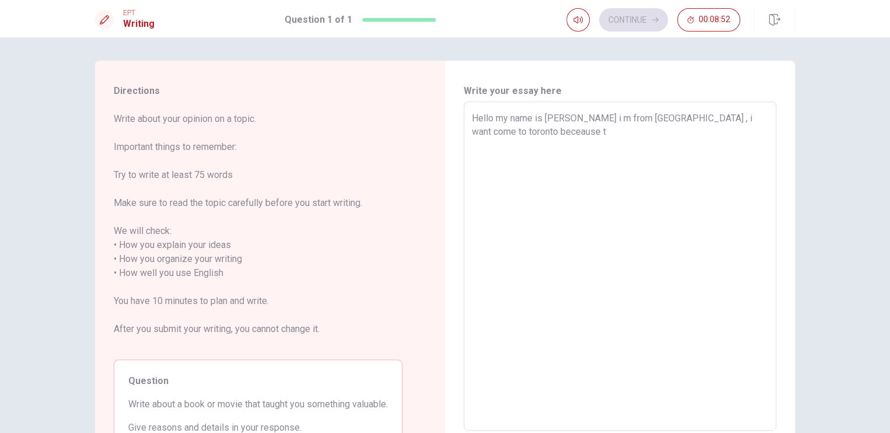
type textarea "Hello my name is [PERSON_NAME] i m from [GEOGRAPHIC_DATA] , i want come to toro…"
type textarea "x"
type textarea "Hello my name is [PERSON_NAME] i m from [GEOGRAPHIC_DATA] , i want come to toro…"
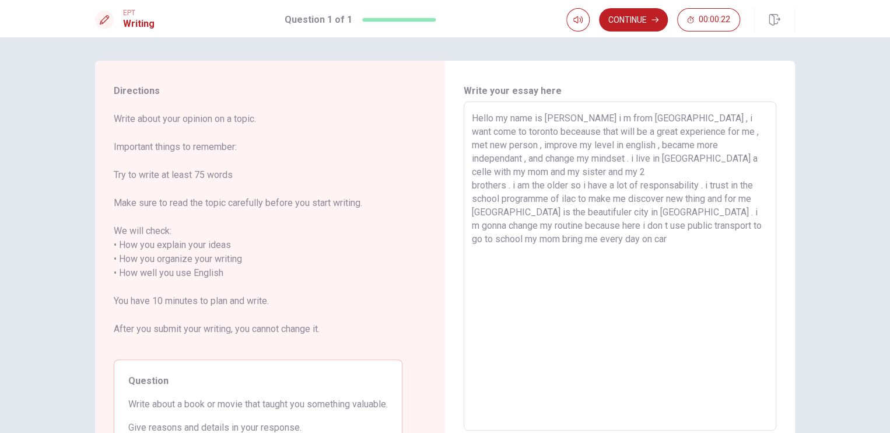
click at [700, 211] on textarea "Hello my name is [PERSON_NAME] i m from [GEOGRAPHIC_DATA] , i want come to toro…" at bounding box center [620, 266] width 296 height 310
click at [702, 211] on textarea "Hello my name is [PERSON_NAME] i m from [GEOGRAPHIC_DATA] , i want come to toro…" at bounding box center [620, 266] width 296 height 310
click at [621, 227] on textarea "Hello my name is [PERSON_NAME] i m from [GEOGRAPHIC_DATA] , i want come to toro…" at bounding box center [620, 266] width 296 height 310
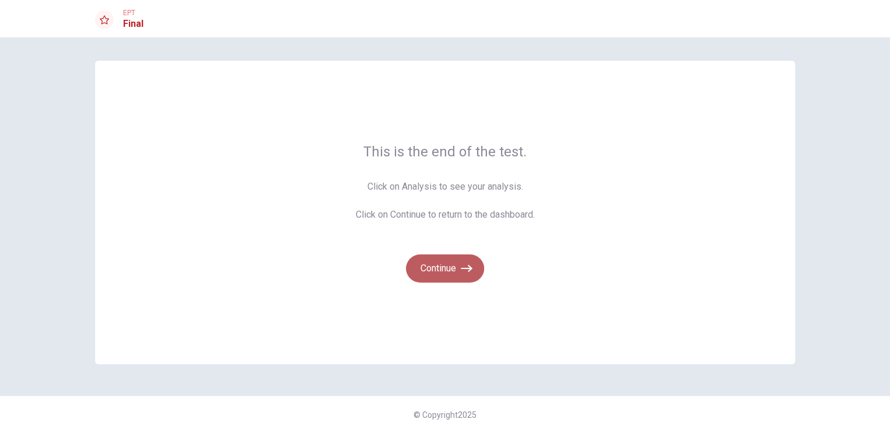
click at [426, 275] on button "Continue" at bounding box center [445, 268] width 78 height 28
